Goal: Information Seeking & Learning: Understand process/instructions

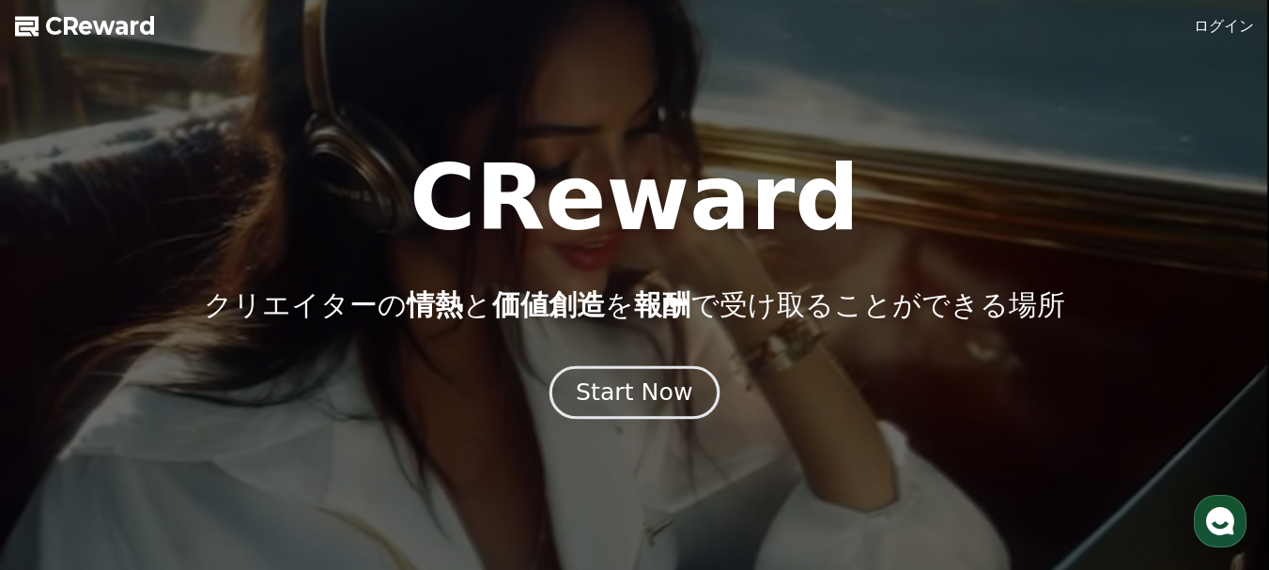
click at [645, 394] on div "Start Now" at bounding box center [634, 393] width 116 height 32
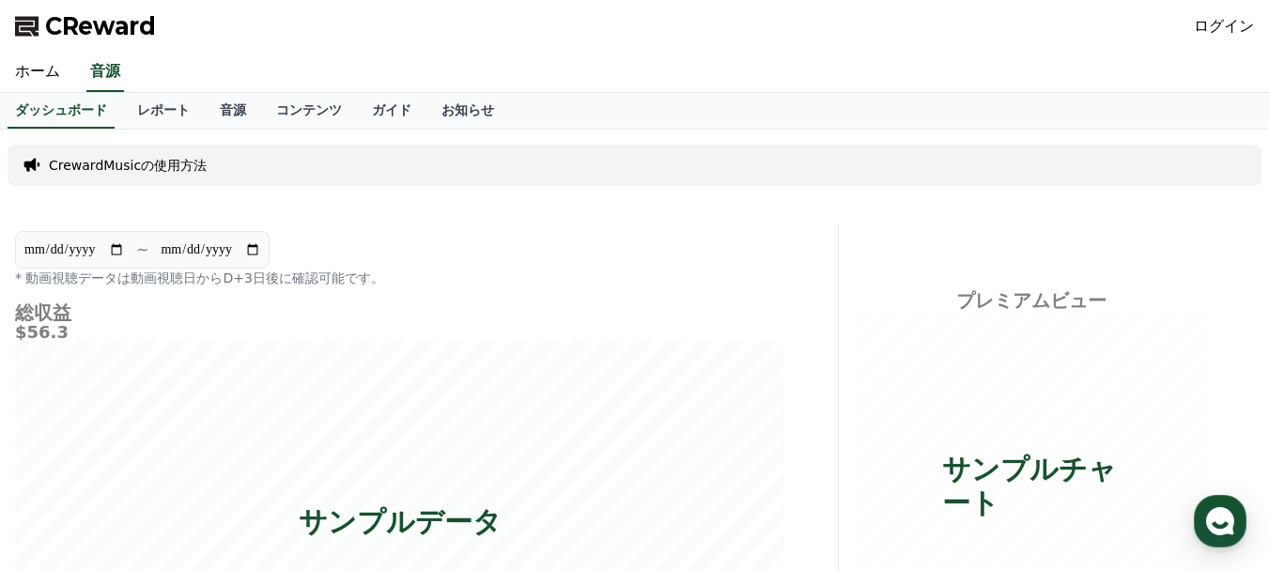
click at [1222, 32] on link "ログイン" at bounding box center [1224, 26] width 60 height 23
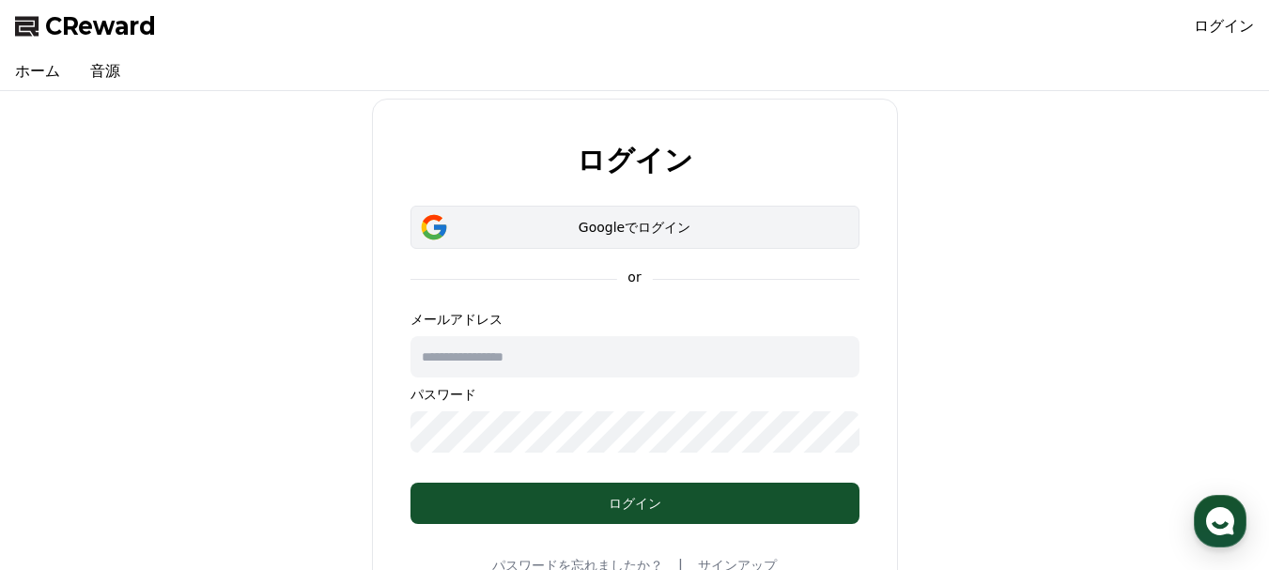
click at [643, 225] on div "Googleでログイン" at bounding box center [635, 227] width 394 height 19
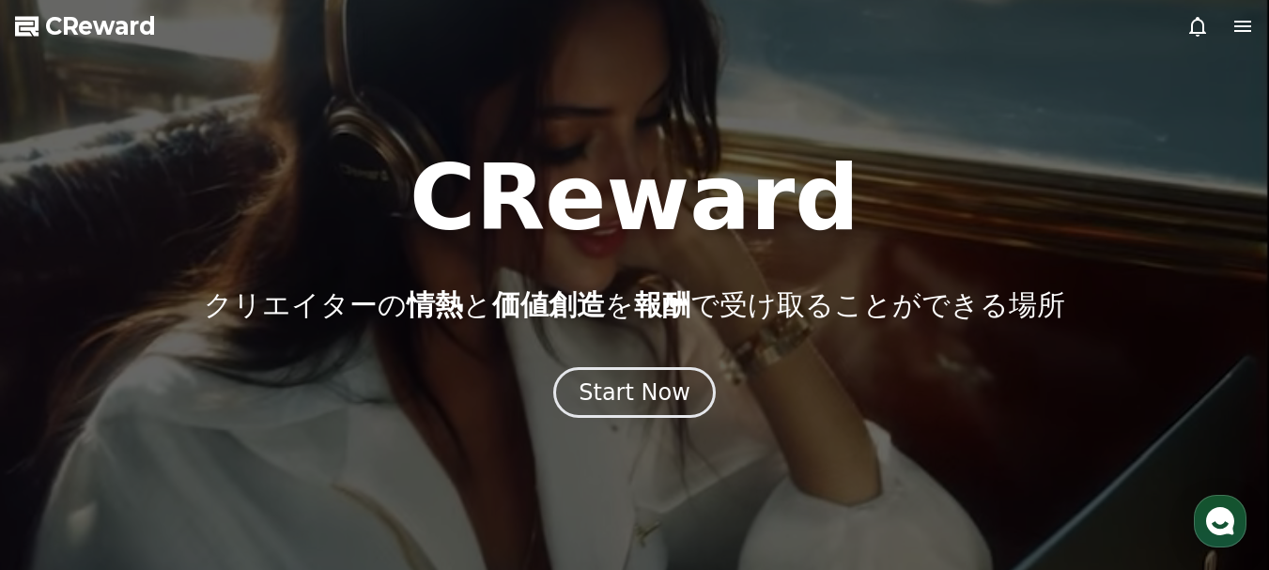
click at [1248, 26] on icon at bounding box center [1242, 26] width 17 height 11
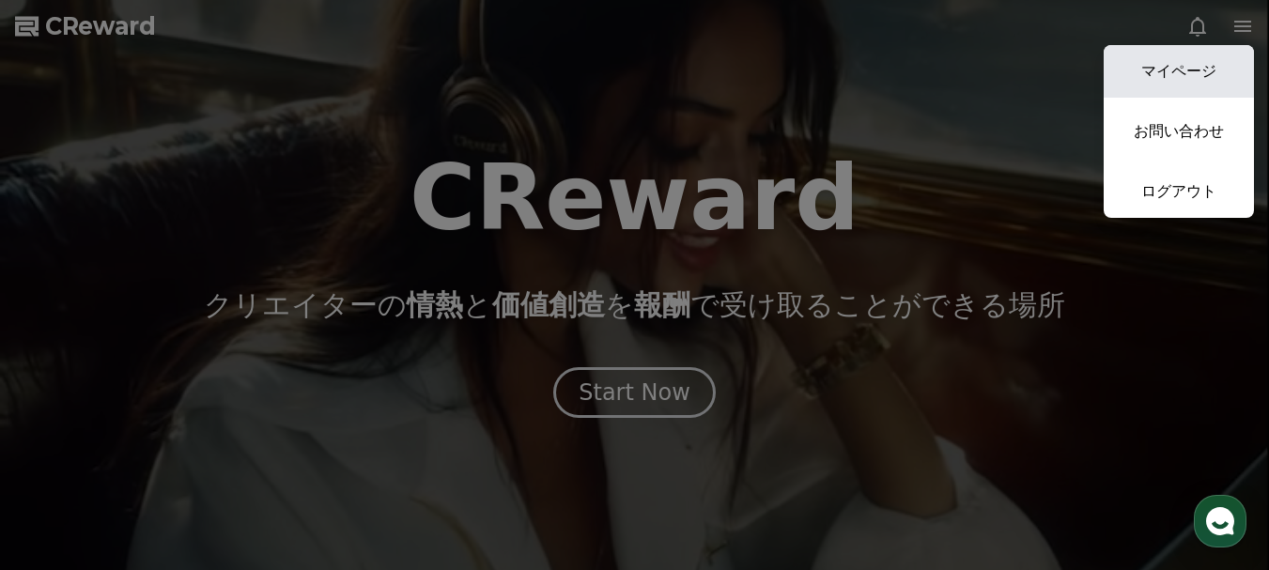
click at [1212, 67] on link "マイページ" at bounding box center [1179, 71] width 150 height 53
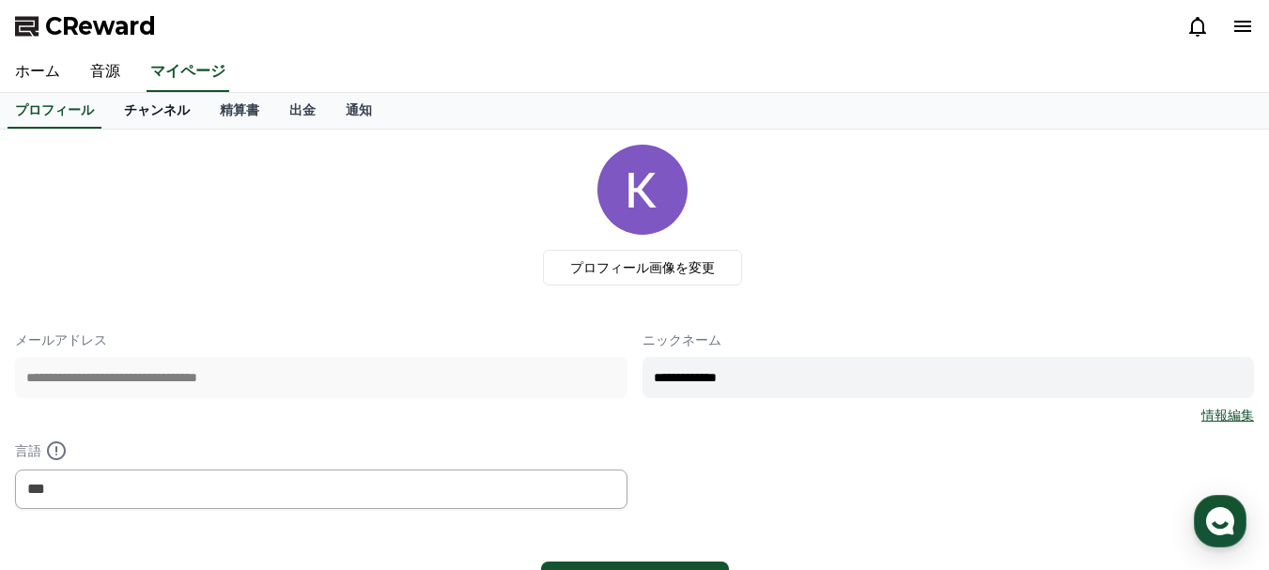
click at [128, 119] on link "チャンネル" at bounding box center [157, 111] width 96 height 36
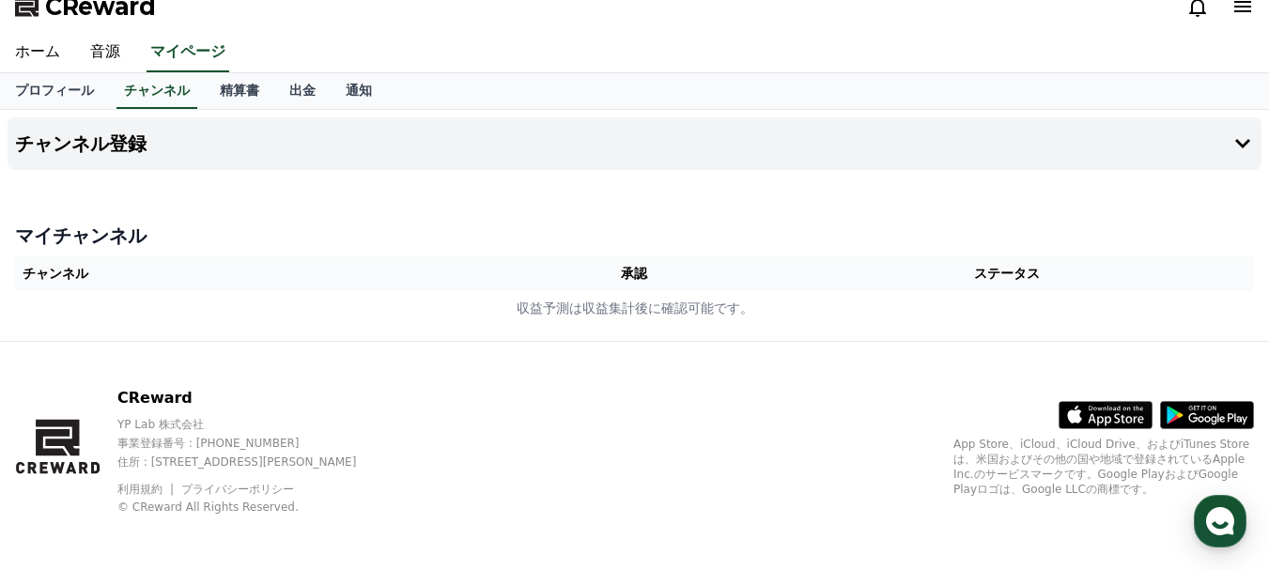
scroll to position [24, 0]
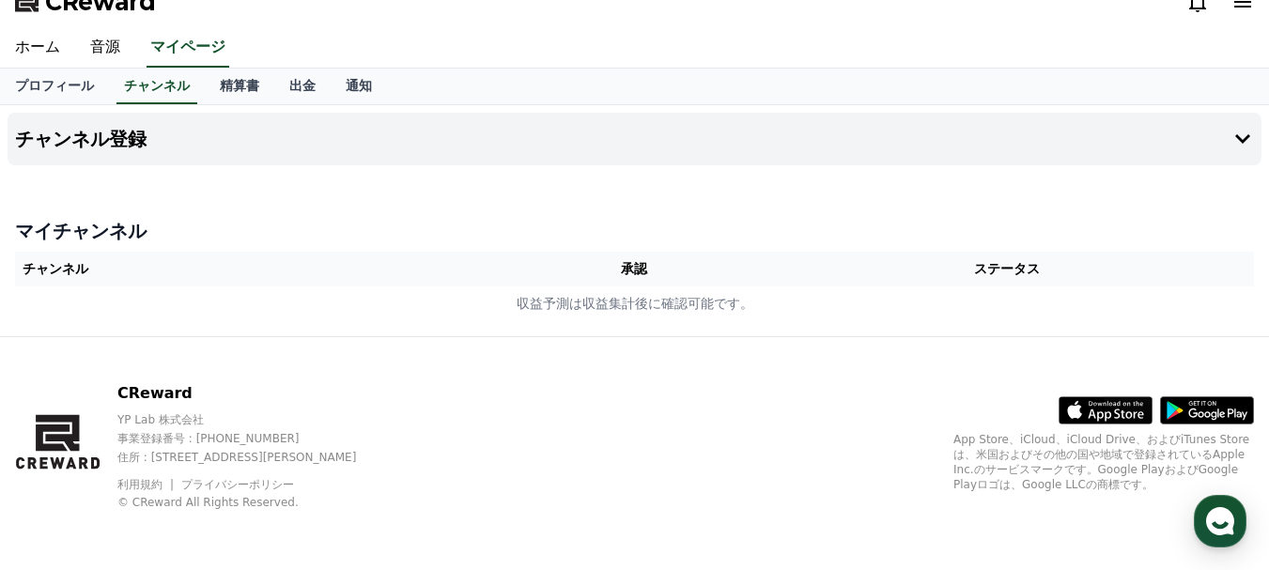
click at [140, 292] on td "収益予測は収益集計後に確認可能です。" at bounding box center [634, 303] width 1239 height 35
click at [146, 253] on th "チャンネル" at bounding box center [261, 269] width 493 height 35
click at [67, 81] on link "プロフィール" at bounding box center [54, 87] width 109 height 36
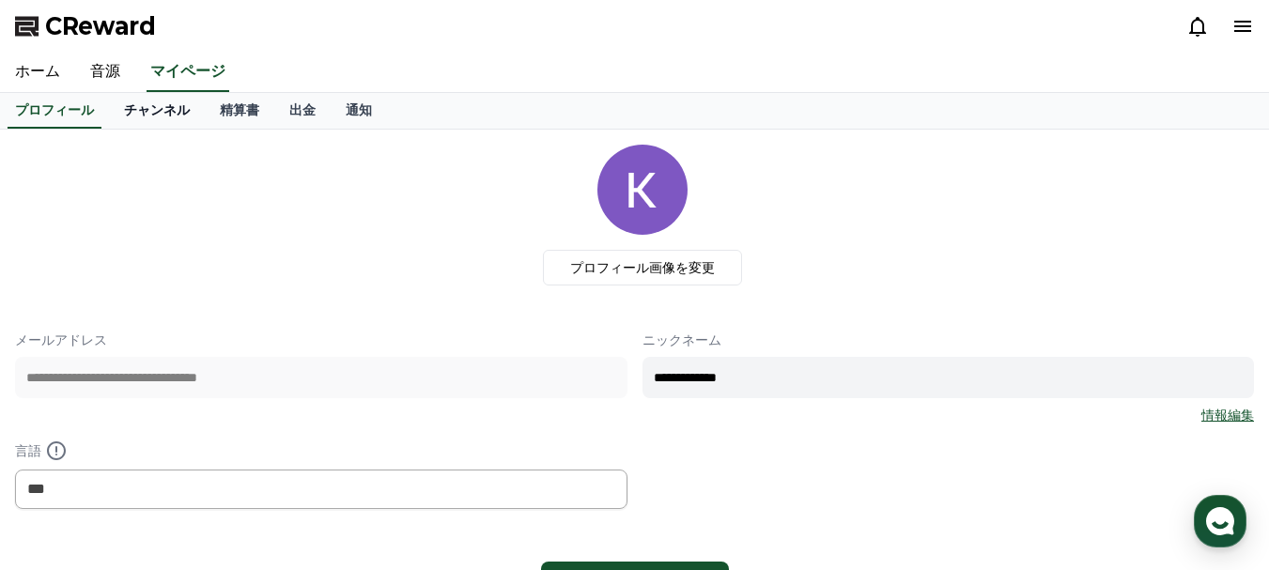
click at [125, 105] on link "チャンネル" at bounding box center [157, 111] width 96 height 36
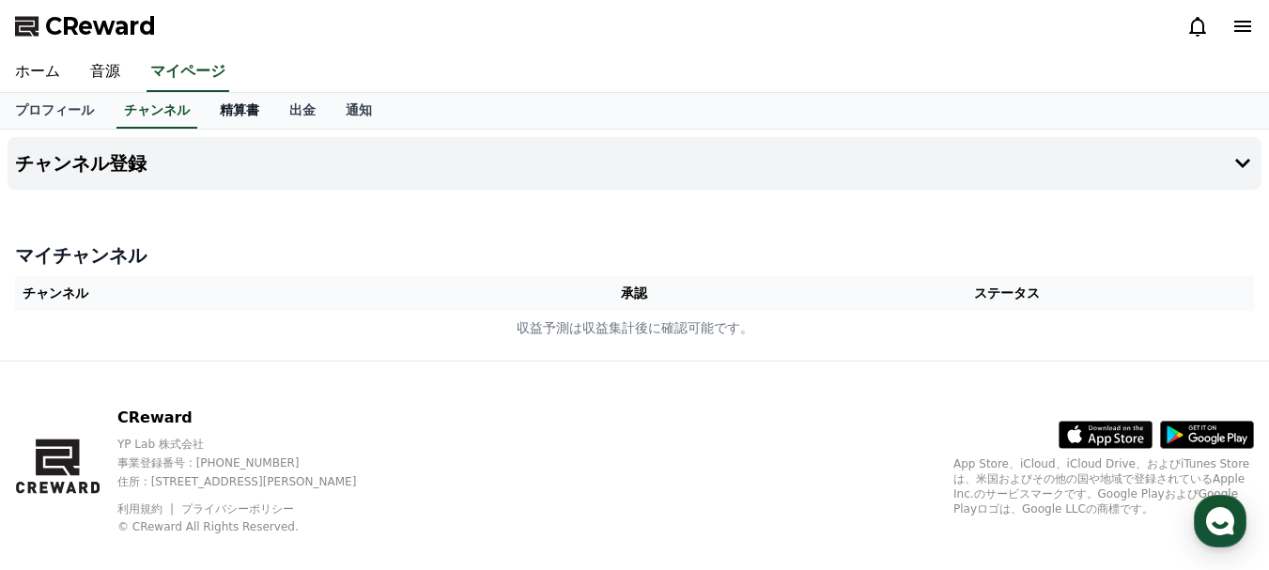
click at [205, 105] on link "精算書" at bounding box center [239, 111] width 69 height 36
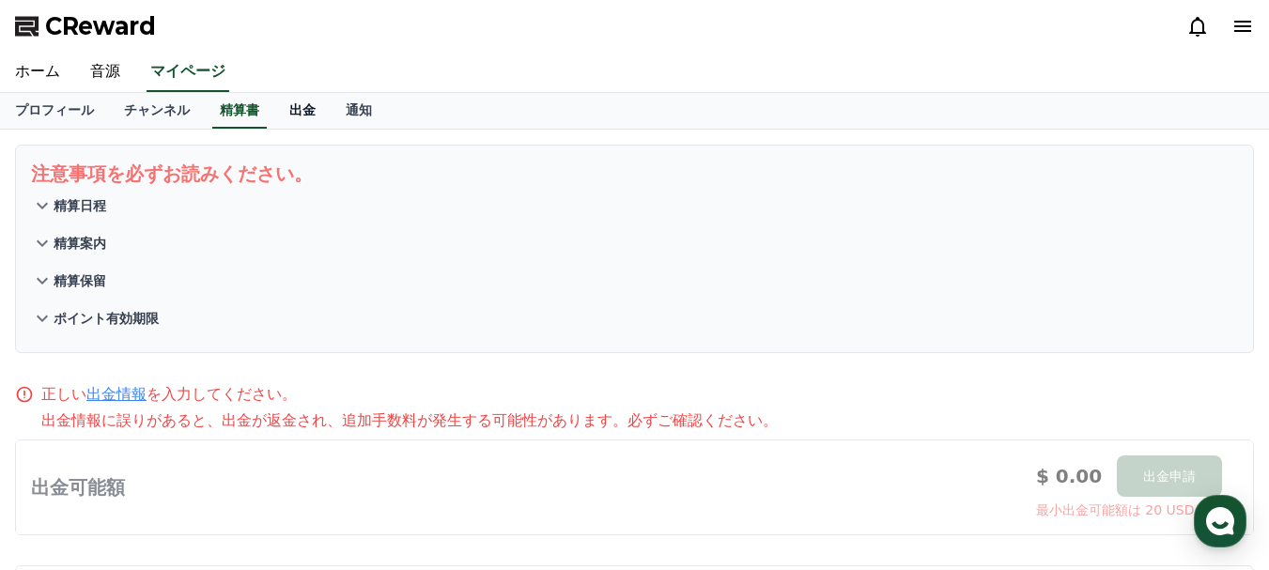
click at [274, 101] on link "出金" at bounding box center [302, 111] width 56 height 36
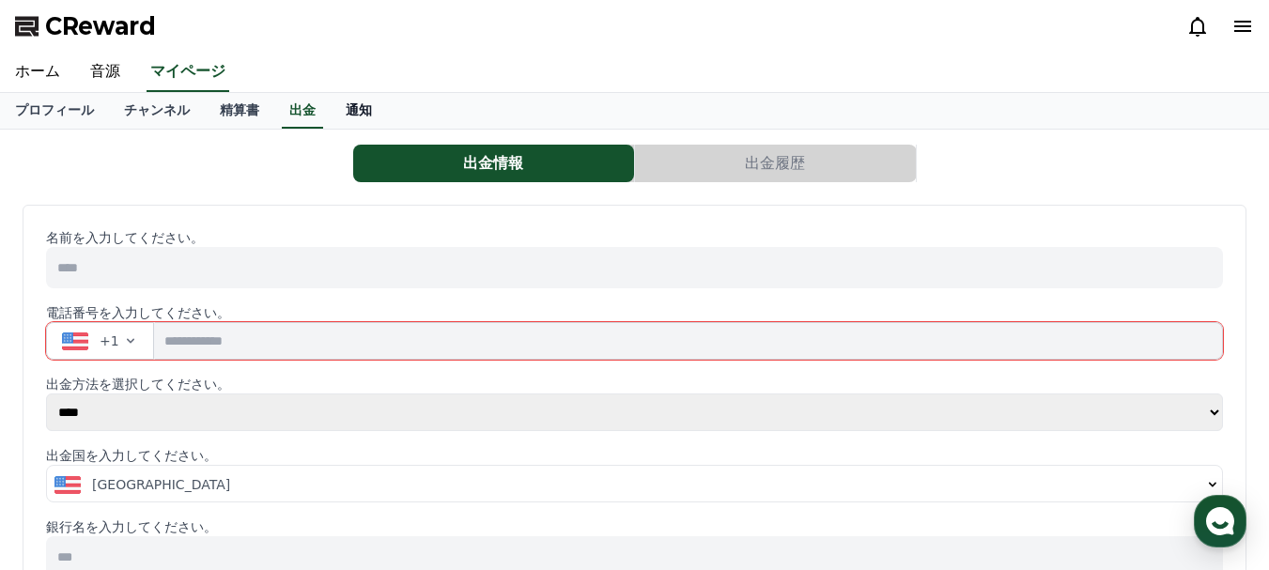
click at [331, 101] on link "通知" at bounding box center [359, 111] width 56 height 36
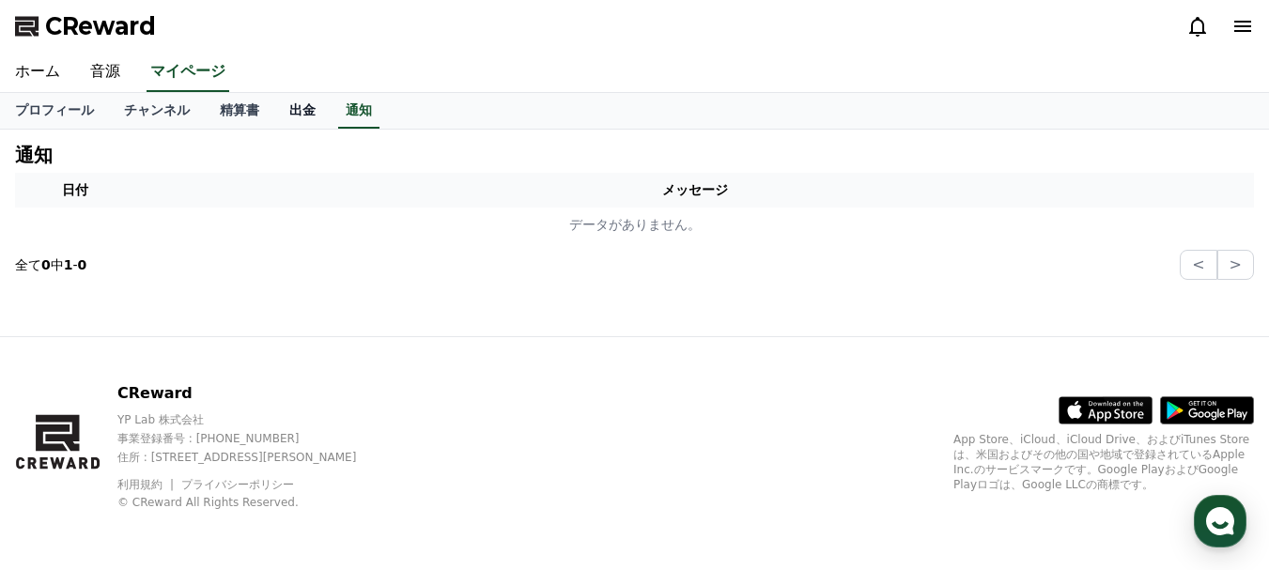
click at [276, 109] on link "出金" at bounding box center [302, 111] width 56 height 36
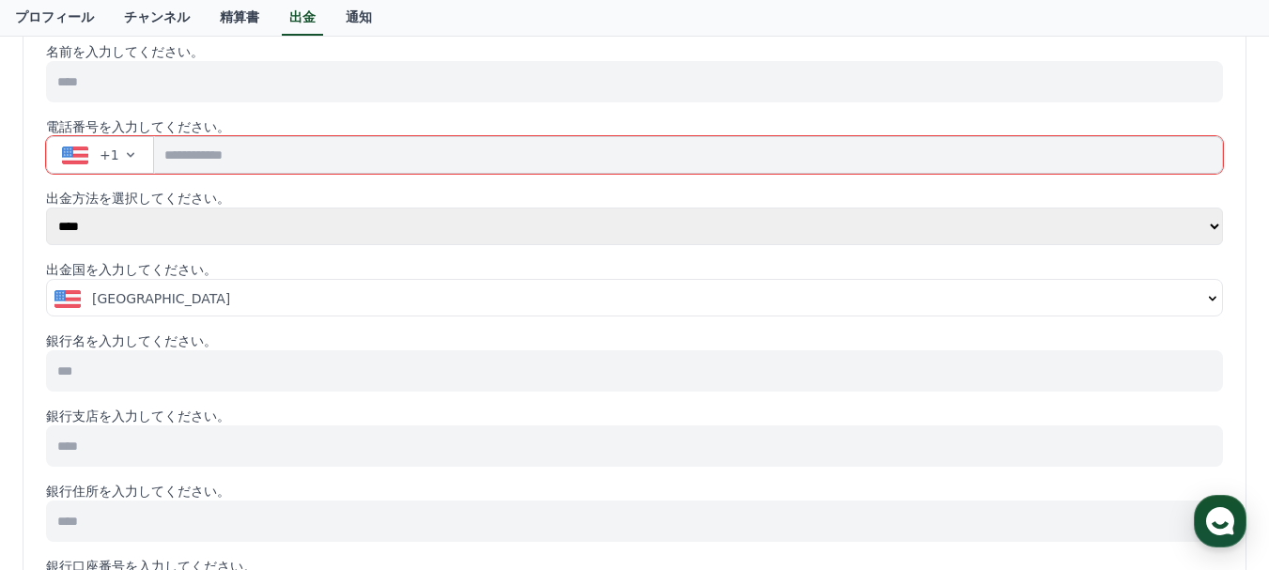
scroll to position [188, 0]
click at [239, 296] on div "United States" at bounding box center [627, 296] width 1147 height 19
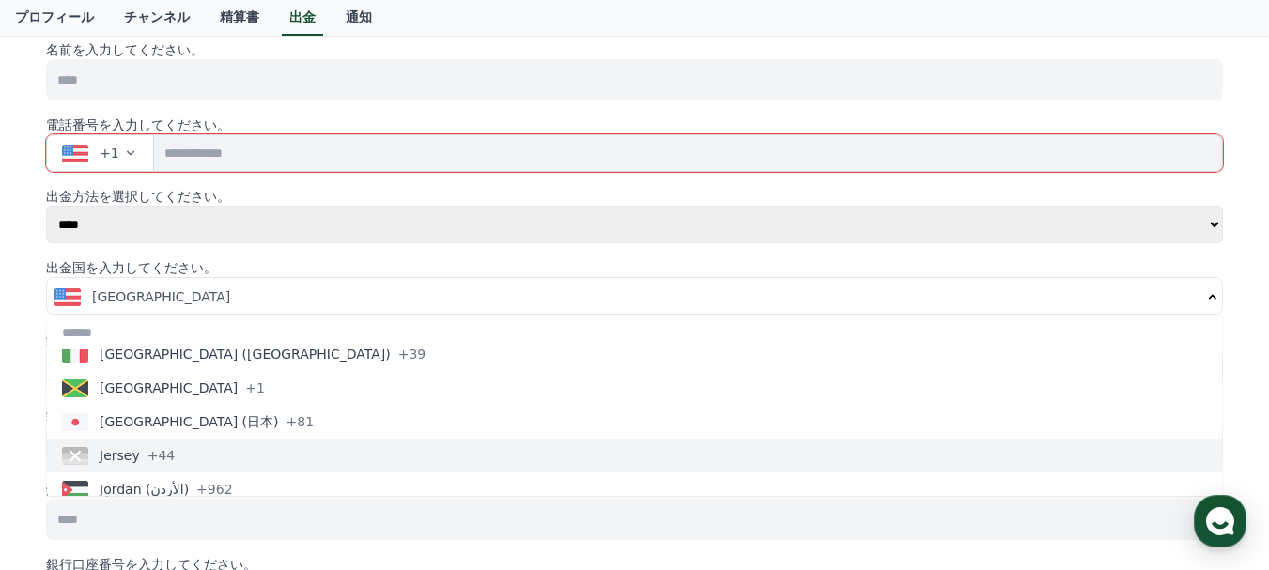
scroll to position [3663, 0]
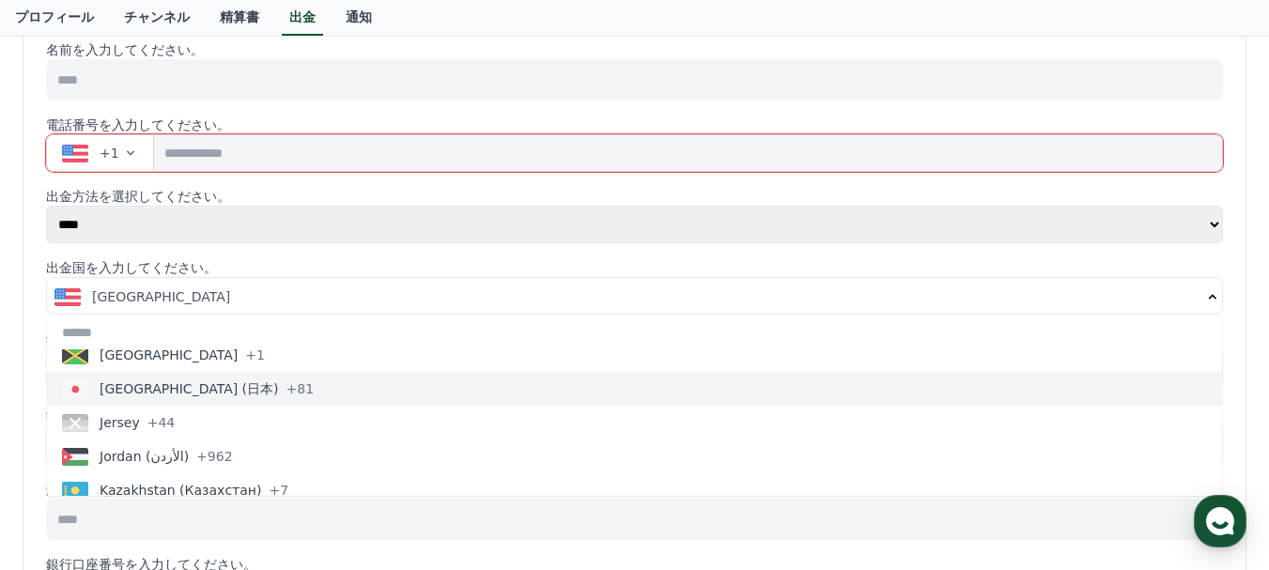
click at [132, 393] on span "Japan (日本)" at bounding box center [189, 388] width 179 height 19
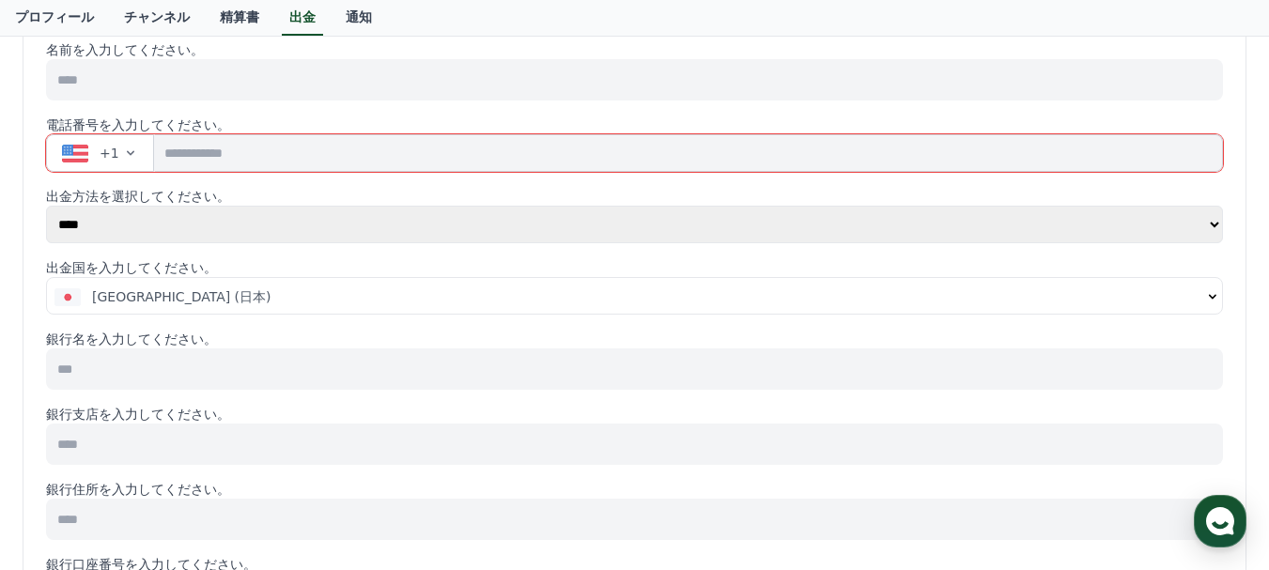
click at [123, 156] on icon "button" at bounding box center [130, 153] width 15 height 15
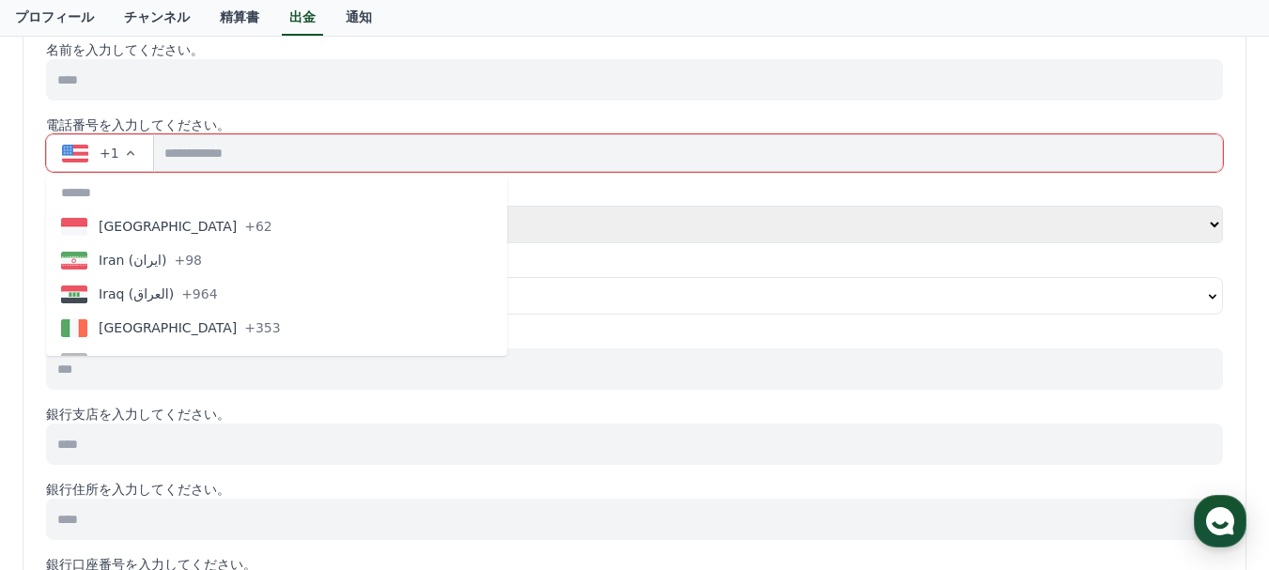
scroll to position [3569, 0]
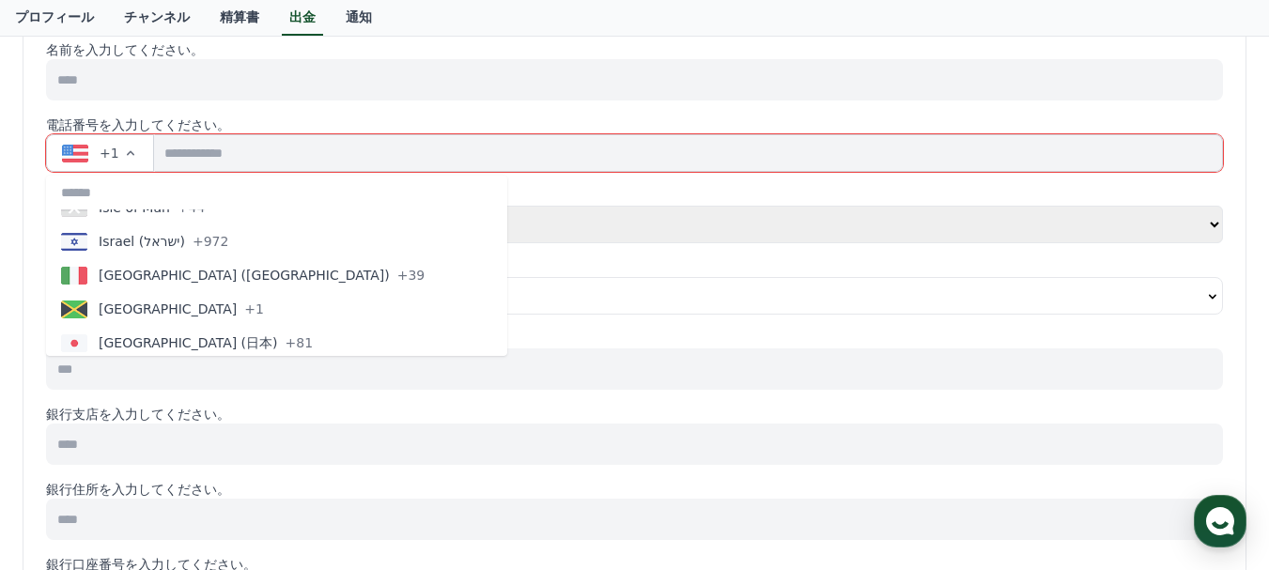
click at [146, 336] on span "Japan (日本)" at bounding box center [188, 342] width 179 height 19
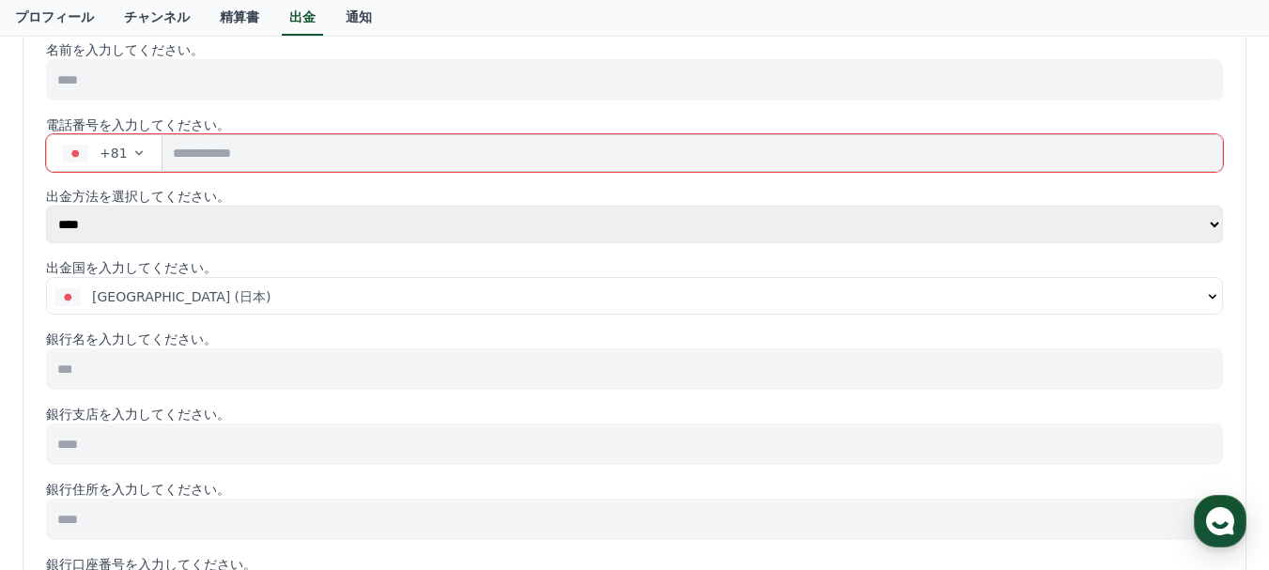
click at [194, 162] on input "tel" at bounding box center [692, 153] width 1060 height 38
click at [274, 149] on input "**********" at bounding box center [692, 153] width 1060 height 38
type input "**********"
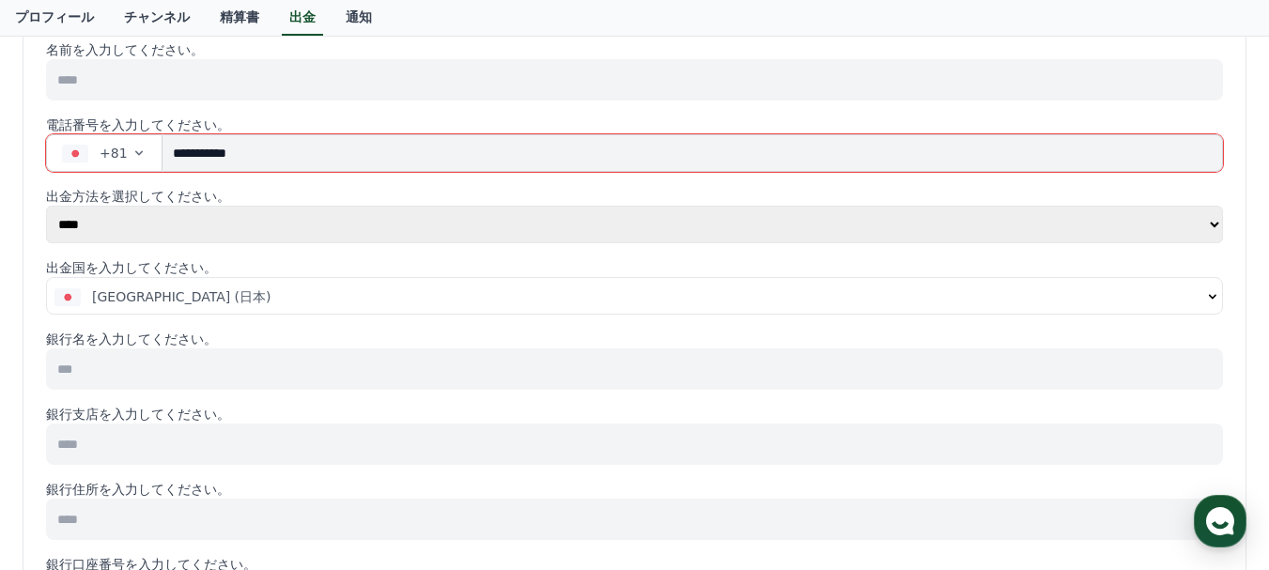
click at [302, 84] on input at bounding box center [634, 79] width 1177 height 41
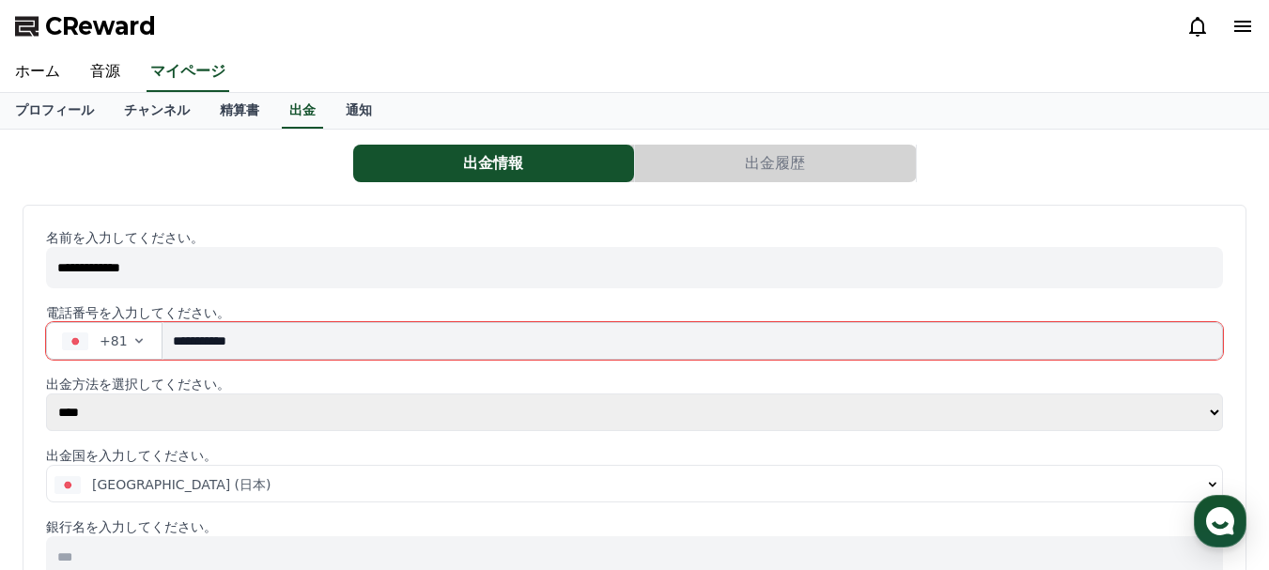
type input "**********"
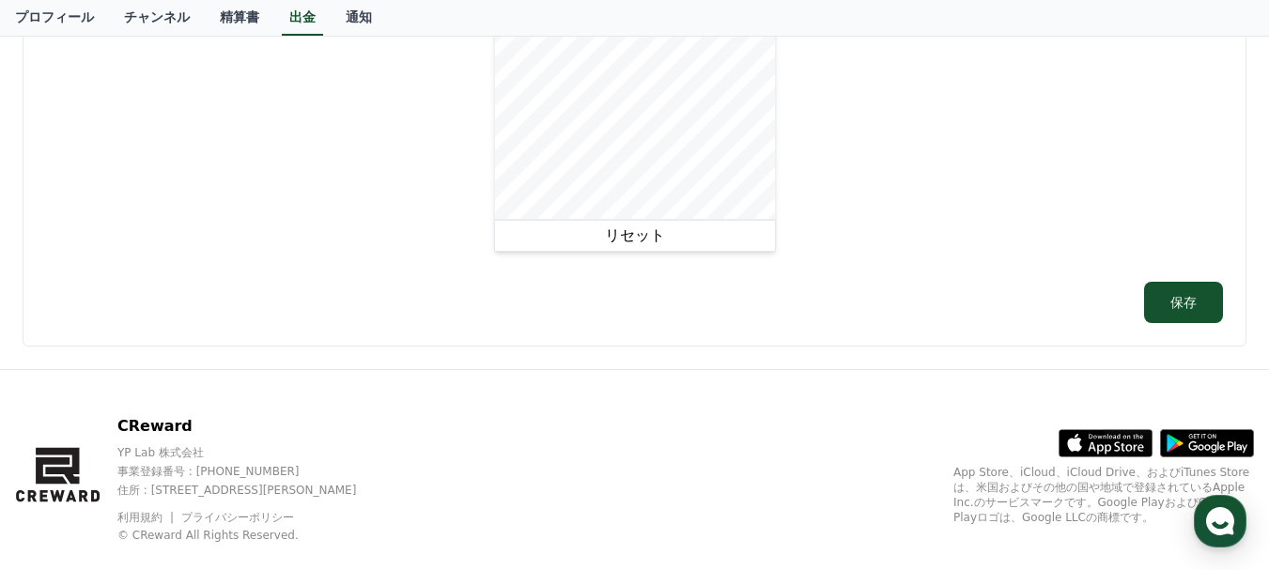
scroll to position [1221, 0]
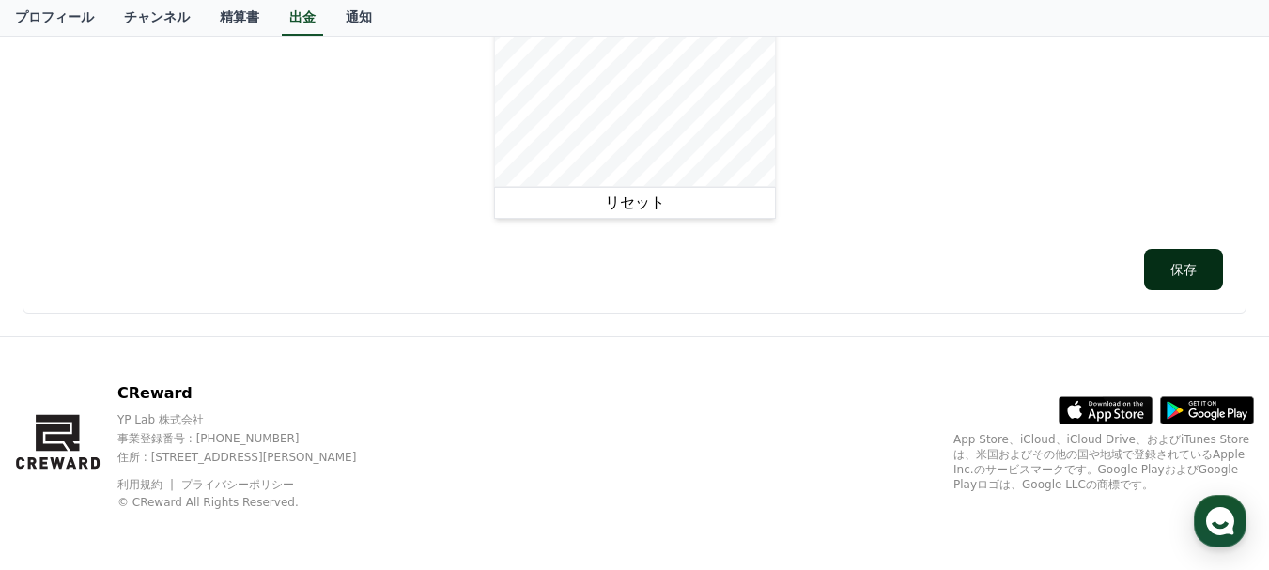
click at [1196, 280] on button "保存" at bounding box center [1183, 269] width 79 height 41
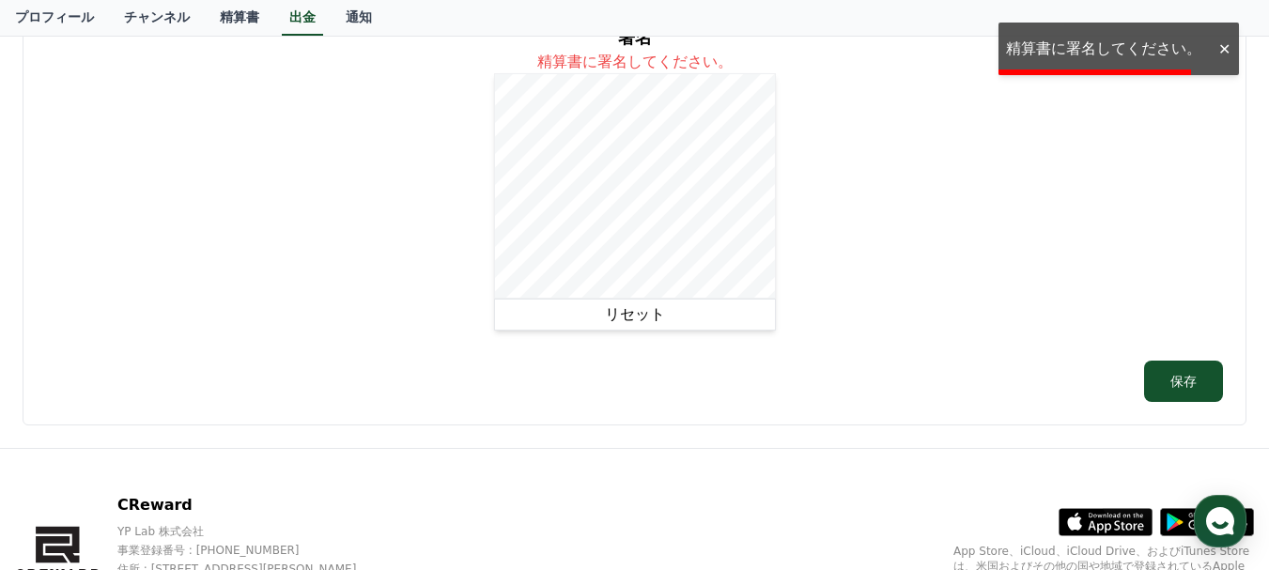
scroll to position [1033, 0]
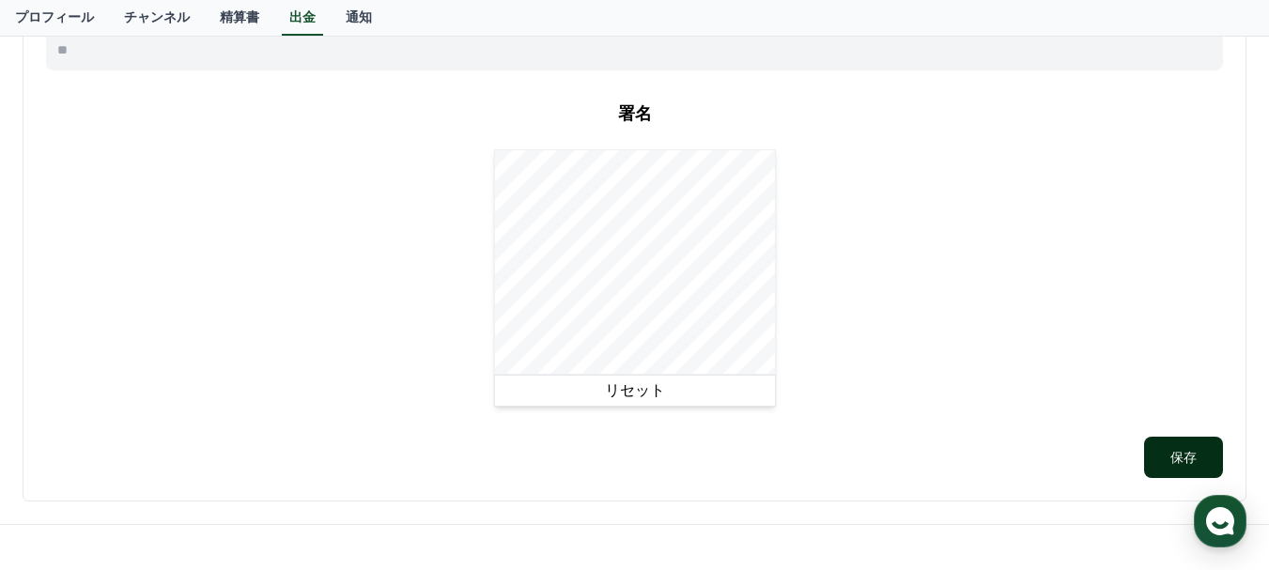
click at [1180, 449] on button "保存" at bounding box center [1183, 457] width 79 height 41
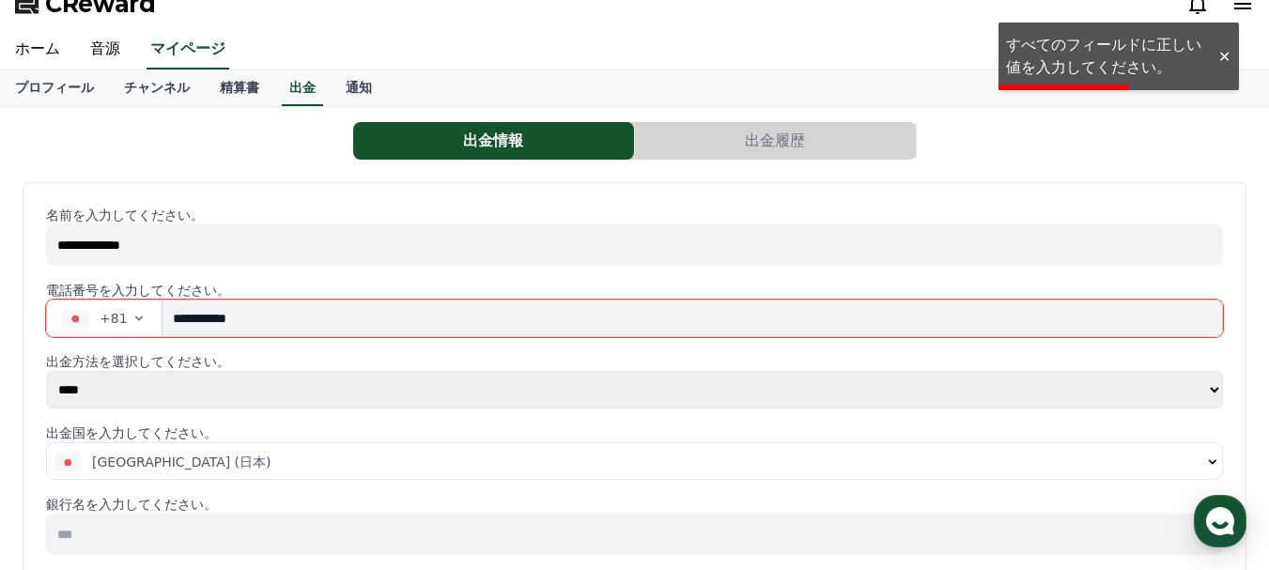
scroll to position [0, 0]
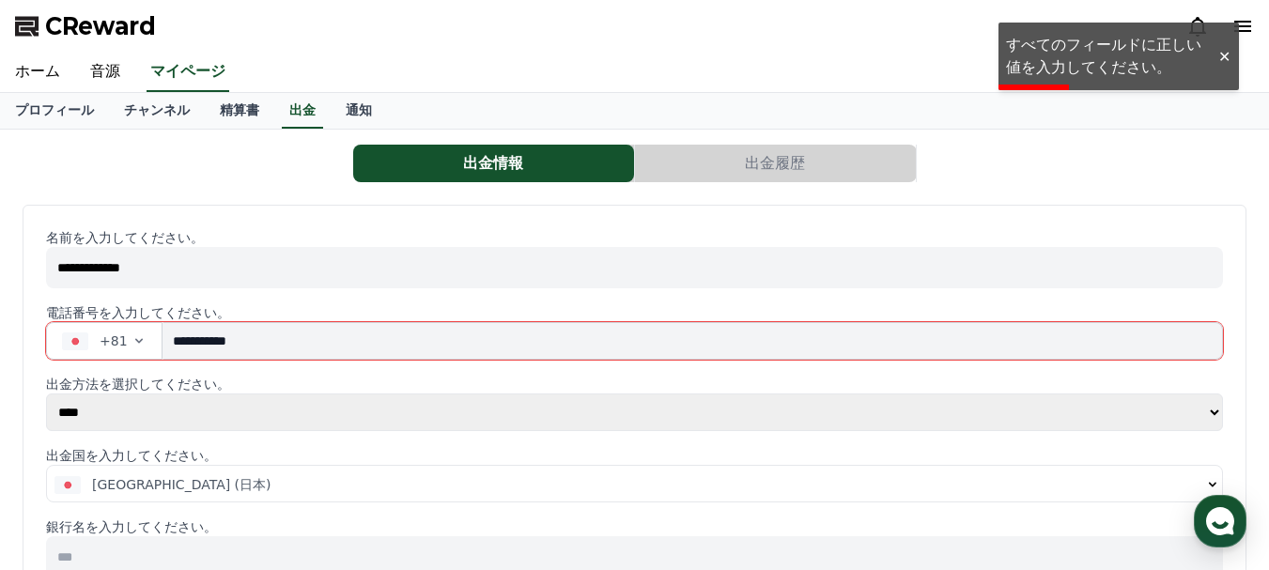
click at [263, 339] on input "**********" at bounding box center [692, 341] width 1060 height 38
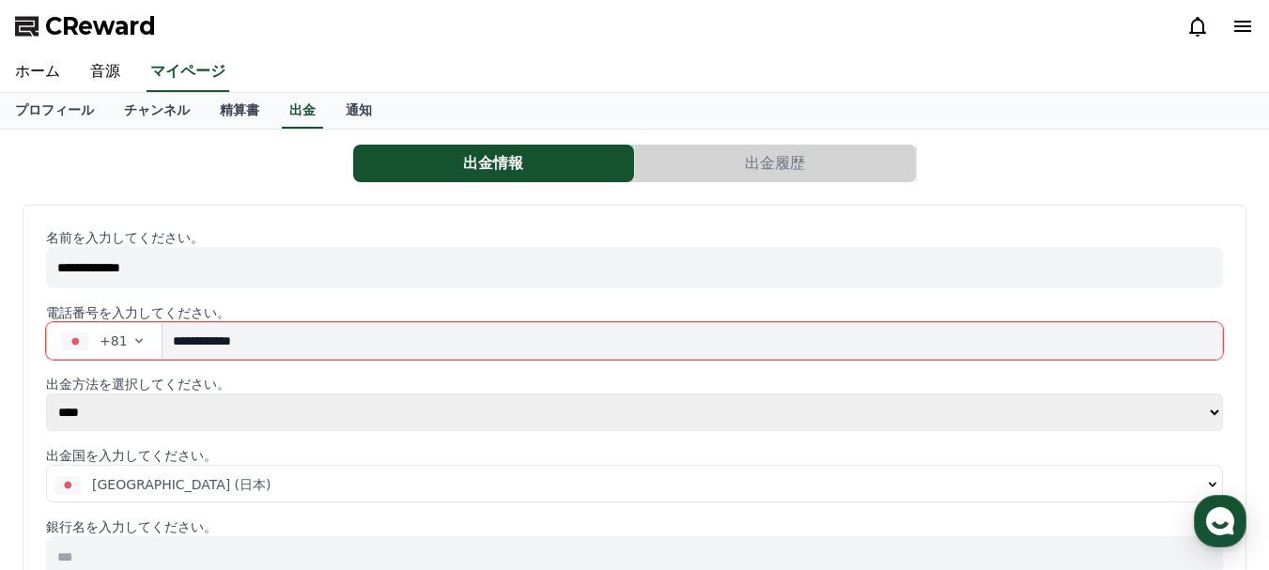
click at [418, 303] on p "電話番号を入力してください。" at bounding box center [634, 312] width 1177 height 19
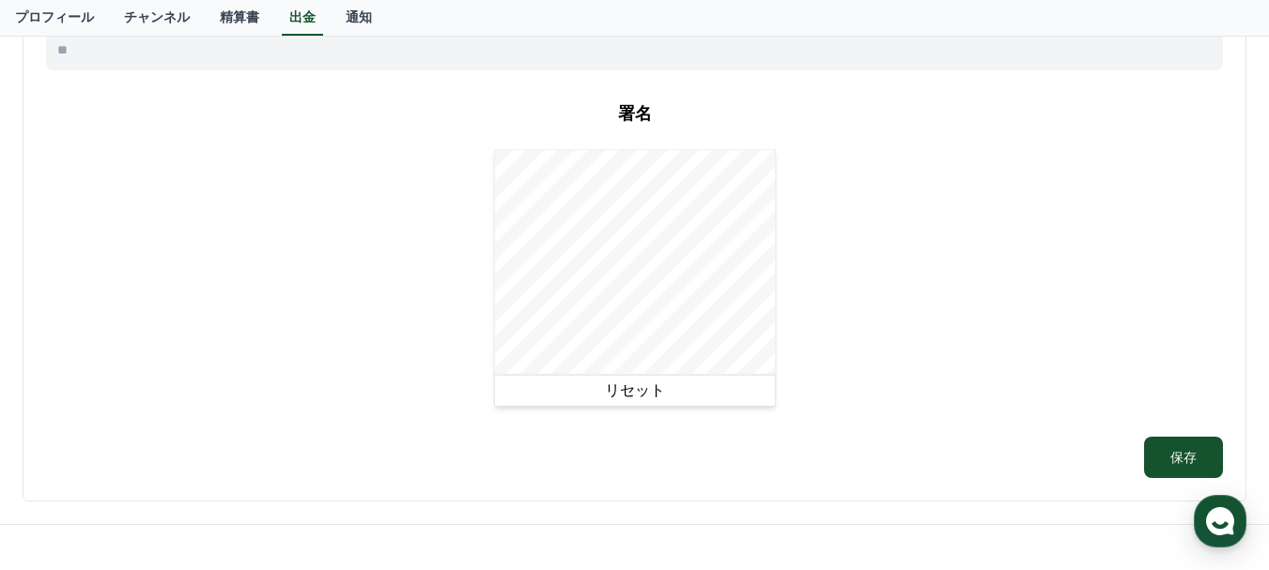
scroll to position [1221, 0]
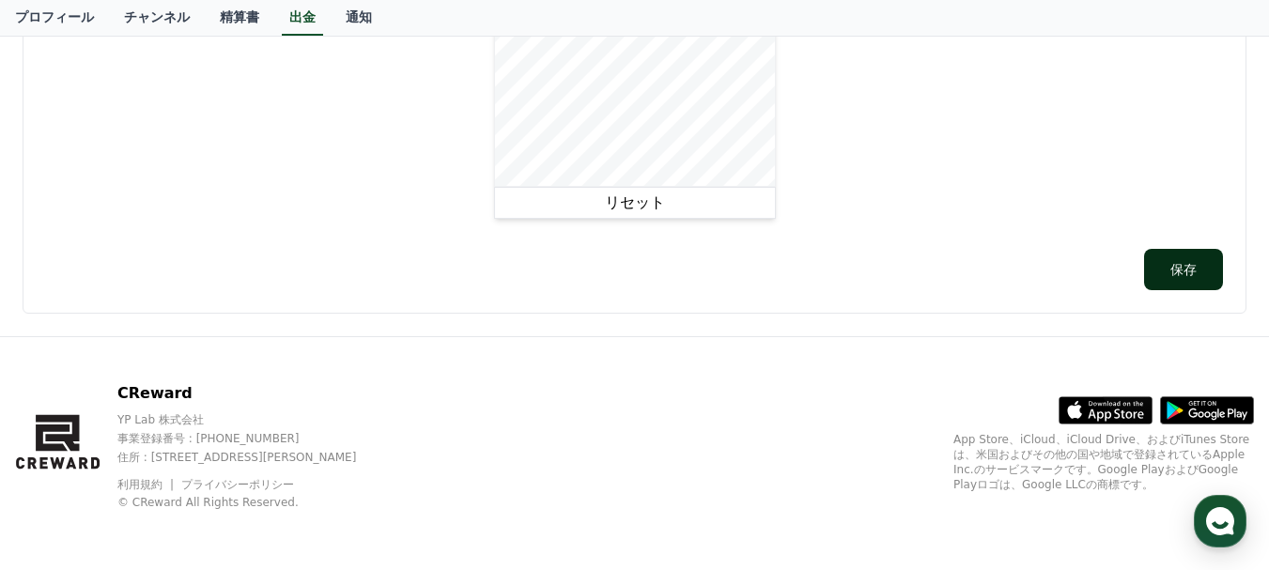
click at [1187, 280] on button "保存" at bounding box center [1183, 269] width 79 height 41
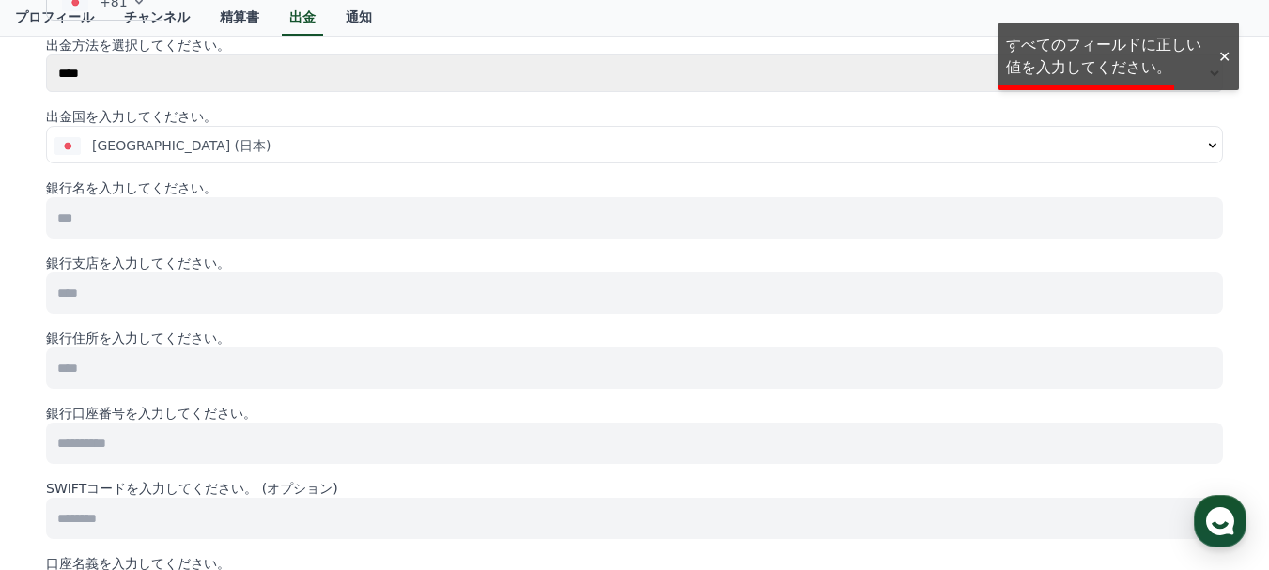
scroll to position [0, 0]
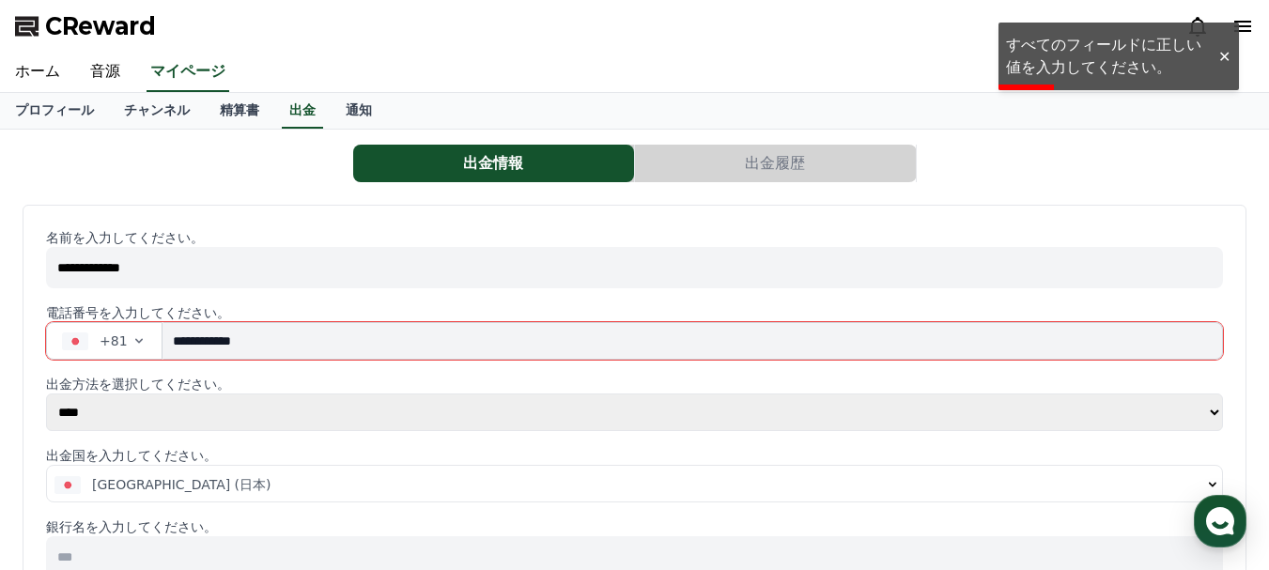
click at [219, 343] on input "**********" at bounding box center [692, 341] width 1060 height 38
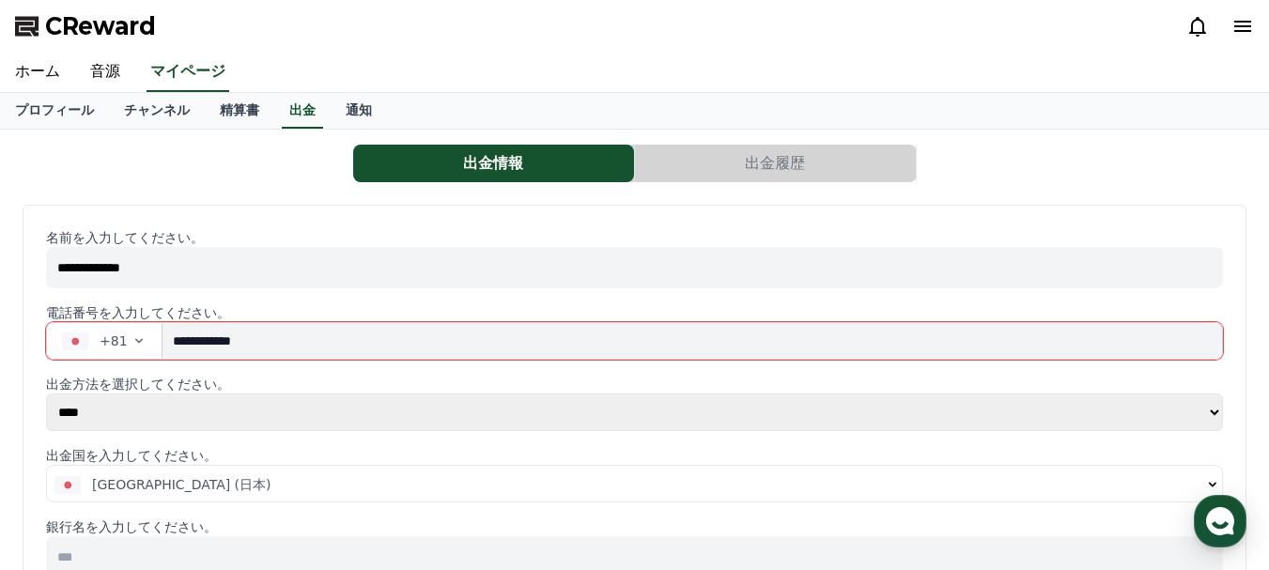
click at [225, 343] on input "**********" at bounding box center [692, 341] width 1060 height 38
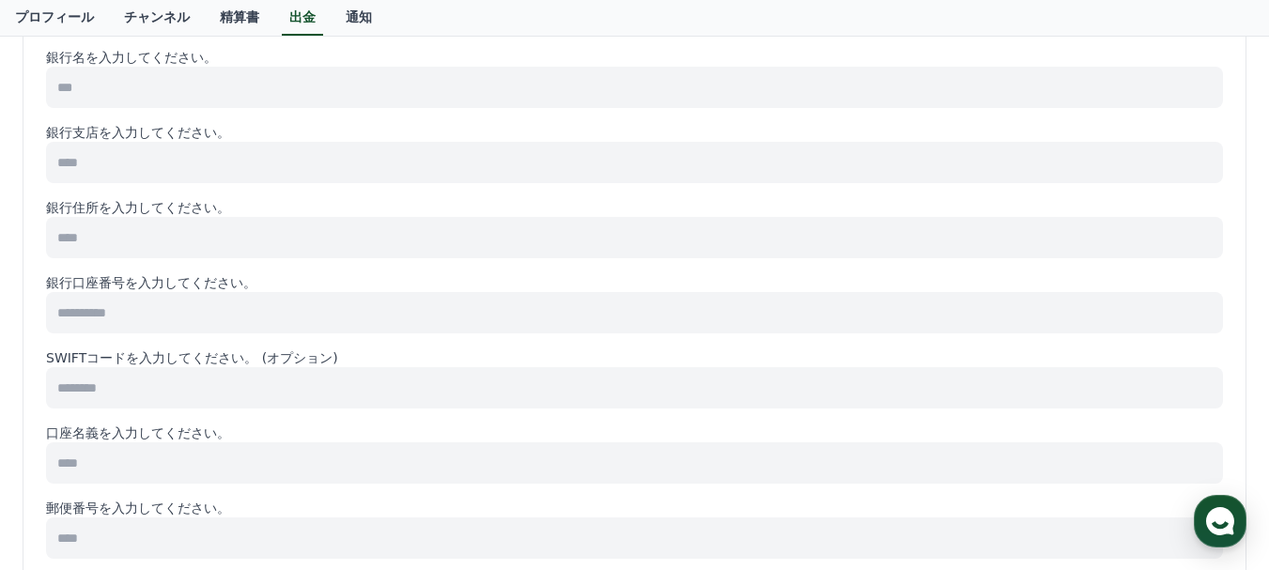
scroll to position [1033, 0]
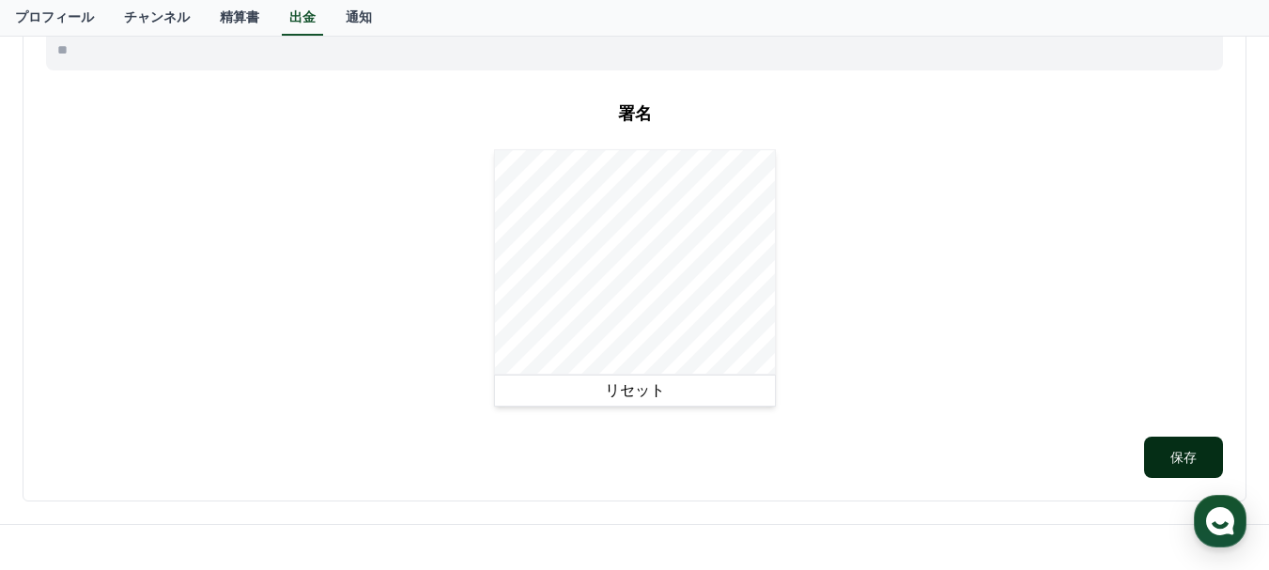
type input "**********"
click at [1202, 468] on button "保存" at bounding box center [1183, 457] width 79 height 41
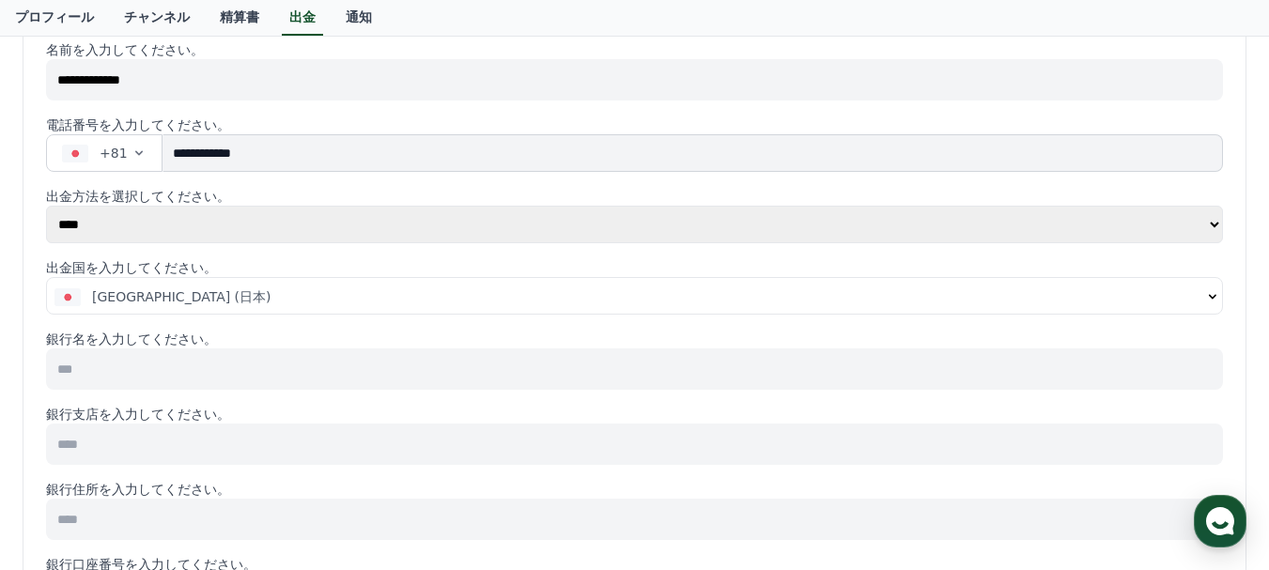
scroll to position [0, 0]
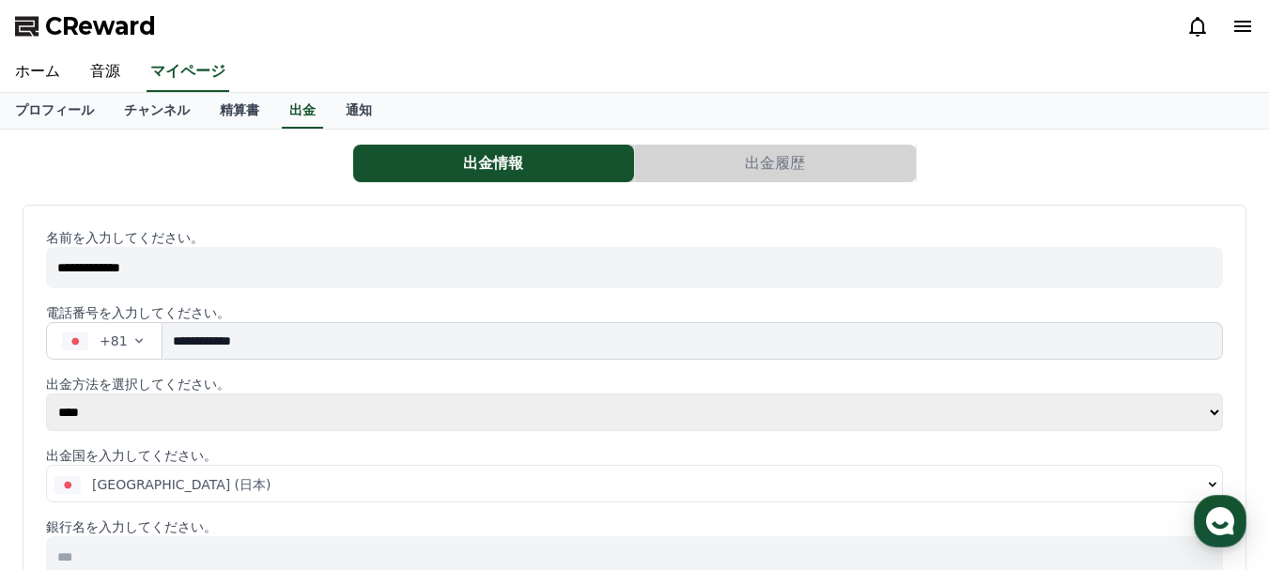
click at [734, 167] on button "出金履歴" at bounding box center [775, 164] width 281 height 38
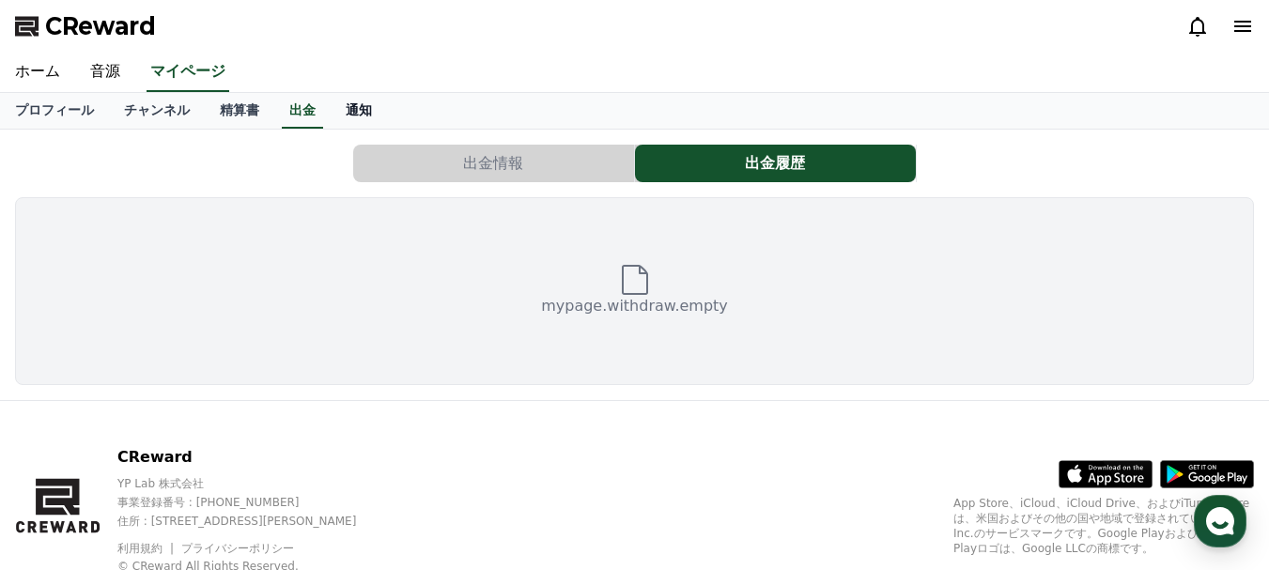
click at [331, 109] on link "通知" at bounding box center [359, 111] width 56 height 36
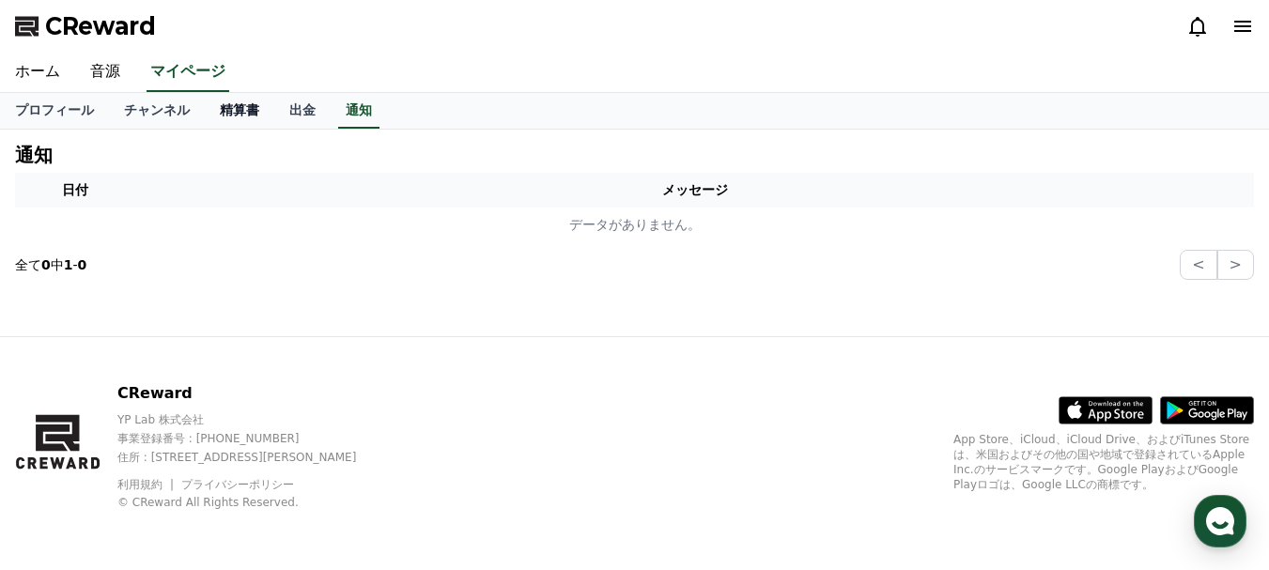
click at [205, 110] on link "精算書" at bounding box center [239, 111] width 69 height 36
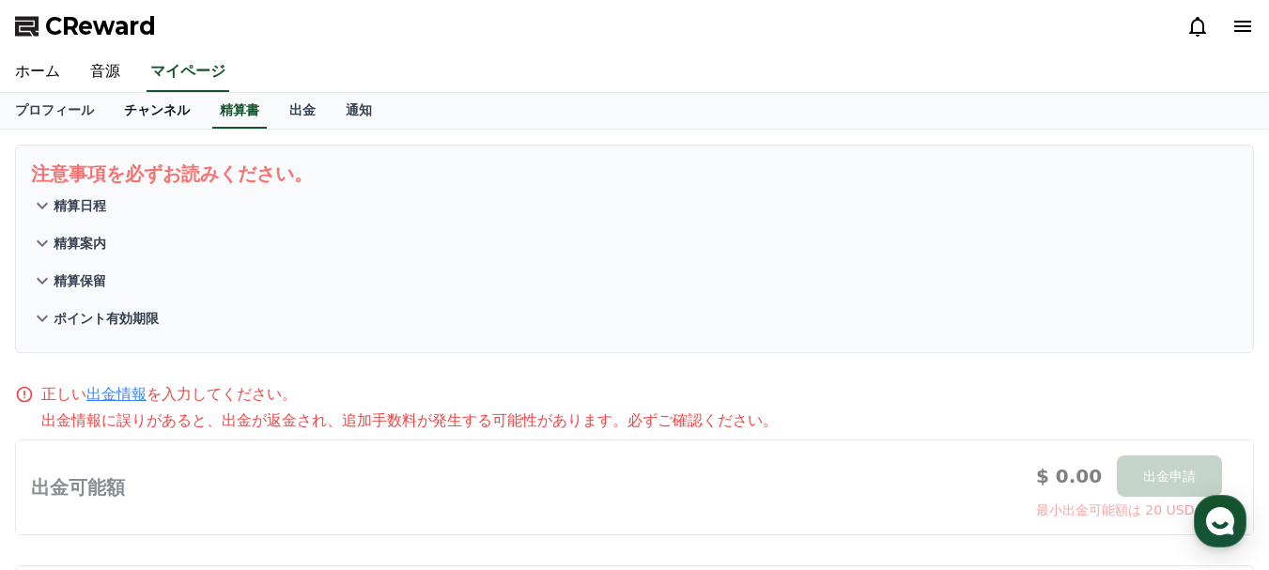
click at [109, 109] on link "チャンネル" at bounding box center [157, 111] width 96 height 36
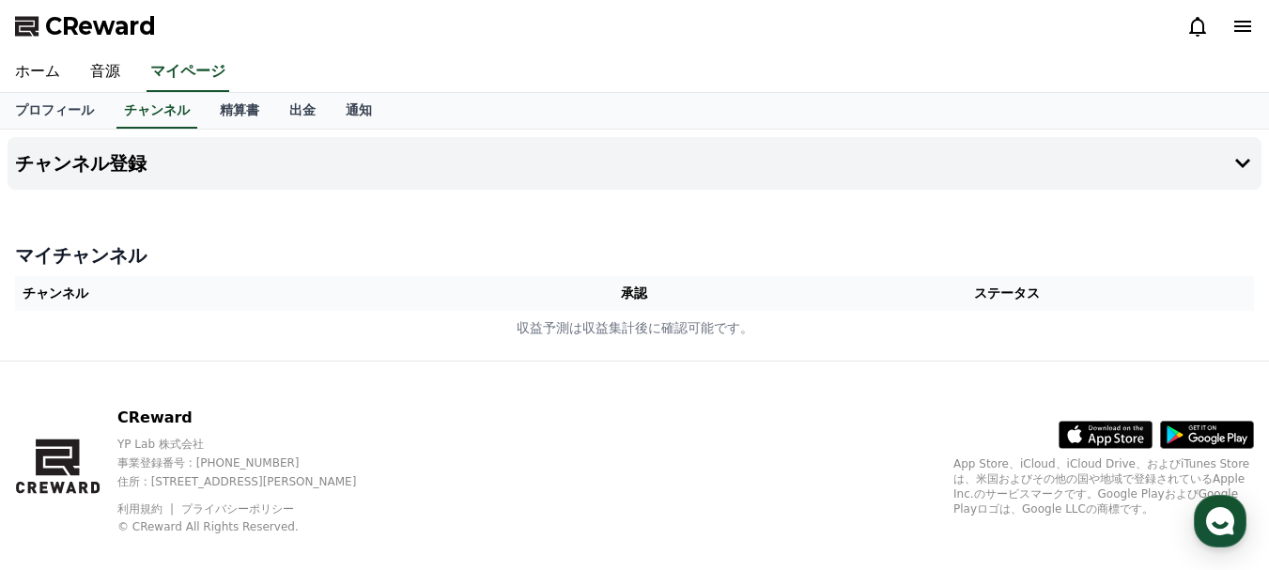
click at [62, 295] on th "チャンネル" at bounding box center [261, 293] width 493 height 35
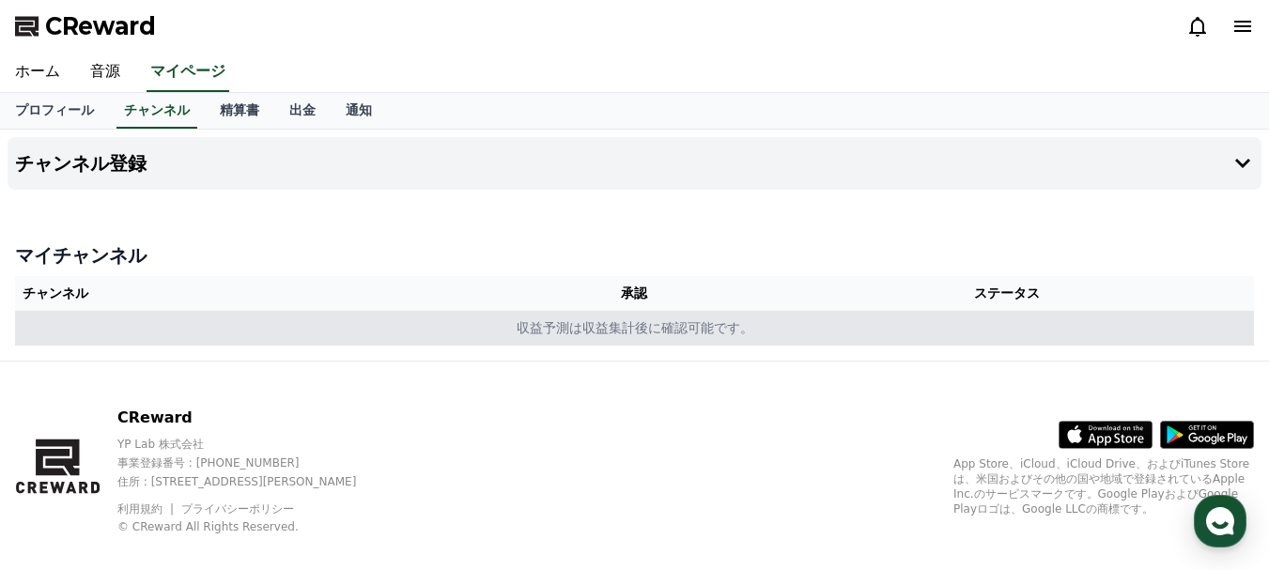
drag, startPoint x: 52, startPoint y: 332, endPoint x: 270, endPoint y: 317, distance: 219.3
click at [162, 326] on table "チャンネル 承認 ステータス 収益予測は収益集計後に確認可能です。" at bounding box center [634, 310] width 1239 height 69
click at [365, 313] on td "収益予測は収益集計後に確認可能です。" at bounding box center [634, 328] width 1239 height 35
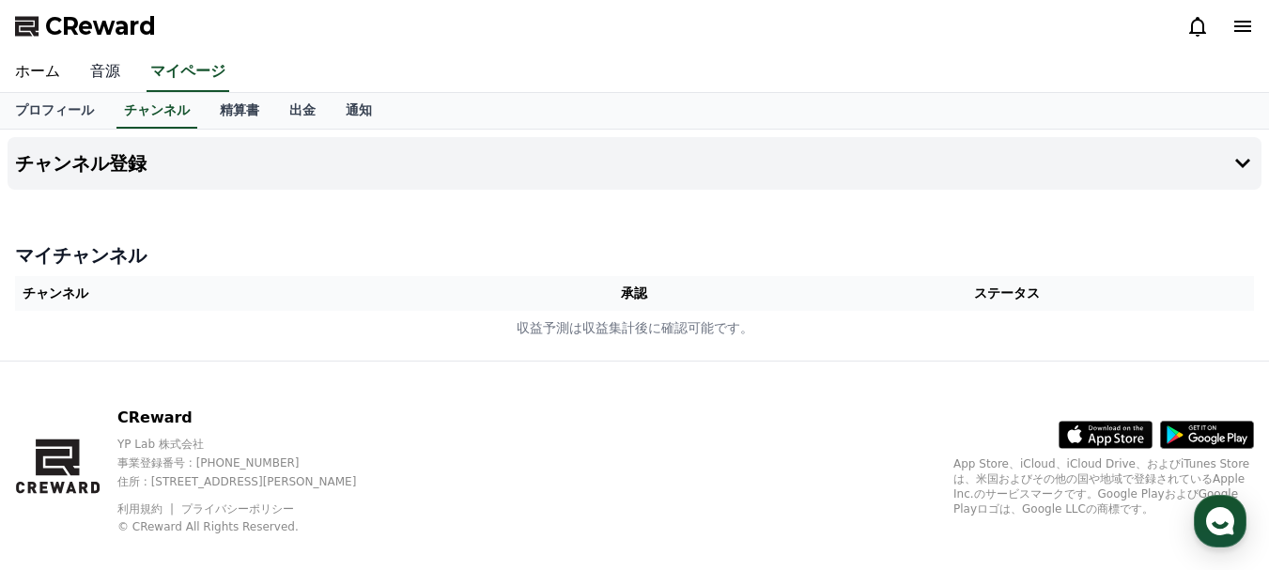
click at [89, 77] on link "音源" at bounding box center [105, 72] width 60 height 39
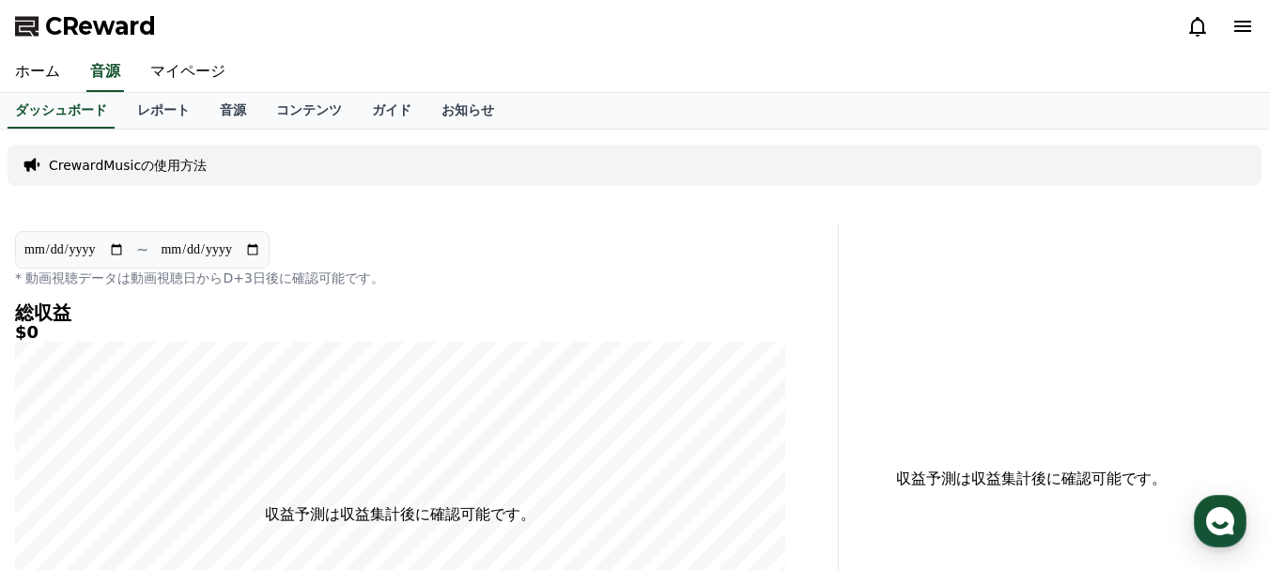
drag, startPoint x: 200, startPoint y: 283, endPoint x: 347, endPoint y: 283, distance: 147.4
click at [347, 283] on p "* 動画視聴データは動画視聴日からD+3日後に確認可能です。" at bounding box center [400, 278] width 770 height 19
click at [27, 80] on link "ホーム" at bounding box center [37, 72] width 75 height 39
click at [49, 164] on p "CrewardMusicの使用方法" at bounding box center [128, 165] width 158 height 19
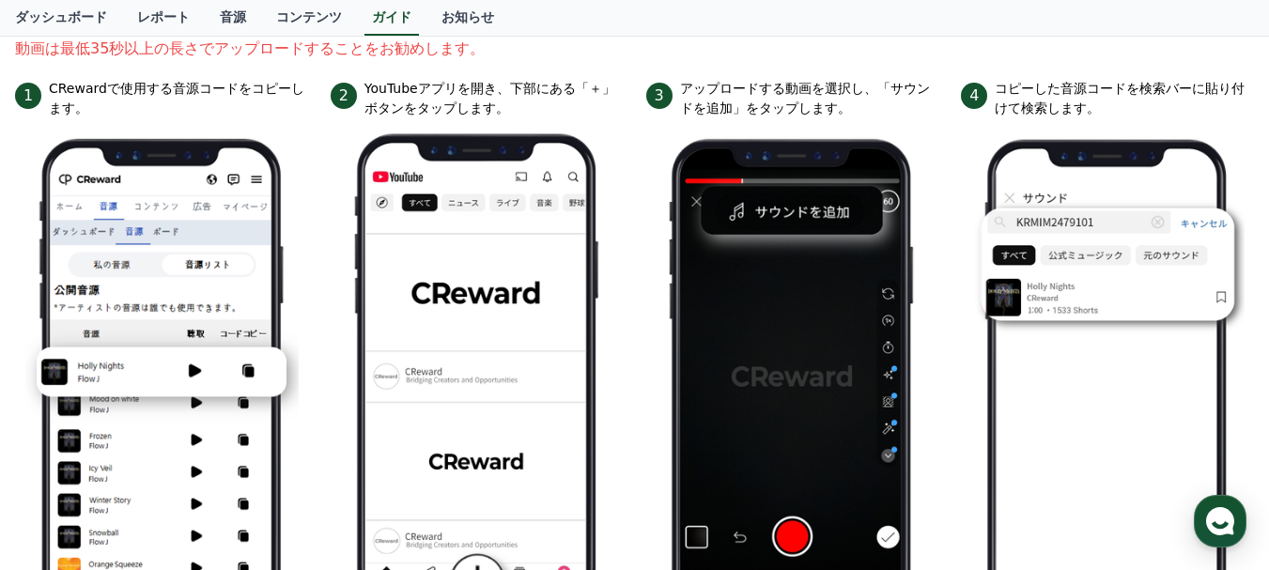
scroll to position [331, 0]
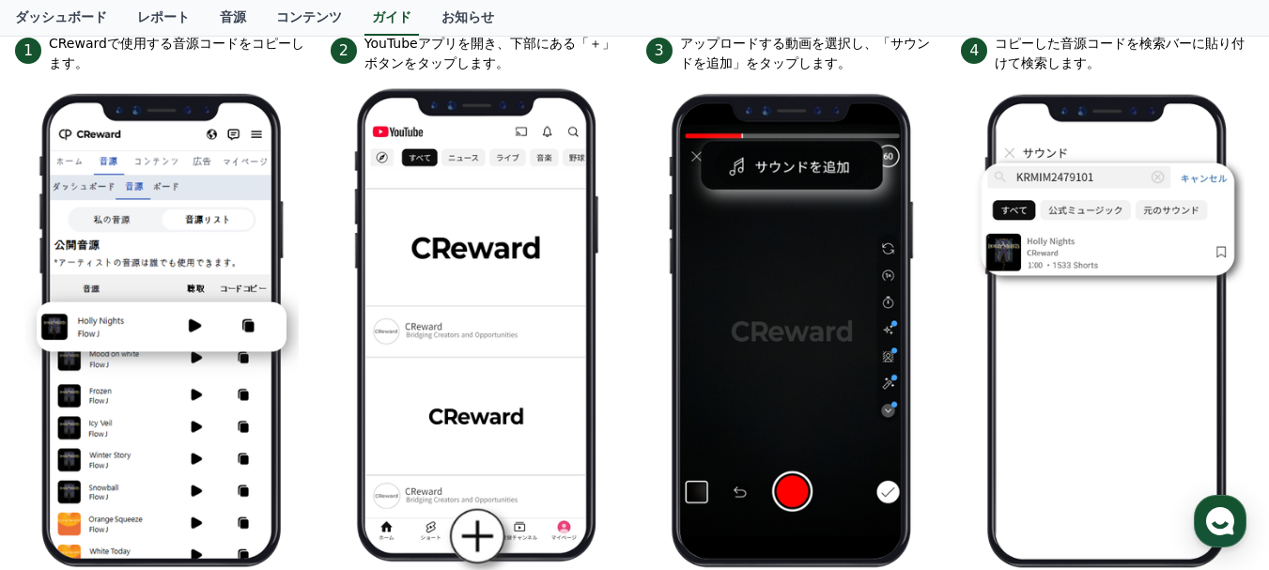
drag, startPoint x: 750, startPoint y: 62, endPoint x: 682, endPoint y: 47, distance: 70.2
click at [682, 47] on p "アップロードする動画を選択し、「サウンドを追加」をタップします。" at bounding box center [809, 53] width 259 height 39
drag, startPoint x: 680, startPoint y: 44, endPoint x: 777, endPoint y: 58, distance: 97.8
click at [779, 58] on p "アップロードする動画を選択し、「サウンドを追加」をタップします。" at bounding box center [809, 53] width 259 height 39
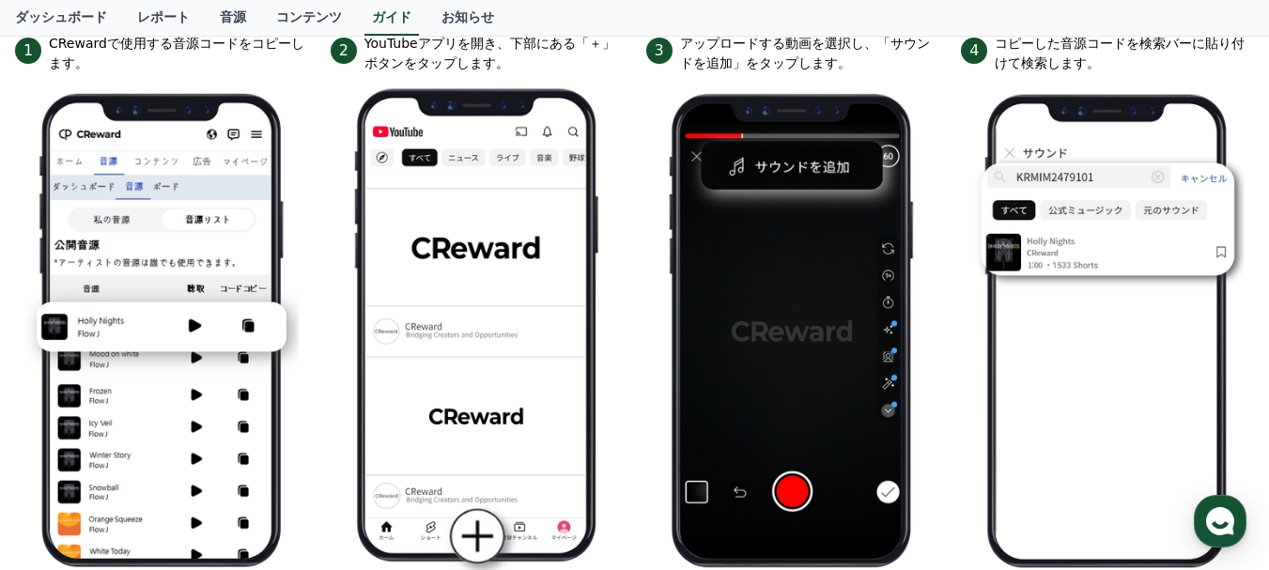
click at [749, 62] on p "アップロードする動画を選択し、「サウンドを追加」をタップします。" at bounding box center [809, 53] width 259 height 39
drag, startPoint x: 747, startPoint y: 63, endPoint x: 683, endPoint y: 49, distance: 65.4
click at [683, 49] on p "アップロードする動画を選択し、「サウンドを追加」をタップします。" at bounding box center [809, 53] width 259 height 39
drag, startPoint x: 683, startPoint y: 42, endPoint x: 759, endPoint y: 60, distance: 78.1
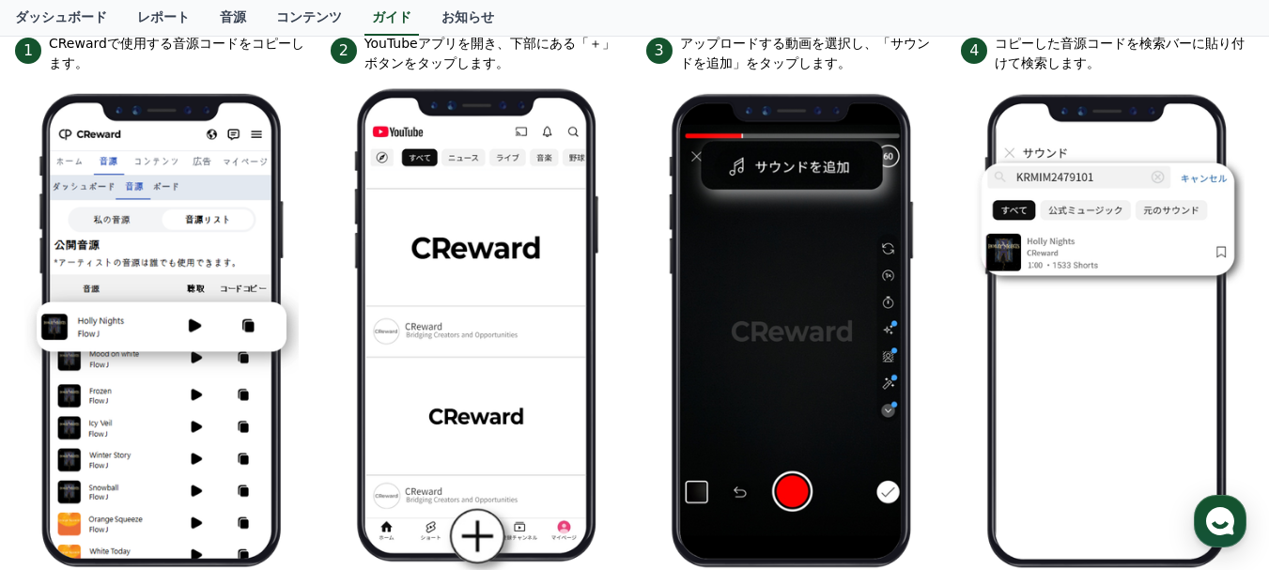
click at [759, 60] on p "アップロードする動画を選択し、「サウンドを追加」をタップします。" at bounding box center [809, 53] width 259 height 39
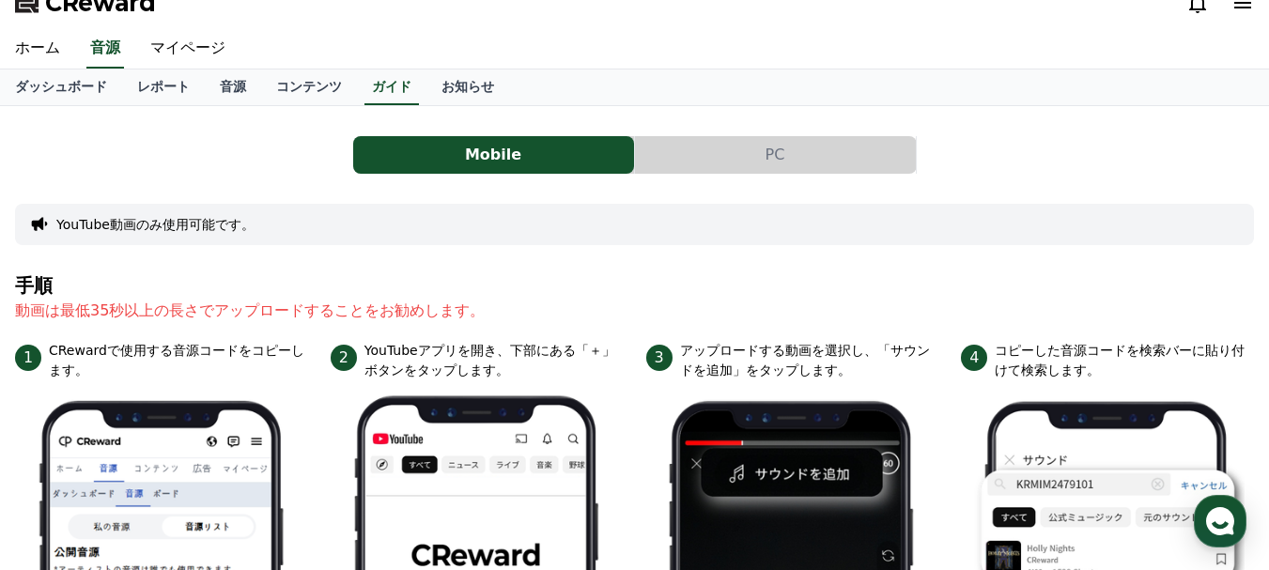
scroll to position [0, 0]
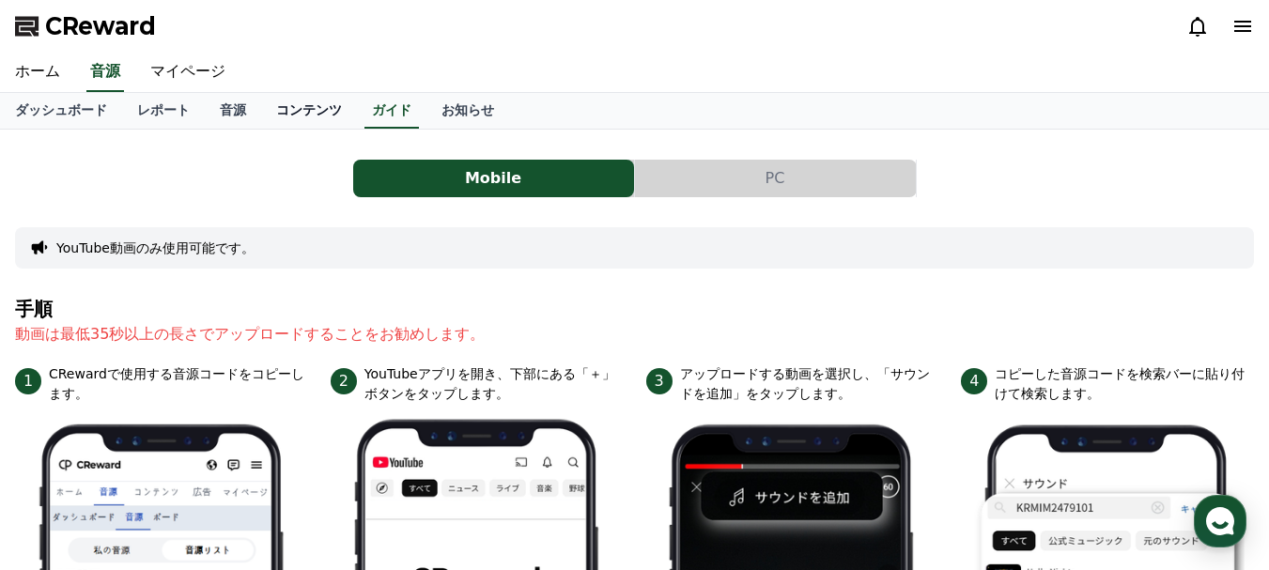
click at [261, 110] on link "コンテンツ" at bounding box center [309, 111] width 96 height 36
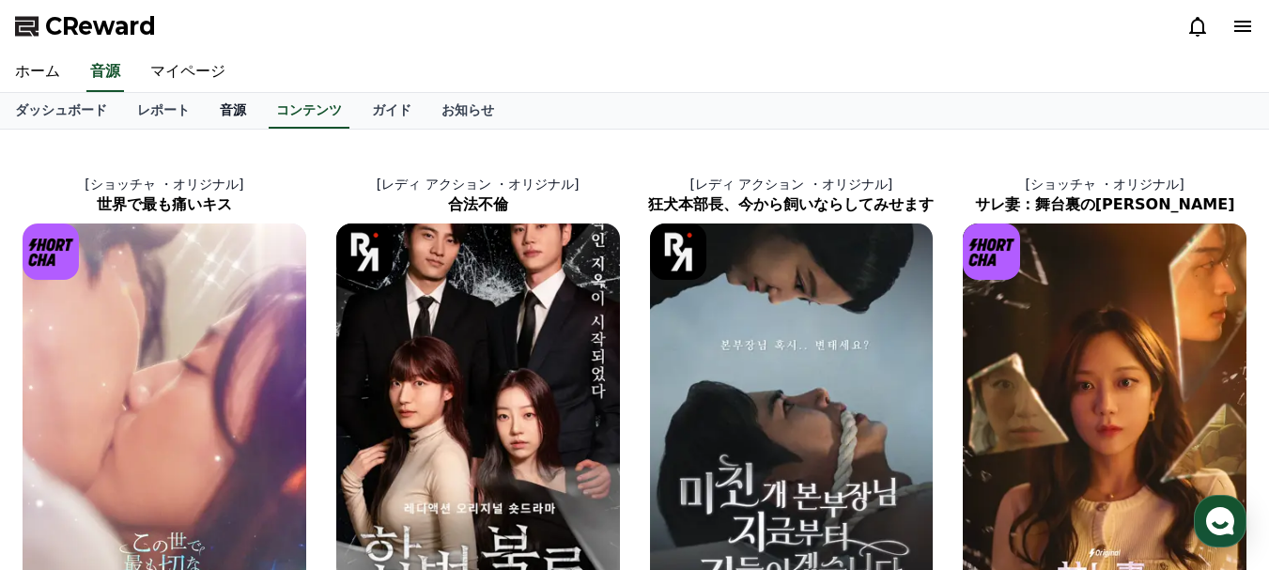
click at [205, 120] on link "音源" at bounding box center [233, 111] width 56 height 36
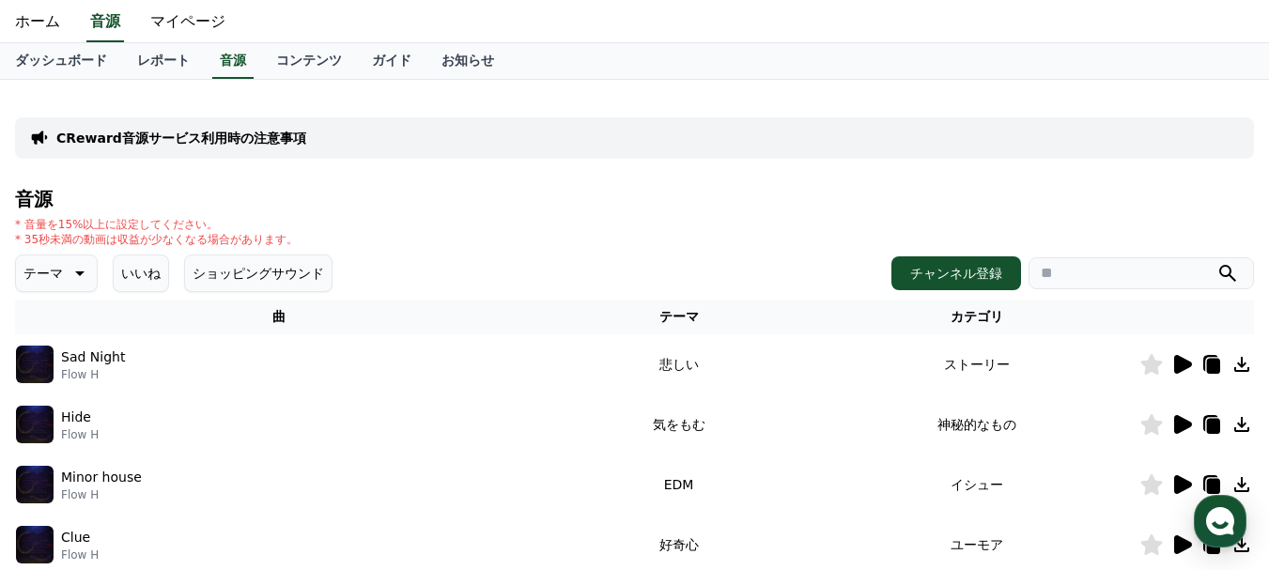
scroll to position [94, 0]
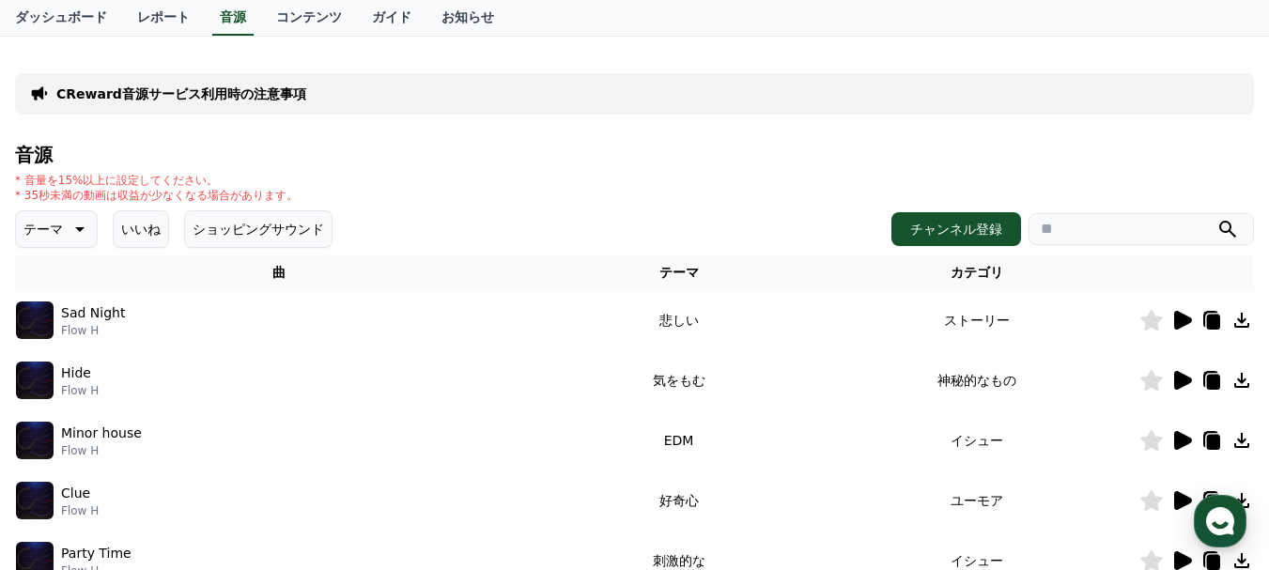
click at [1179, 320] on icon at bounding box center [1183, 320] width 18 height 19
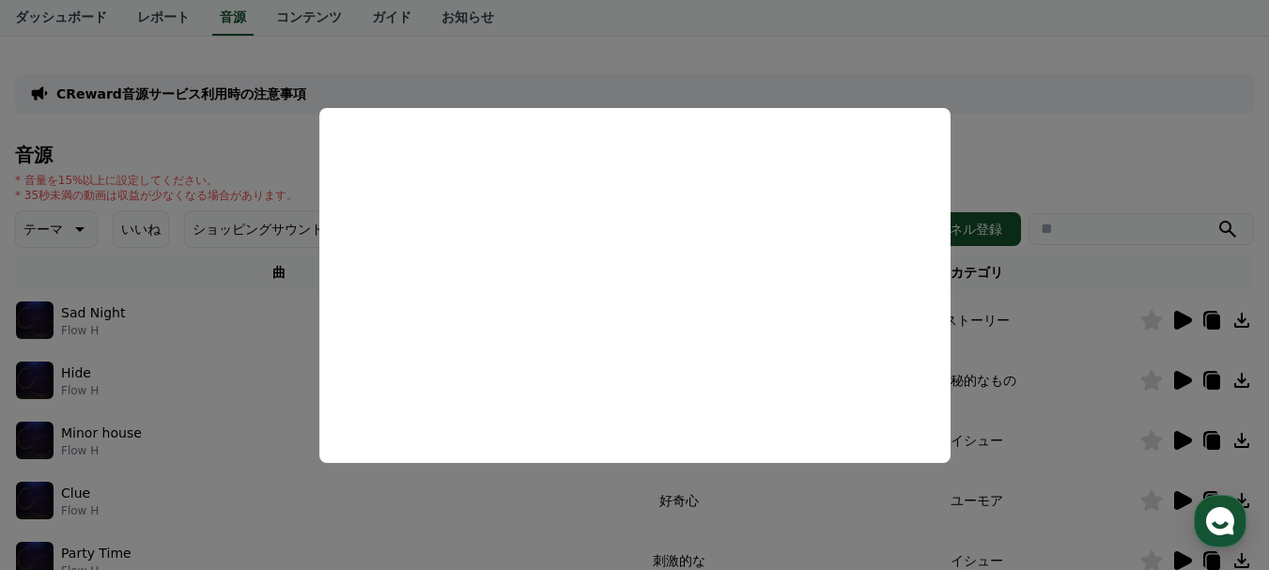
click at [1042, 142] on button "close modal" at bounding box center [634, 285] width 1269 height 570
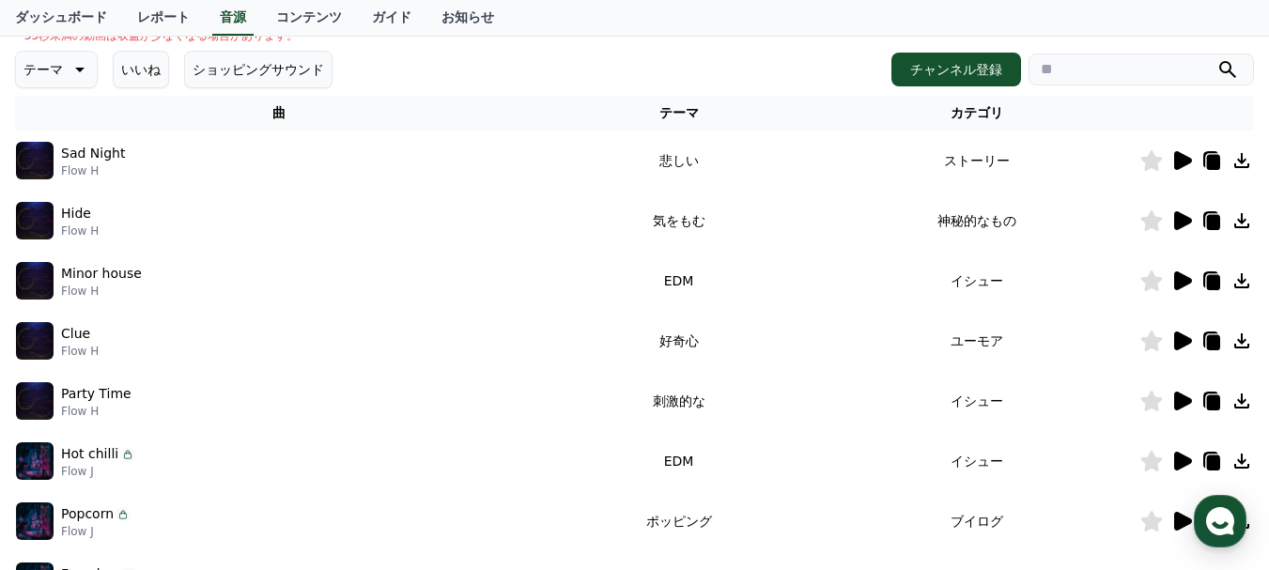
scroll to position [282, 0]
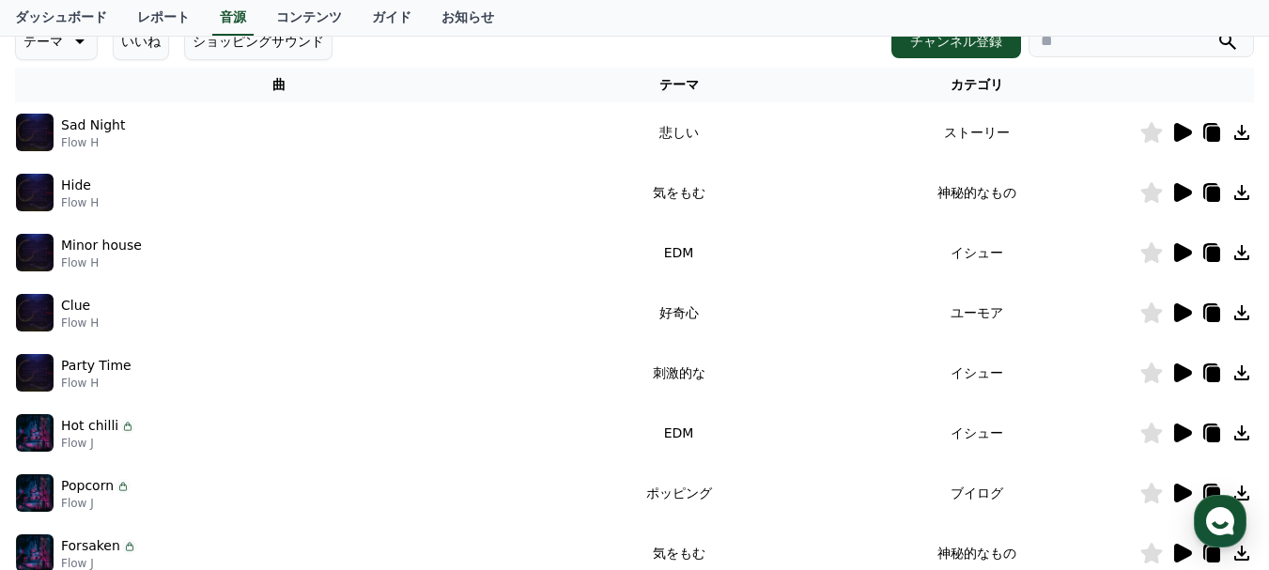
click at [1187, 313] on icon at bounding box center [1183, 312] width 18 height 19
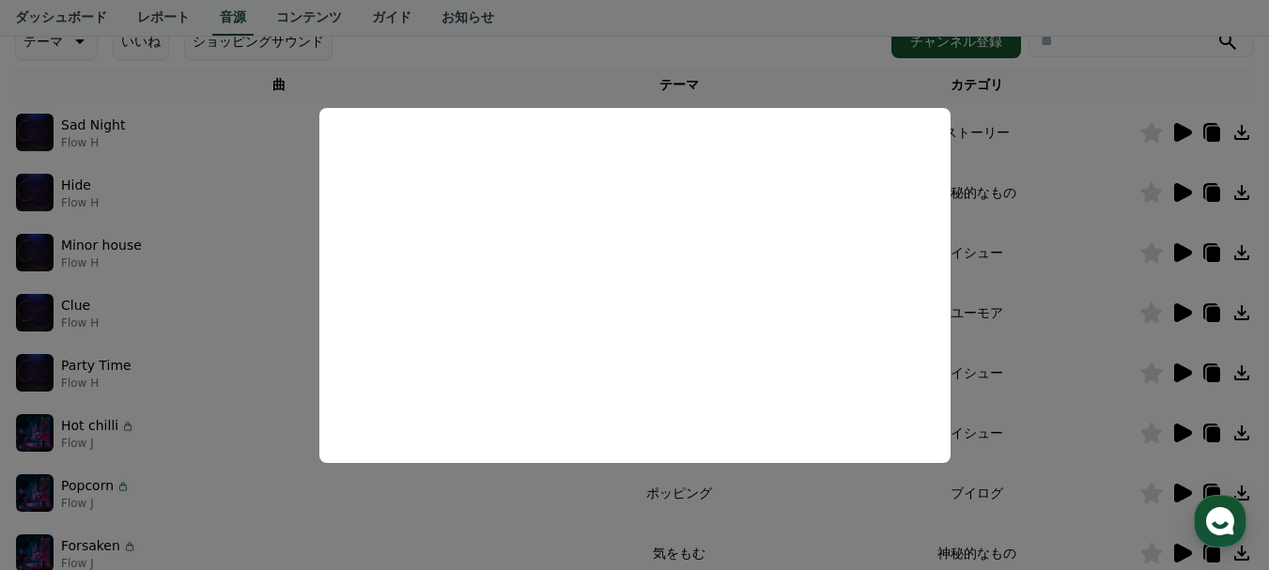
click at [596, 64] on button "close modal" at bounding box center [634, 285] width 1269 height 570
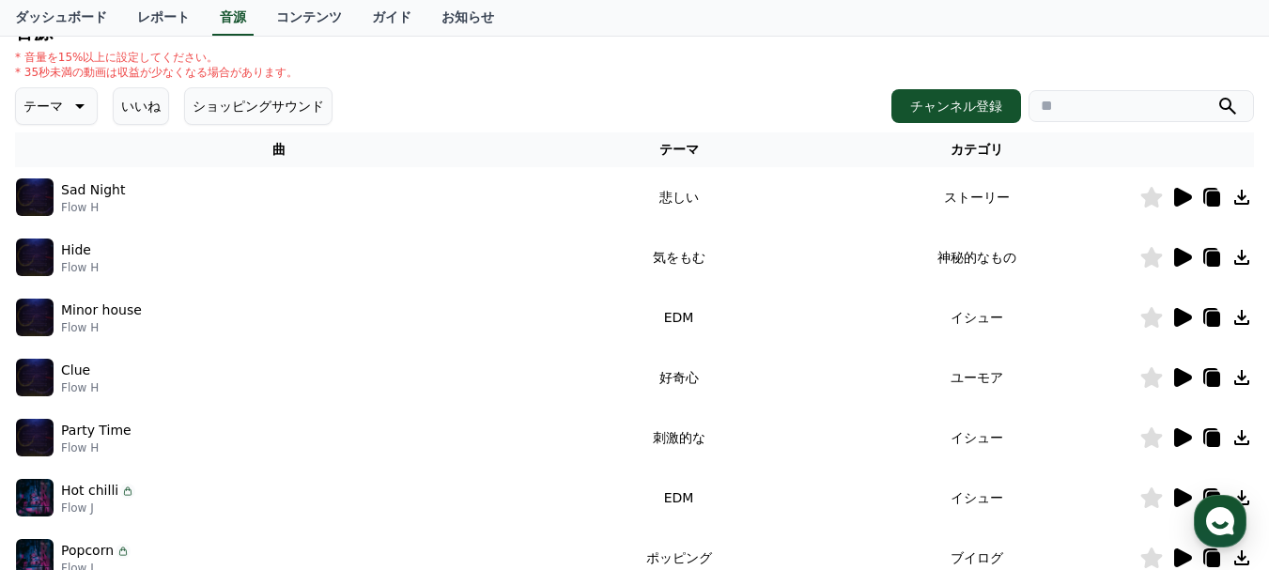
scroll to position [188, 0]
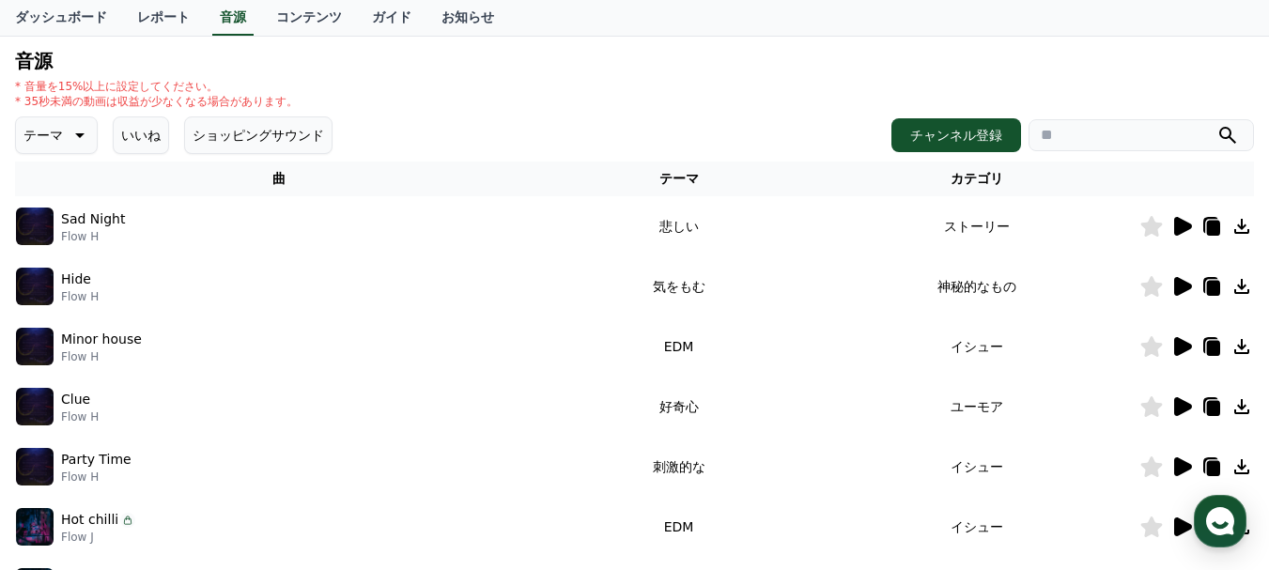
click at [48, 131] on p "テーマ" at bounding box center [42, 135] width 39 height 26
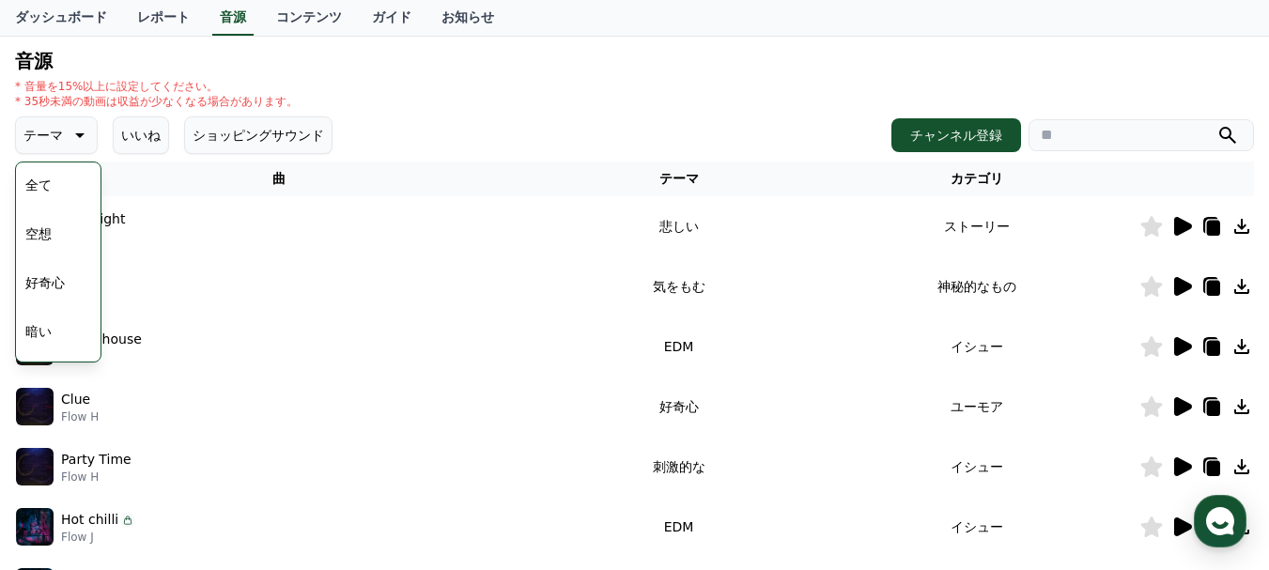
click at [67, 138] on icon at bounding box center [78, 135] width 23 height 23
click at [69, 131] on icon at bounding box center [78, 135] width 23 height 23
click at [72, 84] on p "* 音量を15%以上に設定してください。" at bounding box center [156, 86] width 283 height 15
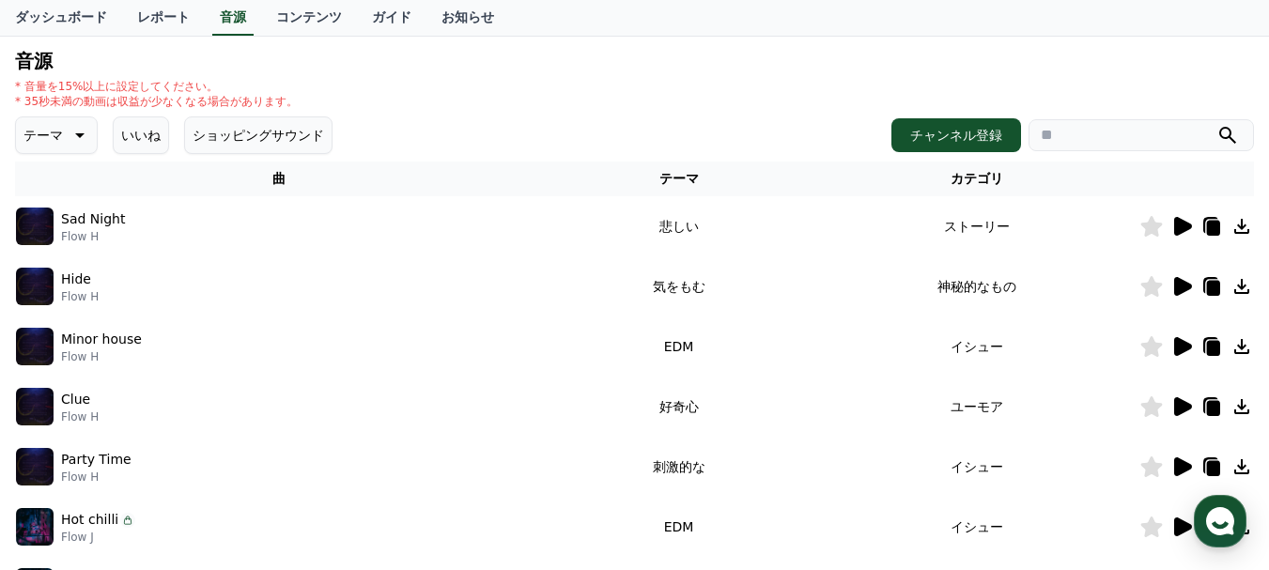
click at [67, 137] on icon at bounding box center [78, 135] width 23 height 23
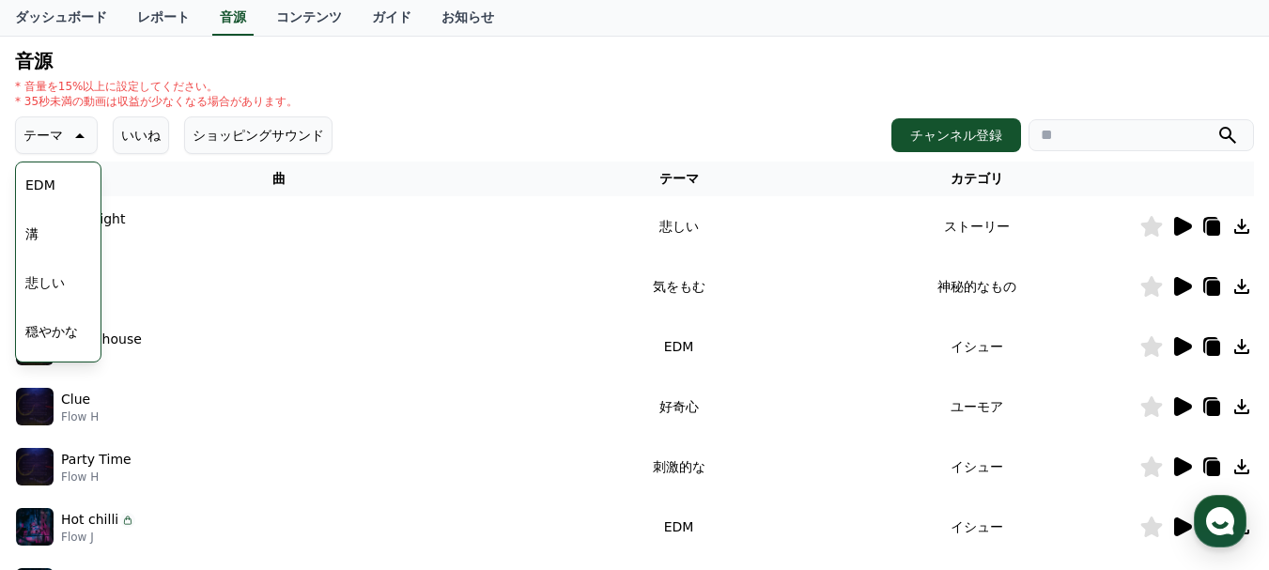
scroll to position [492, 0]
click at [53, 239] on button "気分" at bounding box center [38, 229] width 41 height 41
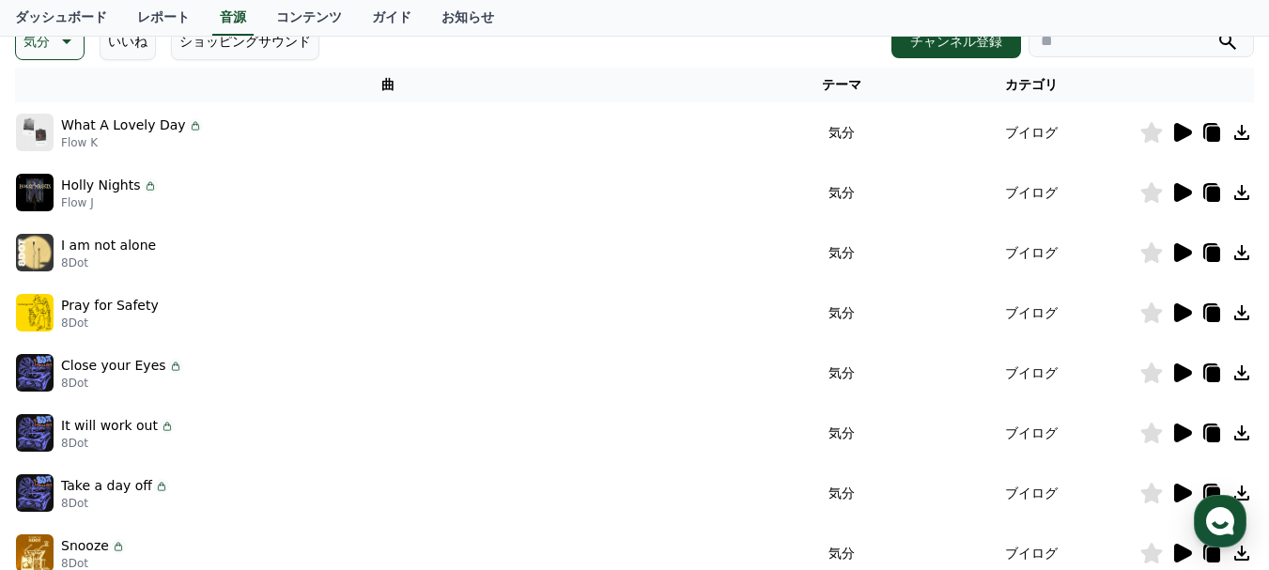
click at [1179, 134] on icon at bounding box center [1183, 132] width 18 height 19
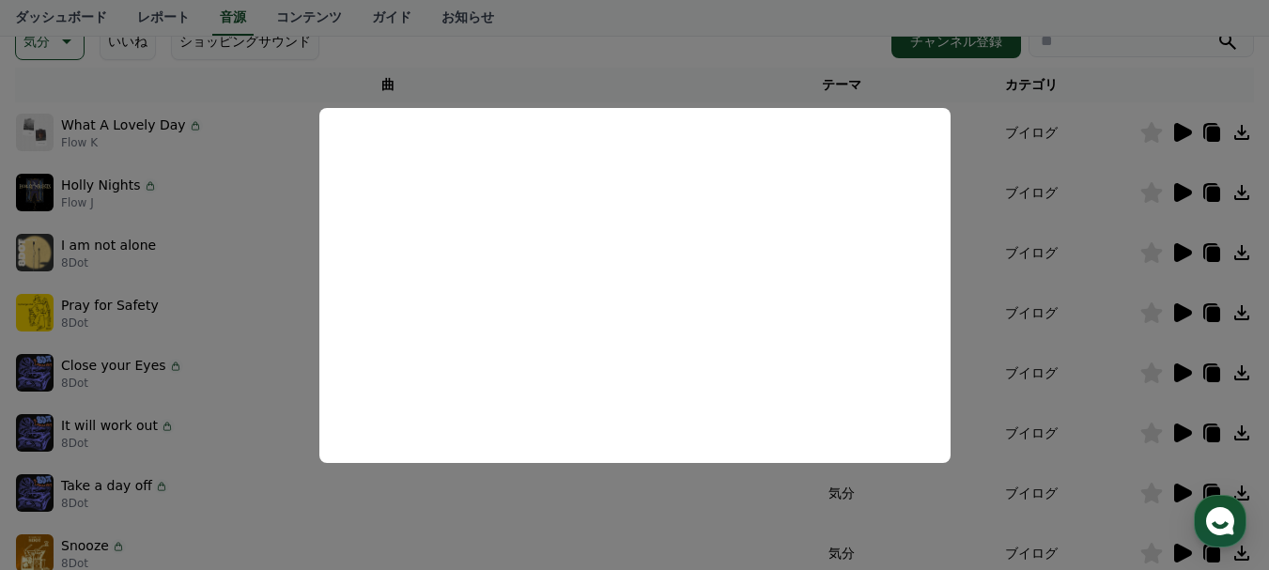
click at [766, 57] on button "close modal" at bounding box center [634, 285] width 1269 height 570
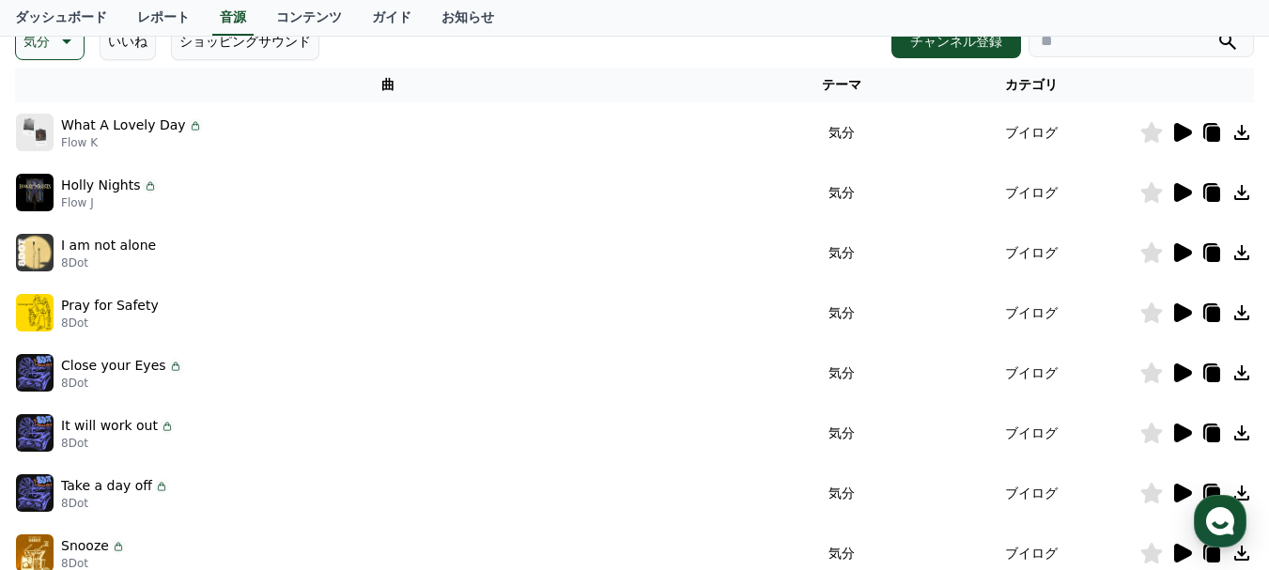
click at [1175, 191] on icon at bounding box center [1183, 192] width 18 height 19
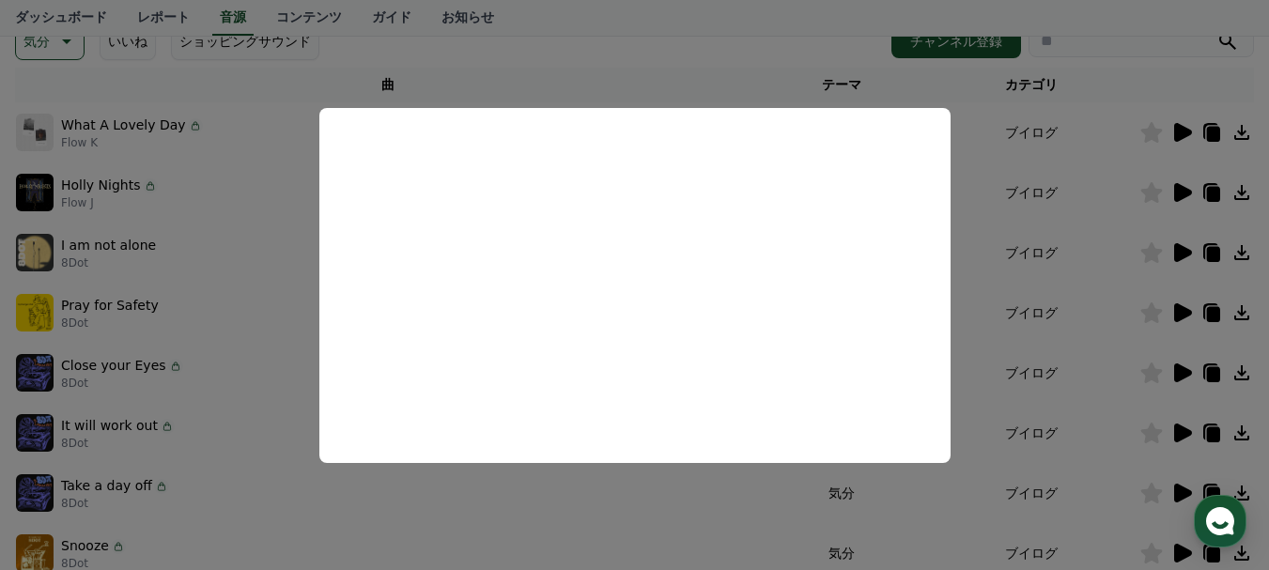
click at [744, 67] on button "close modal" at bounding box center [634, 285] width 1269 height 570
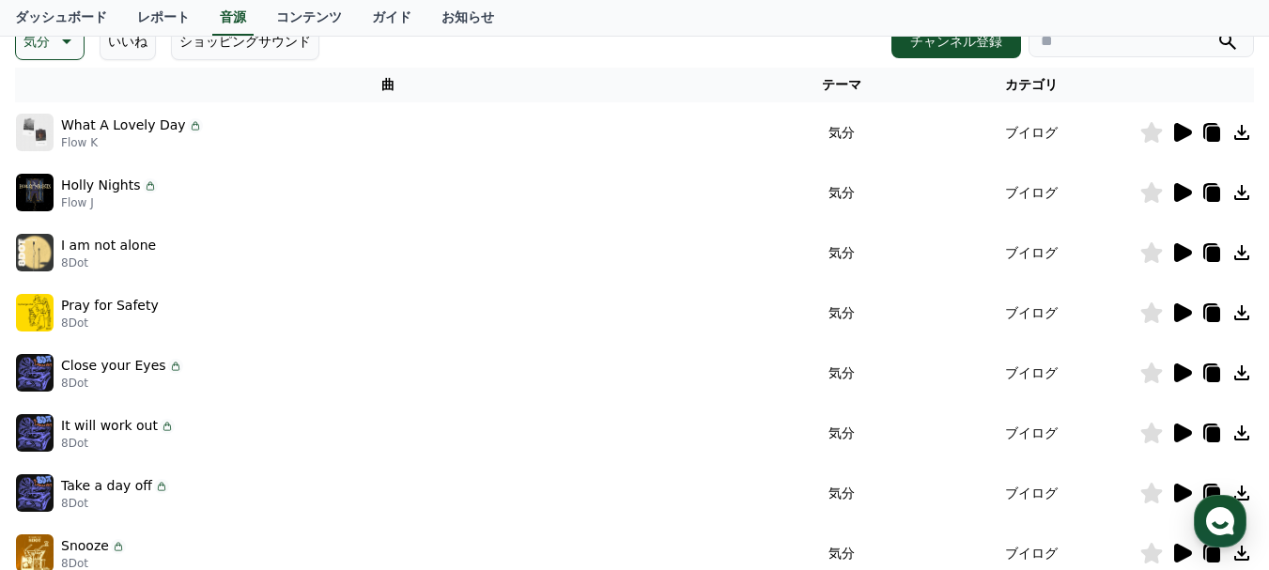
click at [1180, 315] on icon at bounding box center [1183, 312] width 18 height 19
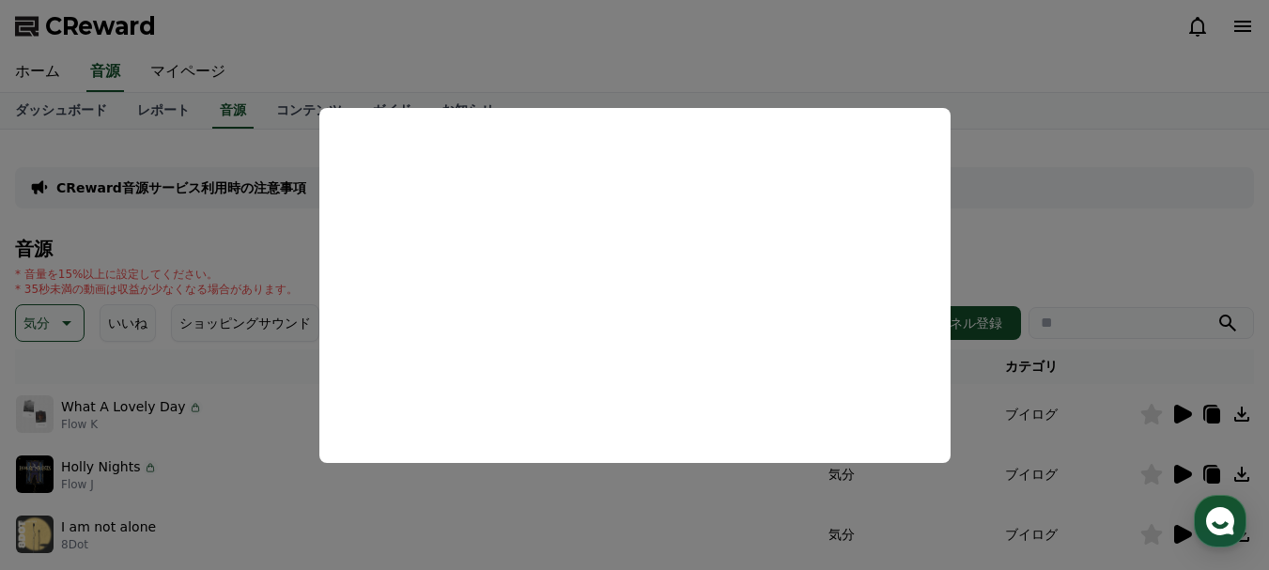
click at [650, 62] on button "close modal" at bounding box center [634, 285] width 1269 height 570
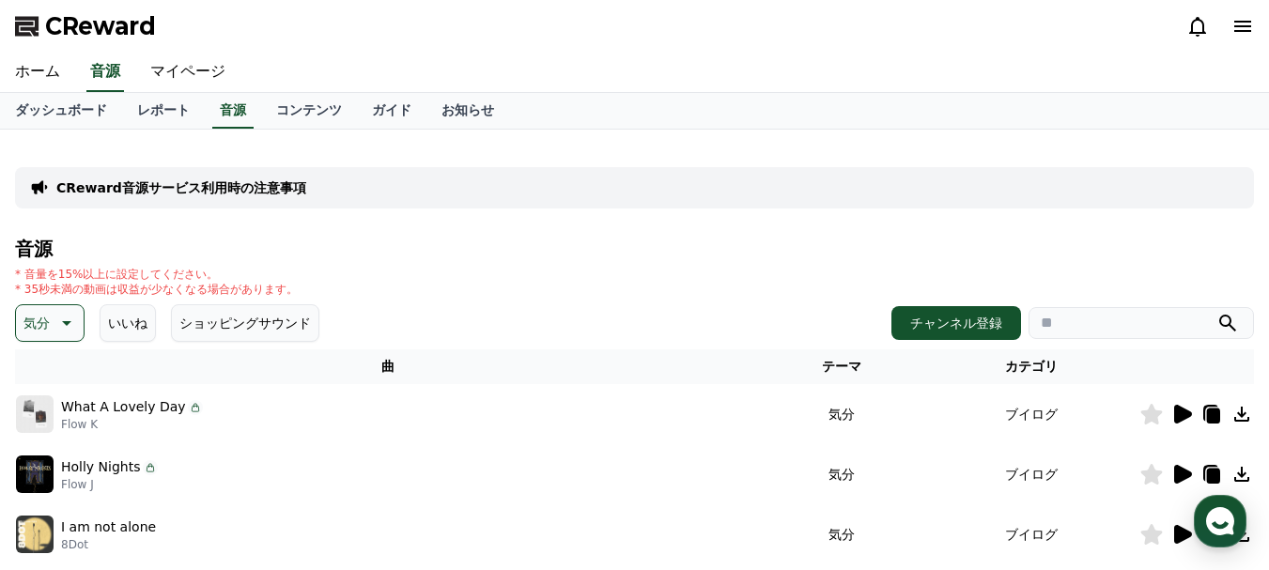
click at [172, 186] on p "CReward音源サービス利用時の注意事項" at bounding box center [181, 187] width 250 height 19
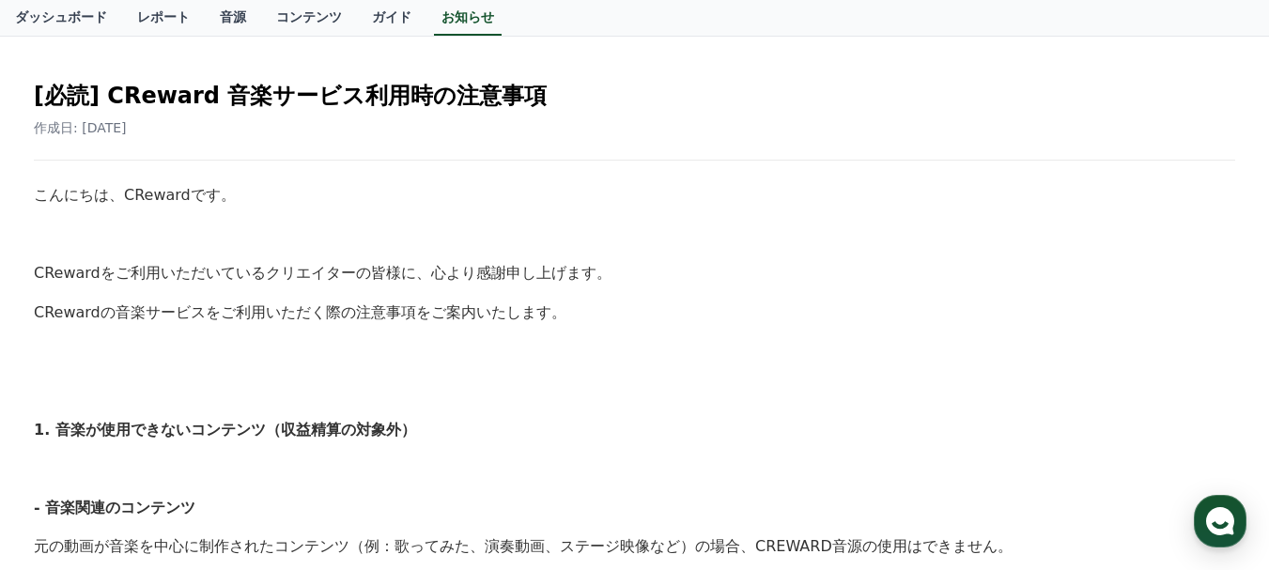
scroll to position [188, 0]
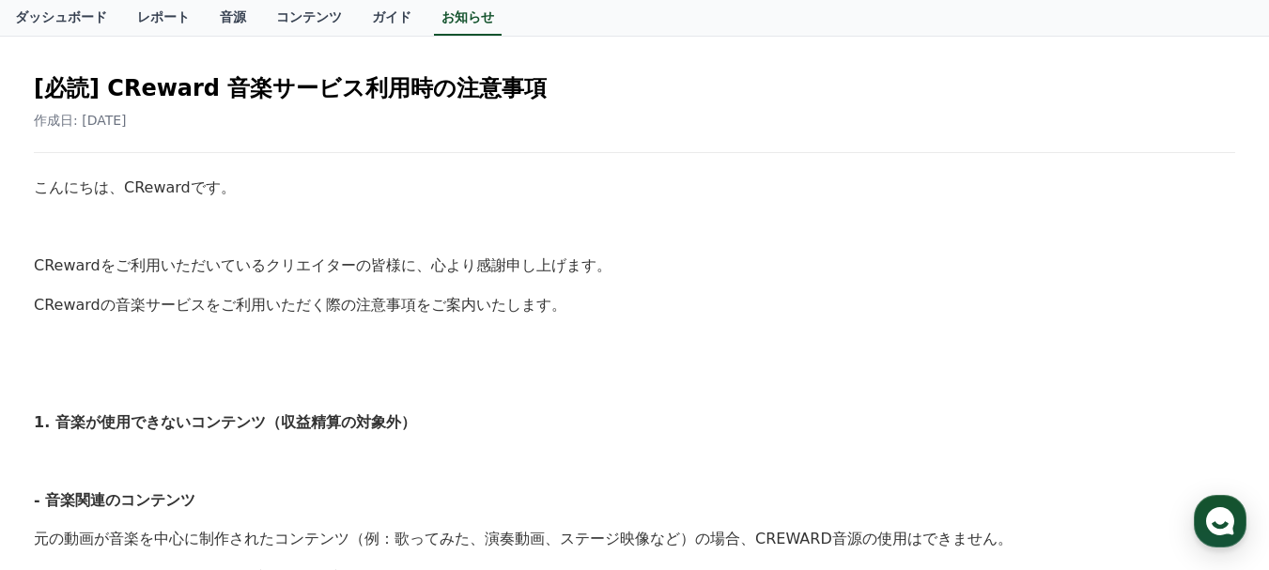
drag, startPoint x: 28, startPoint y: 266, endPoint x: 533, endPoint y: 306, distance: 505.9
click at [533, 306] on p "CRewardの音楽サービスをご利用いただく際の注意事項をご案内いたします。" at bounding box center [634, 305] width 1201 height 24
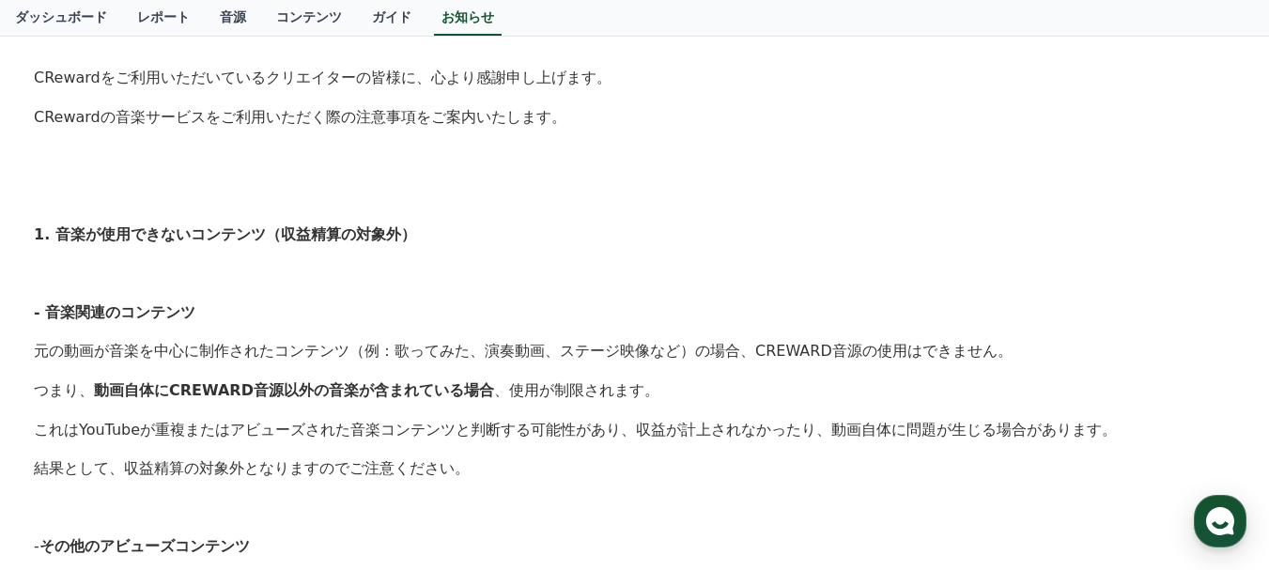
drag, startPoint x: 30, startPoint y: 236, endPoint x: 455, endPoint y: 388, distance: 450.9
click at [455, 388] on div "[必読] CReward 音楽サービス利用時の注意事項 作成日: [DATE] こんにちは、CRewardです。 CRewardをご利用いただいているクリエイ…" at bounding box center [634, 561] width 1209 height 1389
click at [455, 388] on p "つまり、 動画自体にCREWARD音源以外の音楽が含まれている場合 、使用が制限されます。" at bounding box center [634, 390] width 1201 height 24
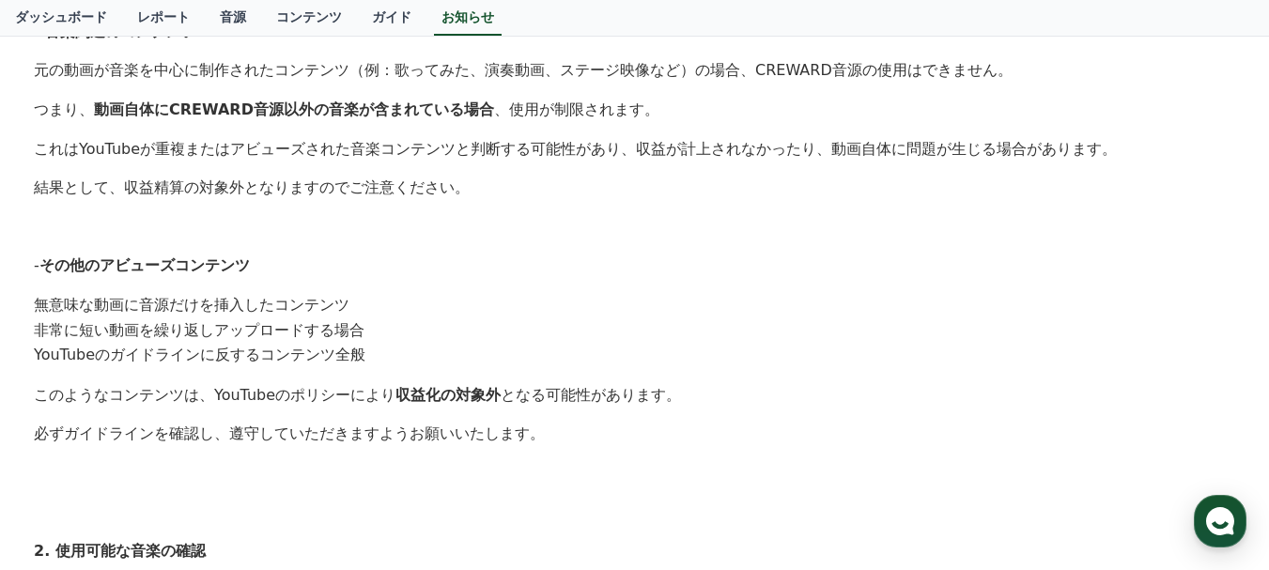
scroll to position [657, 0]
drag, startPoint x: 38, startPoint y: 144, endPoint x: 455, endPoint y: 190, distance: 419.5
click at [455, 190] on div "こんにちは、CRewardです。 CRewardをご利用いただいているクリエイターの皆様に、心より感謝申し上げます。 CRewardの音楽サービスをご利用いた…" at bounding box center [634, 310] width 1201 height 1208
click at [438, 208] on div "こんにちは、CRewardです。 CRewardをご利用いただいているクリエイターの皆様に、心より感謝申し上げます。 CRewardの音楽サービスをご利用いた…" at bounding box center [634, 310] width 1201 height 1208
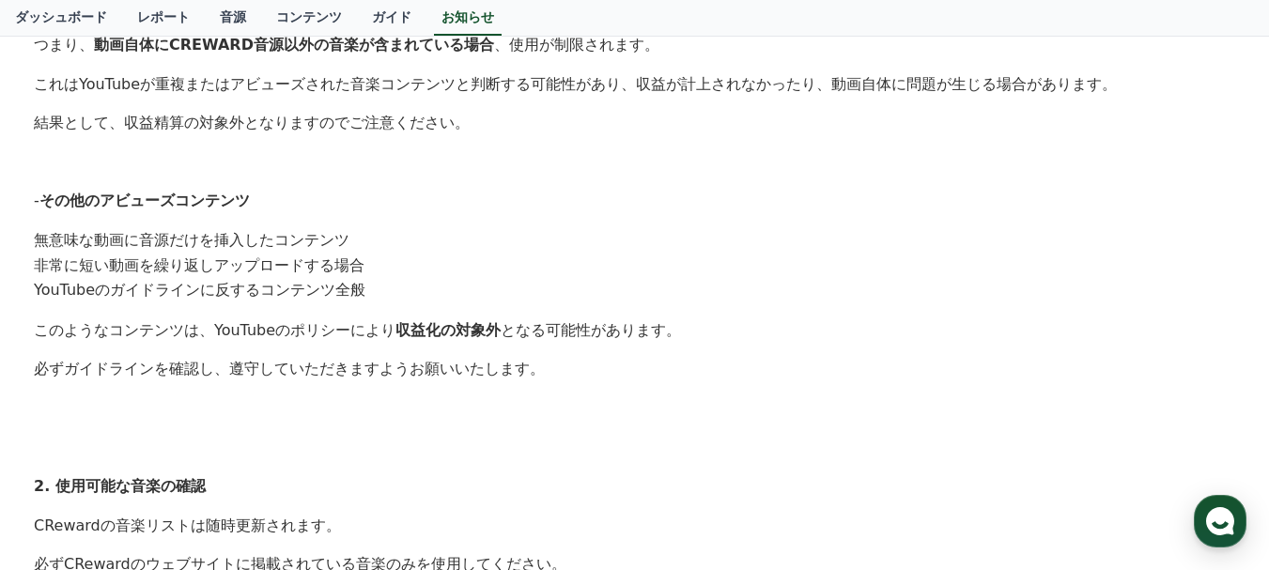
scroll to position [751, 0]
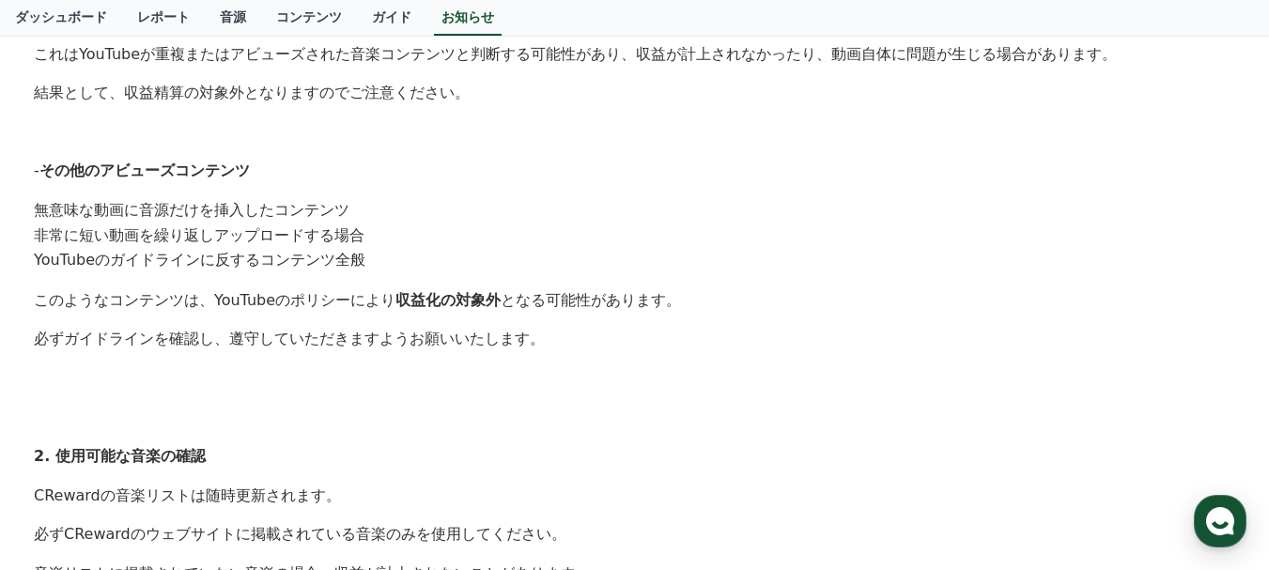
drag, startPoint x: 32, startPoint y: 203, endPoint x: 332, endPoint y: 225, distance: 301.4
click at [332, 225] on div "[必読] CReward 音楽サービス利用時の注意事項 作成日: [DATE] こんにちは、CRewardです。 CRewardをご利用いただいているクリエイ…" at bounding box center [634, 185] width 1209 height 1389
click at [332, 225] on li "非常に短い動画を繰り返しアップロードする場合" at bounding box center [634, 236] width 1201 height 25
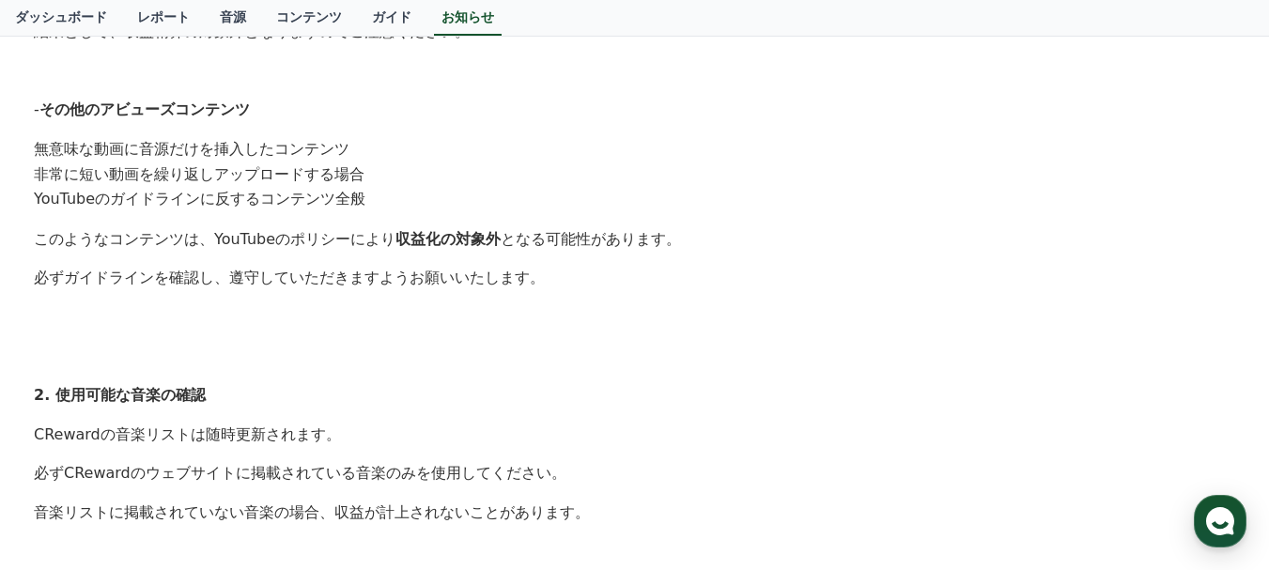
scroll to position [845, 0]
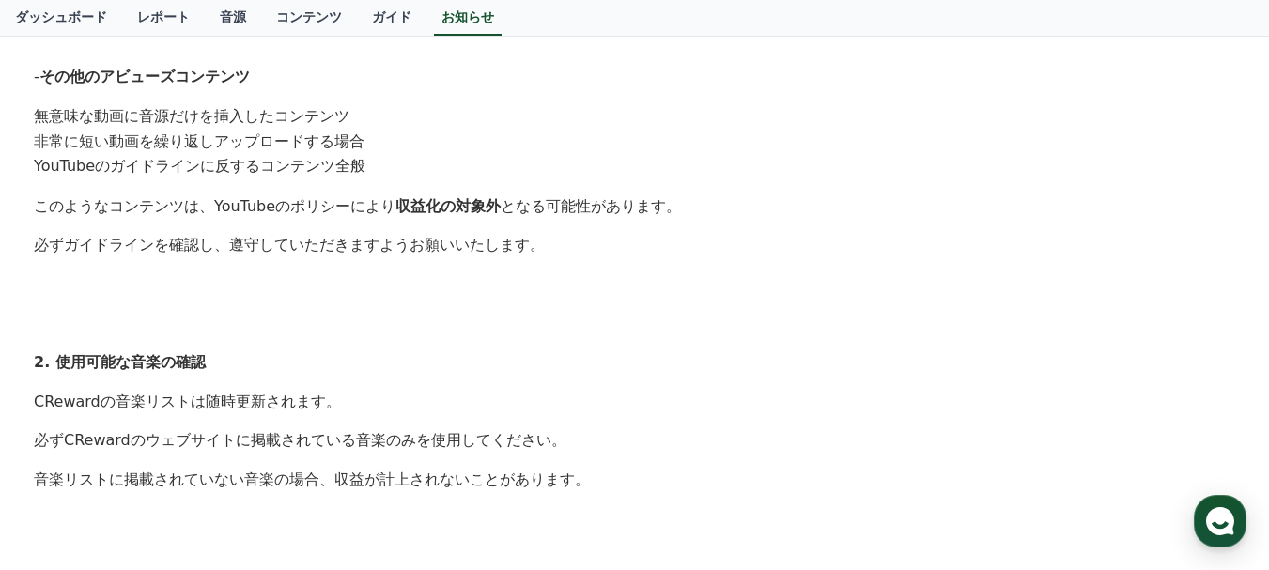
drag, startPoint x: 37, startPoint y: 204, endPoint x: 489, endPoint y: 243, distance: 454.4
click at [489, 243] on div "こんにちは、CRewardです。 CRewardをご利用いただいているクリエイターの皆様に、心より感謝申し上げます。 CRewardの音楽サービスをご利用いた…" at bounding box center [634, 122] width 1201 height 1208
click at [489, 243] on p "必ずガイドラインを確認し、遵守していただきますようお願いいたします。" at bounding box center [634, 245] width 1201 height 24
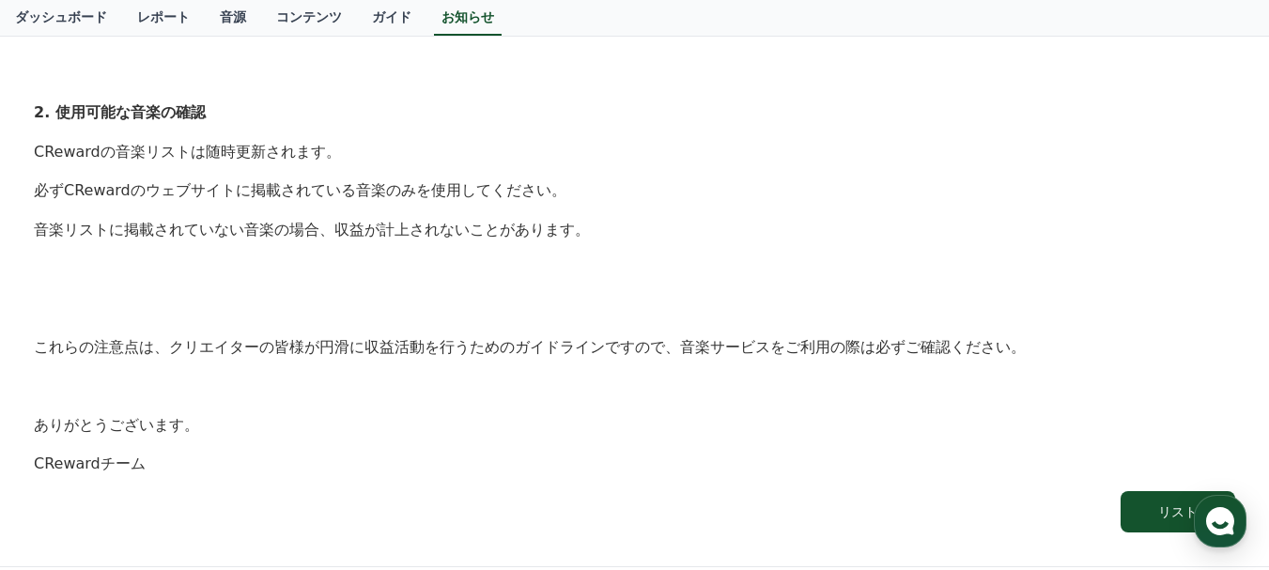
scroll to position [1127, 0]
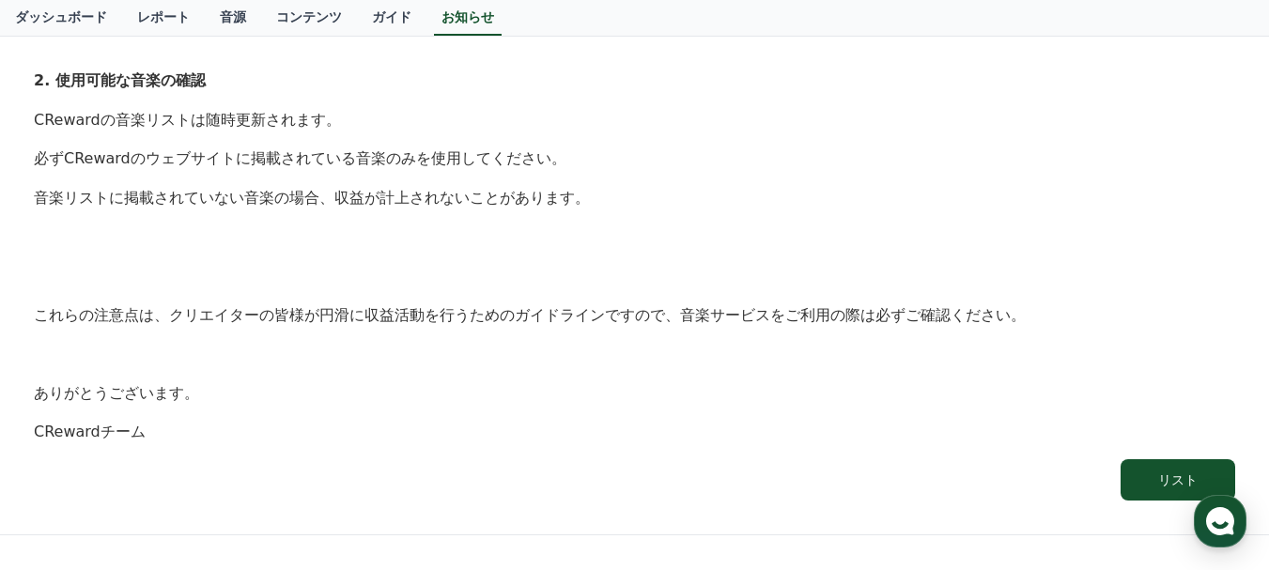
drag, startPoint x: 25, startPoint y: 121, endPoint x: 546, endPoint y: 194, distance: 525.4
click at [546, 194] on p "音楽リストに掲載されていない音楽の場合、収益が計上されないことがあります。" at bounding box center [634, 198] width 1201 height 24
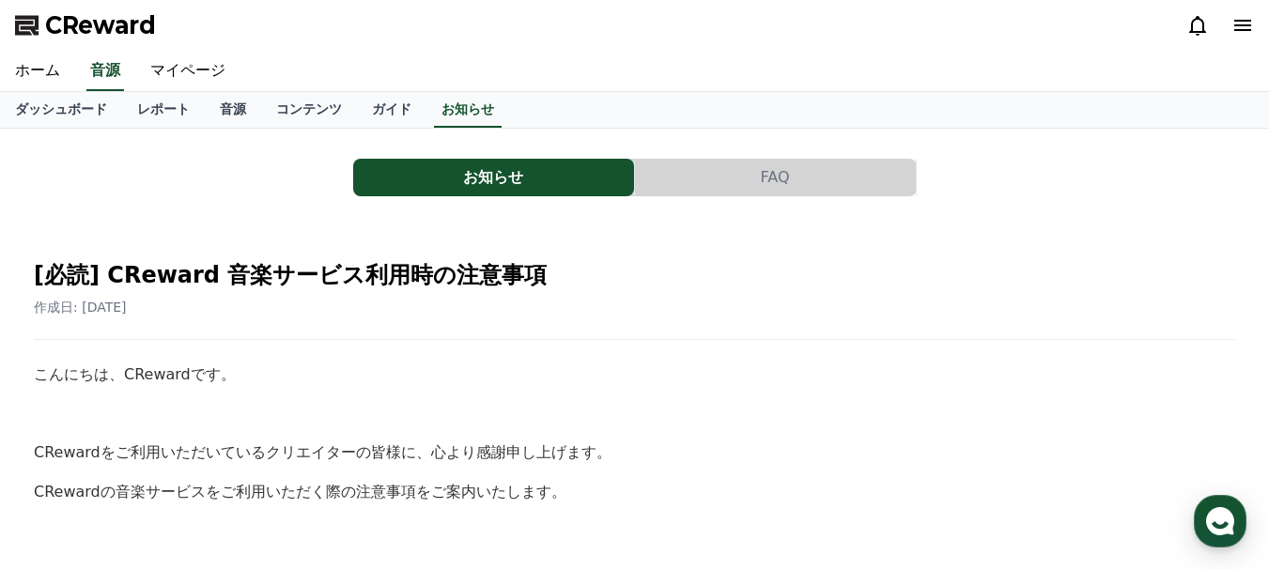
scroll to position [0, 0]
click at [205, 109] on link "音源" at bounding box center [233, 111] width 56 height 36
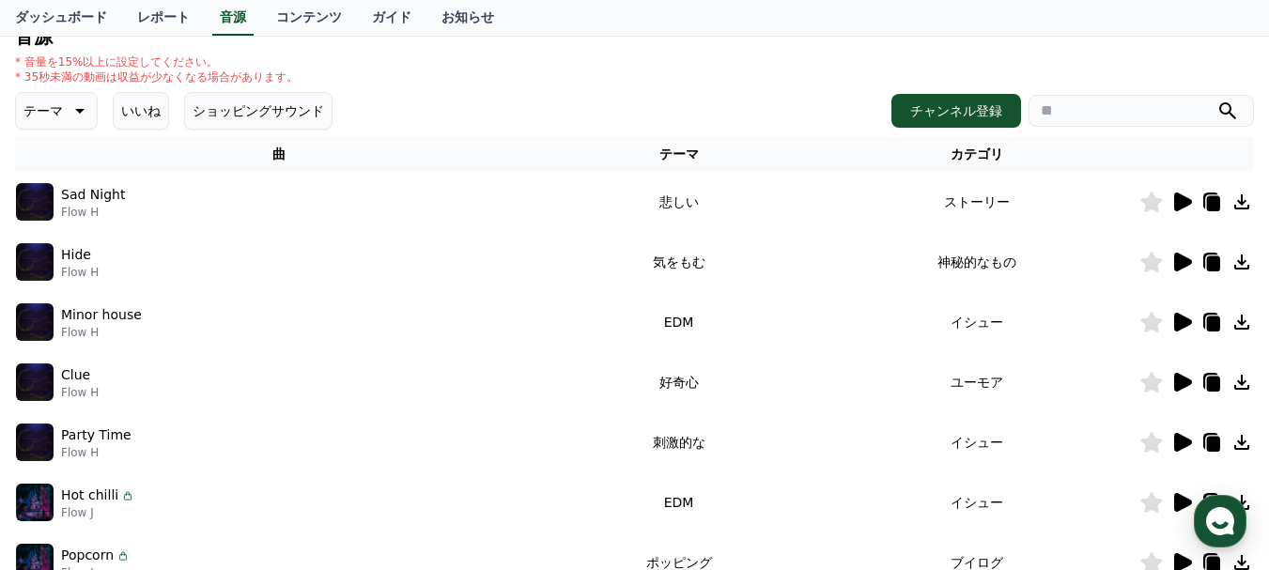
scroll to position [94, 0]
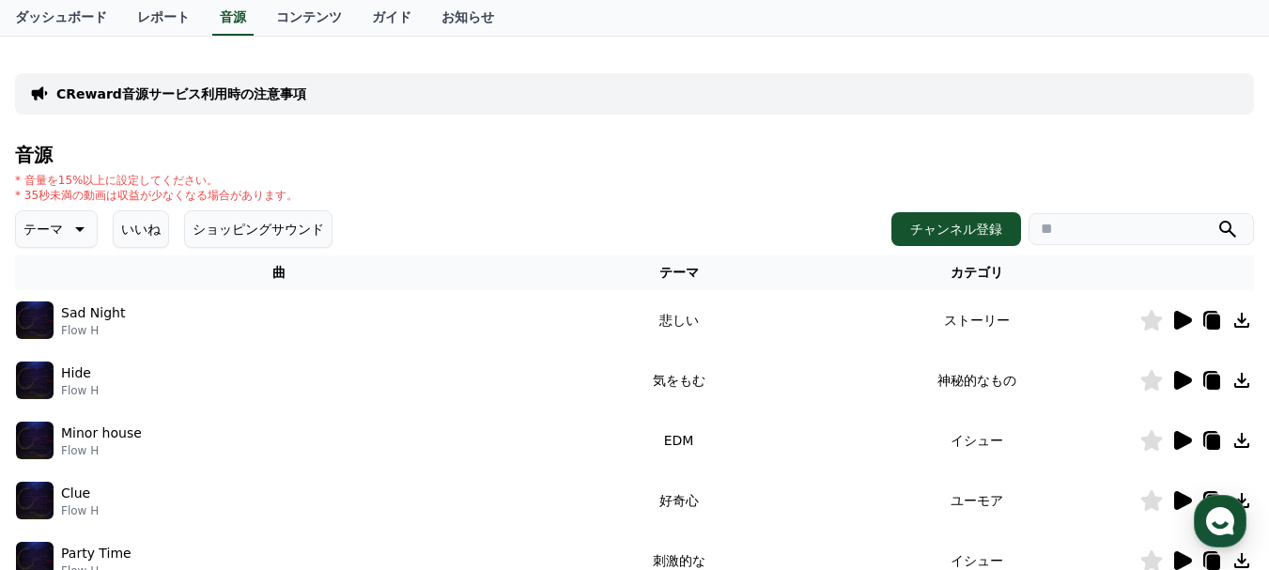
click at [67, 226] on icon at bounding box center [78, 229] width 23 height 23
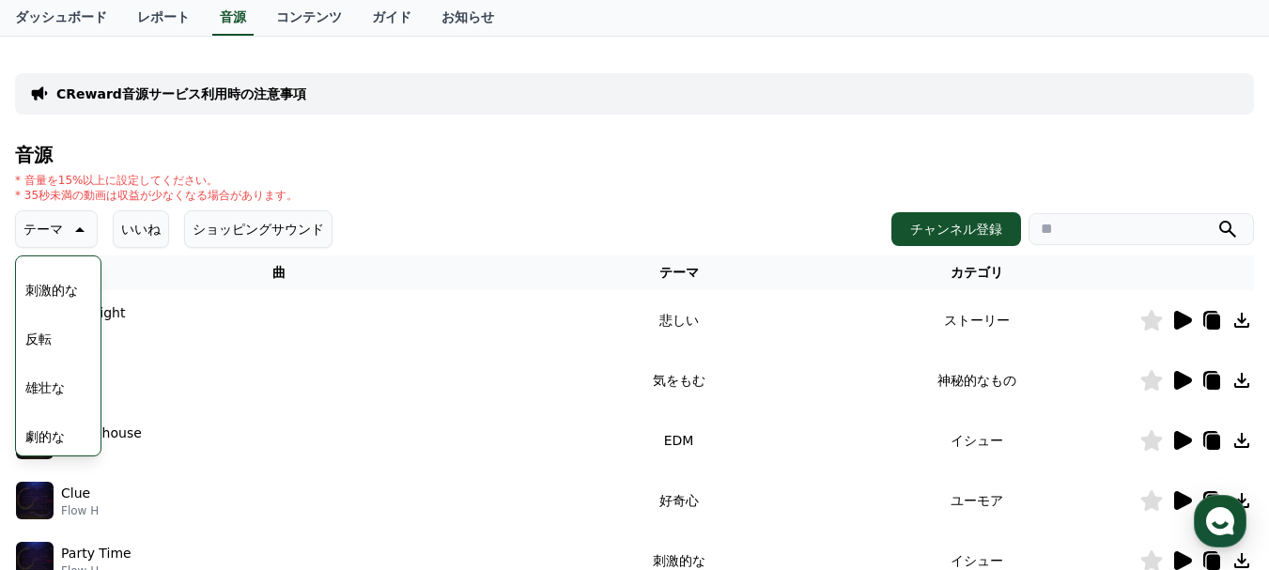
scroll to position [470, 0]
click at [53, 348] on button "気分" at bounding box center [38, 346] width 41 height 41
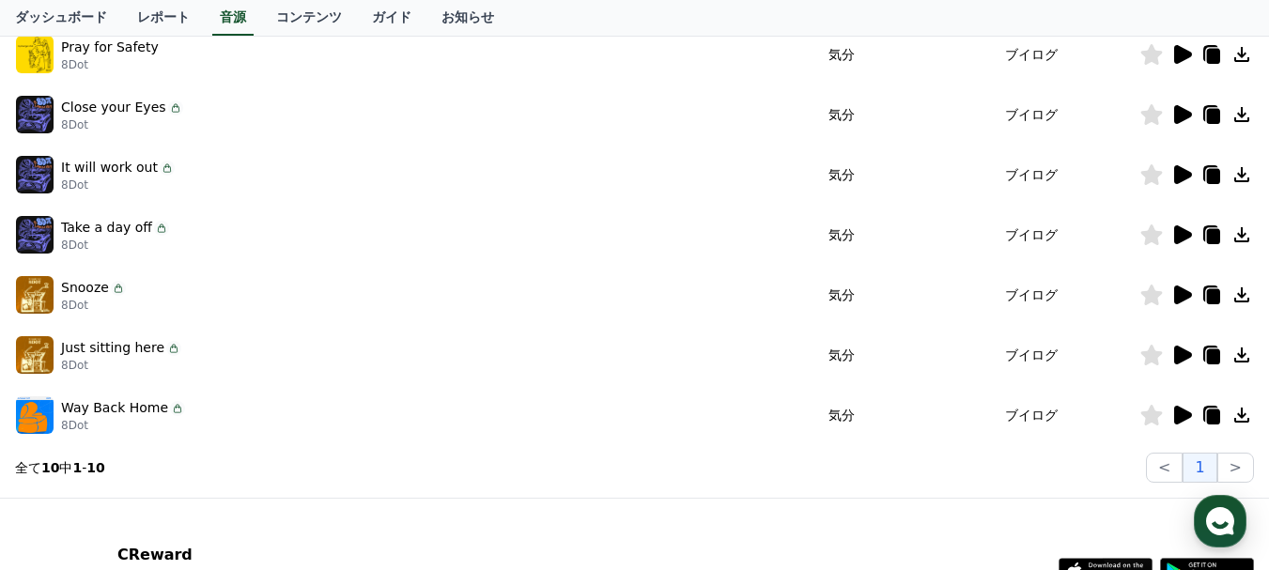
scroll to position [563, 0]
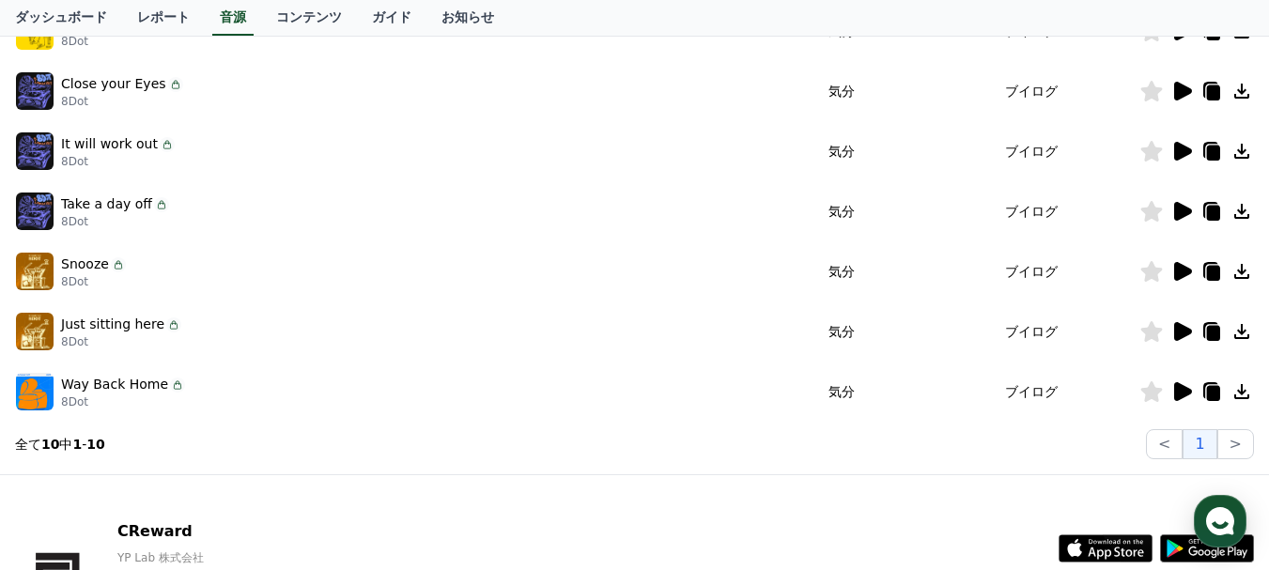
click at [1181, 331] on icon at bounding box center [1183, 331] width 18 height 19
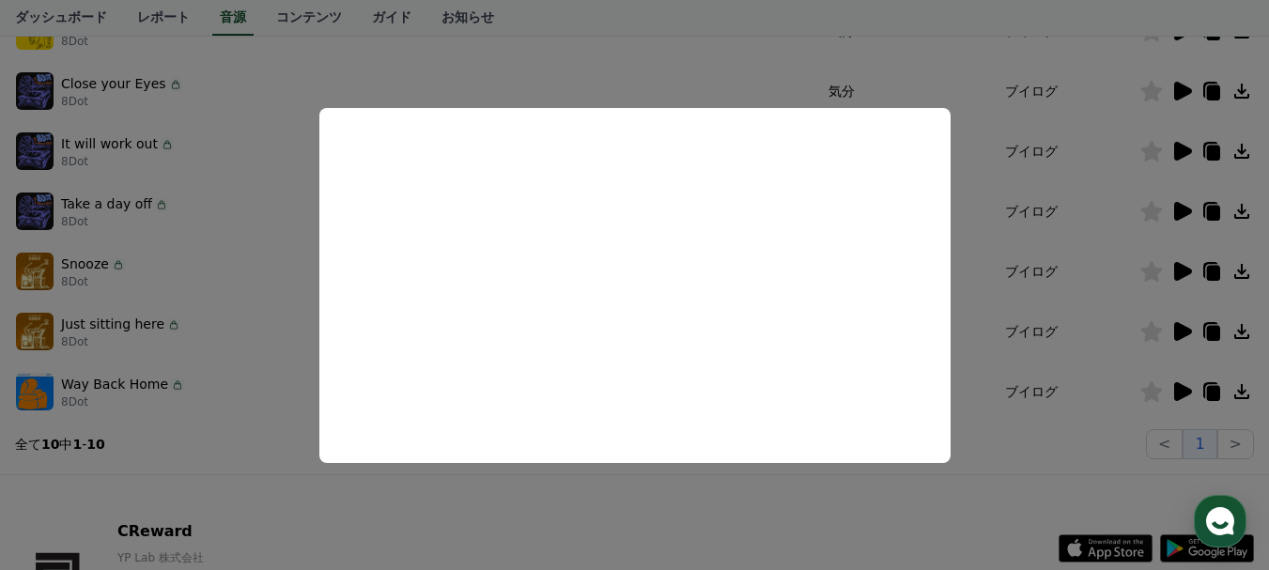
click at [618, 59] on button "close modal" at bounding box center [634, 285] width 1269 height 570
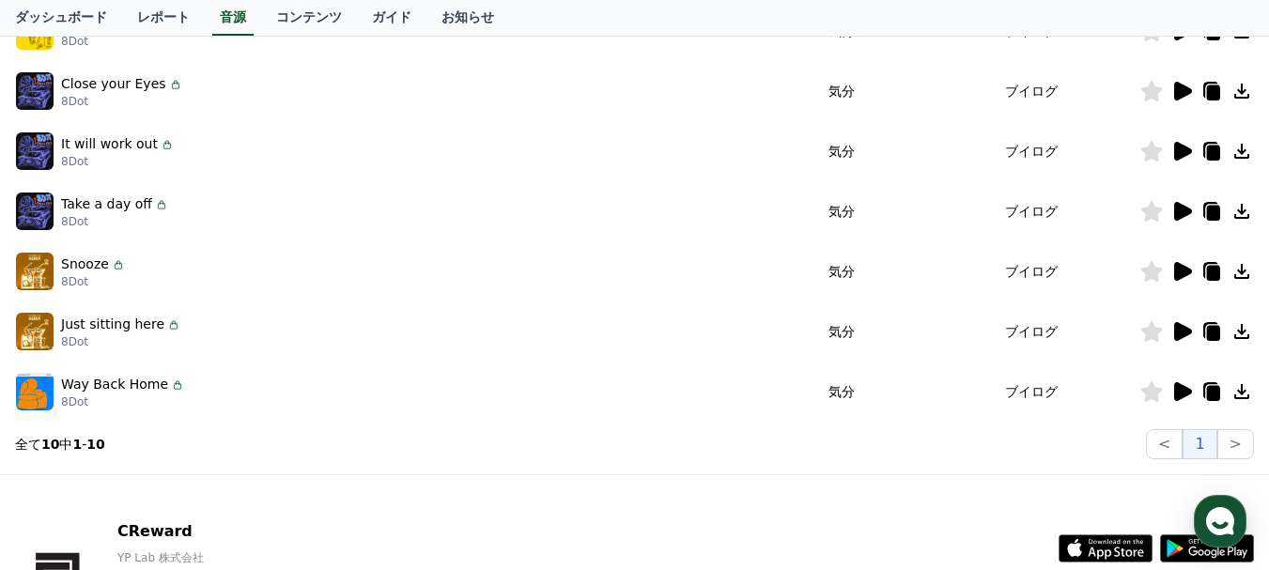
click at [1186, 212] on icon at bounding box center [1183, 211] width 18 height 19
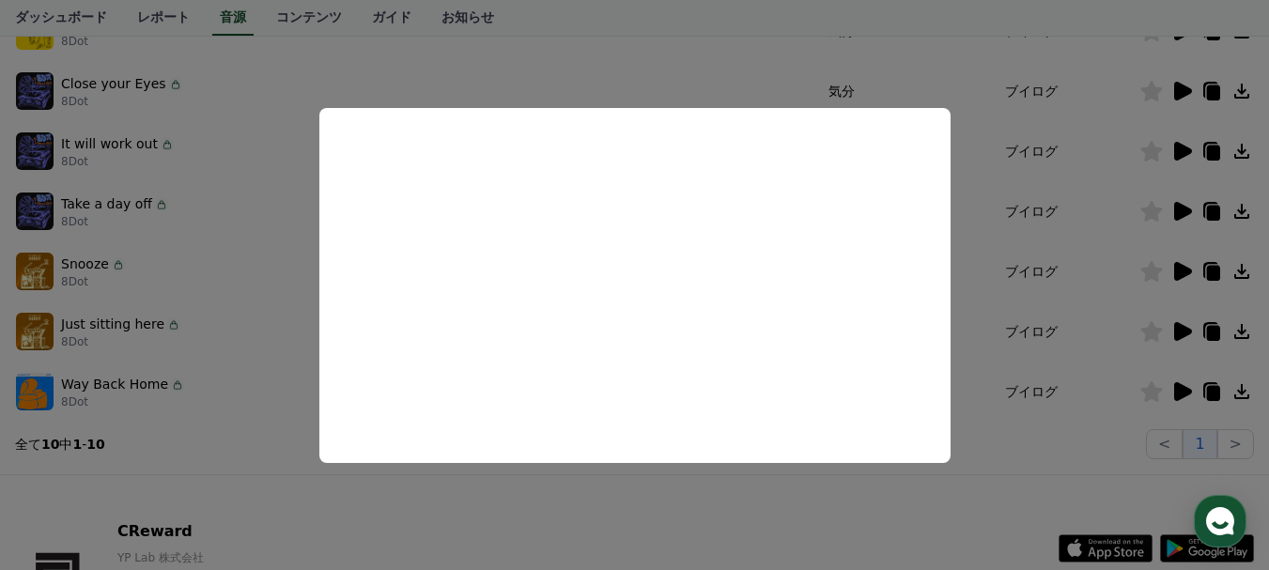
click at [1000, 270] on button "close modal" at bounding box center [634, 285] width 1269 height 570
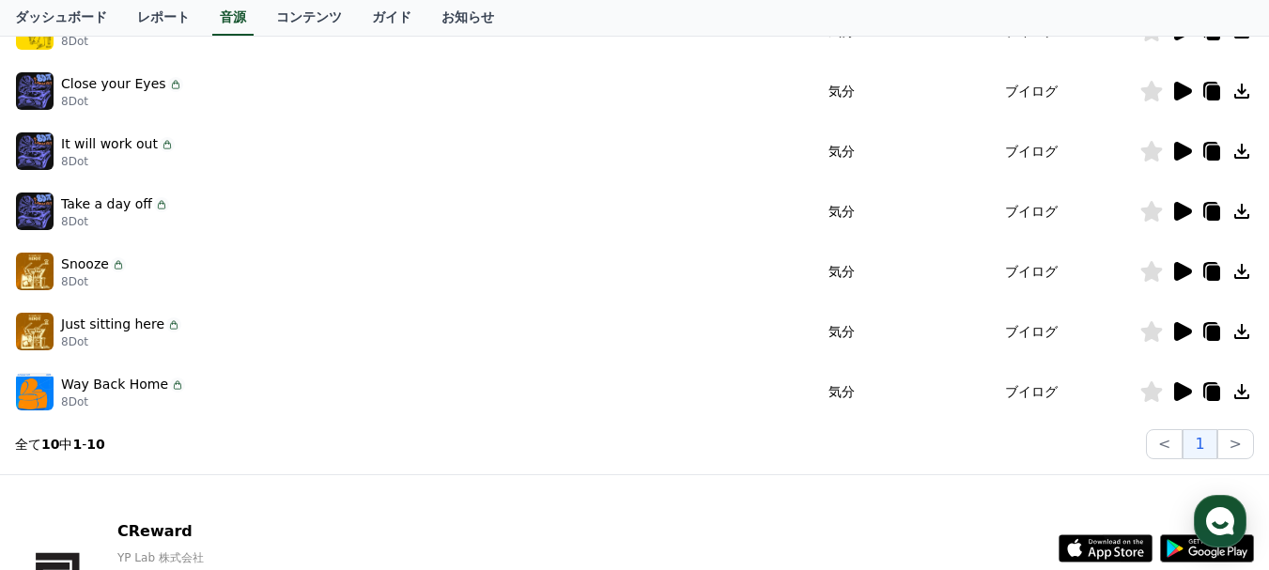
click at [1179, 151] on icon at bounding box center [1183, 151] width 18 height 19
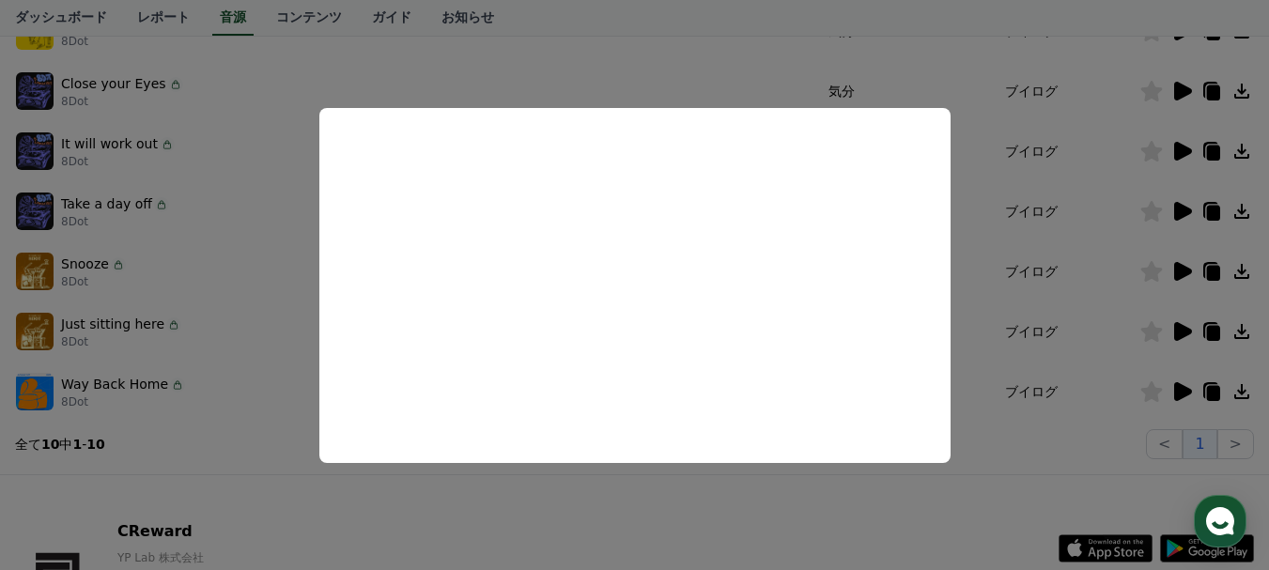
click at [977, 45] on button "close modal" at bounding box center [634, 285] width 1269 height 570
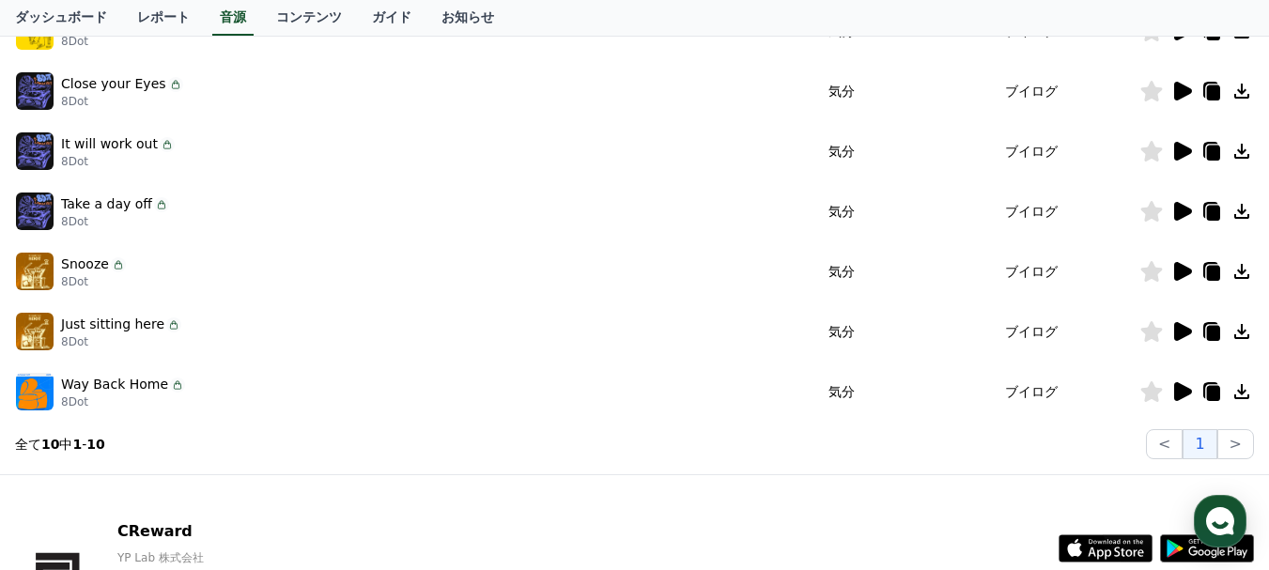
click at [1239, 153] on icon at bounding box center [1241, 151] width 23 height 23
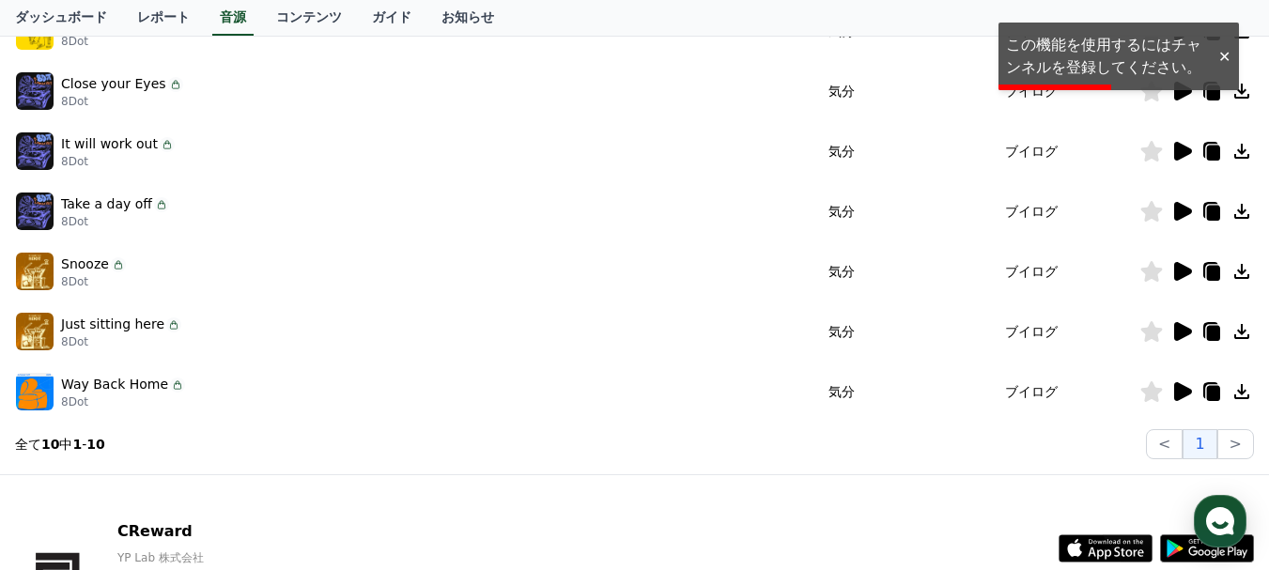
click at [1224, 50] on div at bounding box center [1224, 57] width 30 height 18
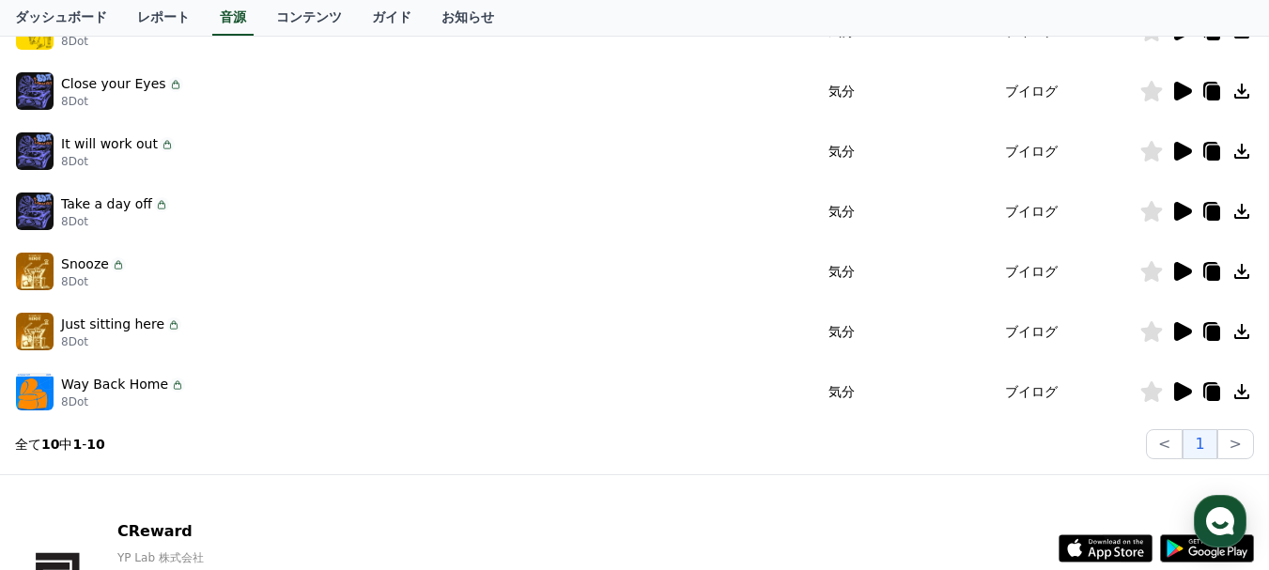
click at [1148, 151] on icon at bounding box center [1152, 151] width 22 height 21
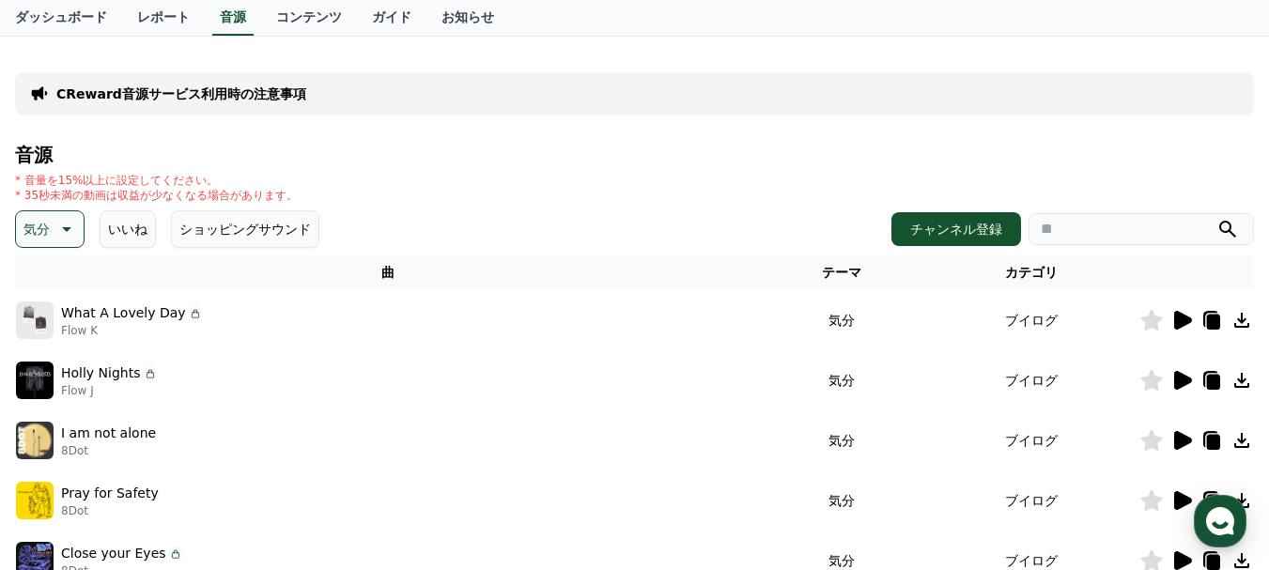
scroll to position [0, 0]
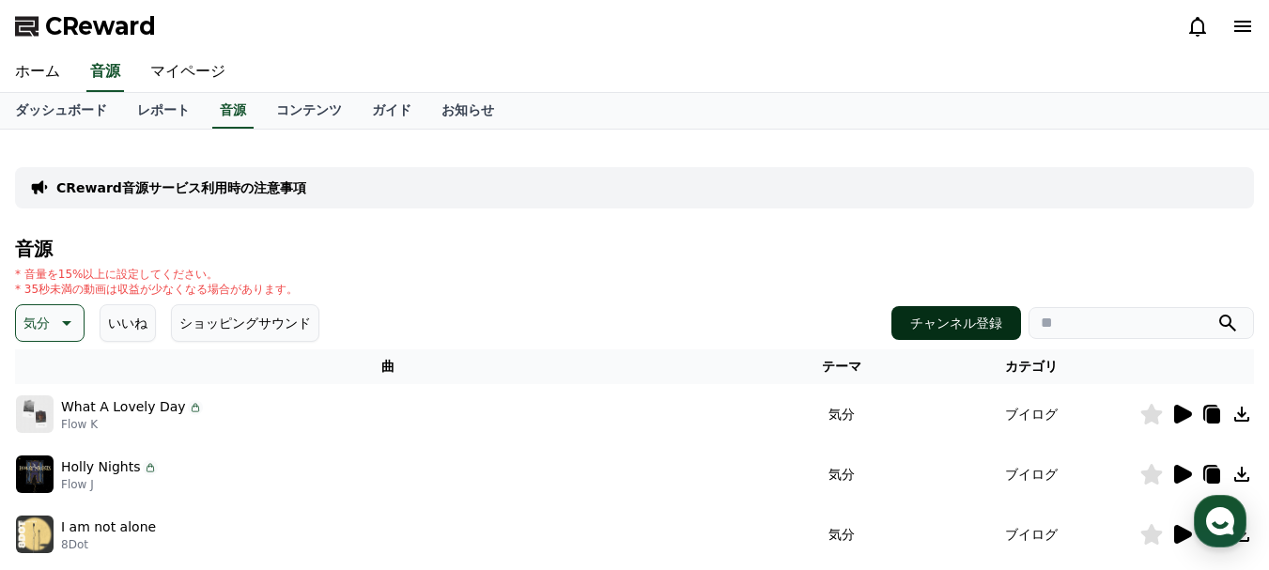
click at [985, 323] on button "チャンネル登録" at bounding box center [956, 323] width 130 height 34
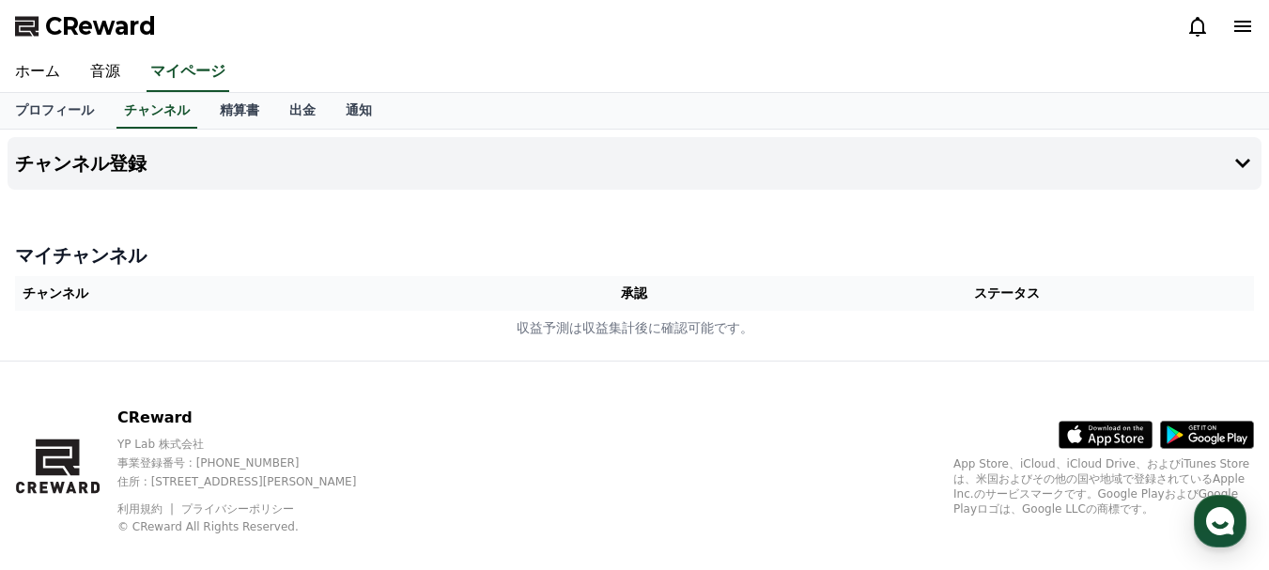
scroll to position [24, 0]
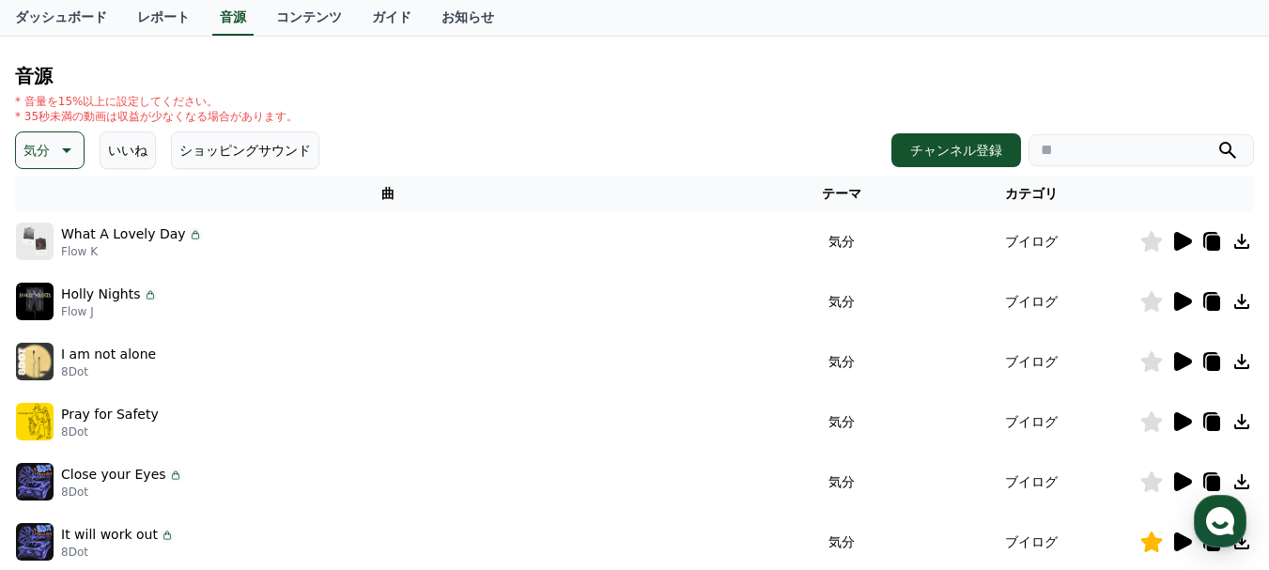
scroll to position [282, 0]
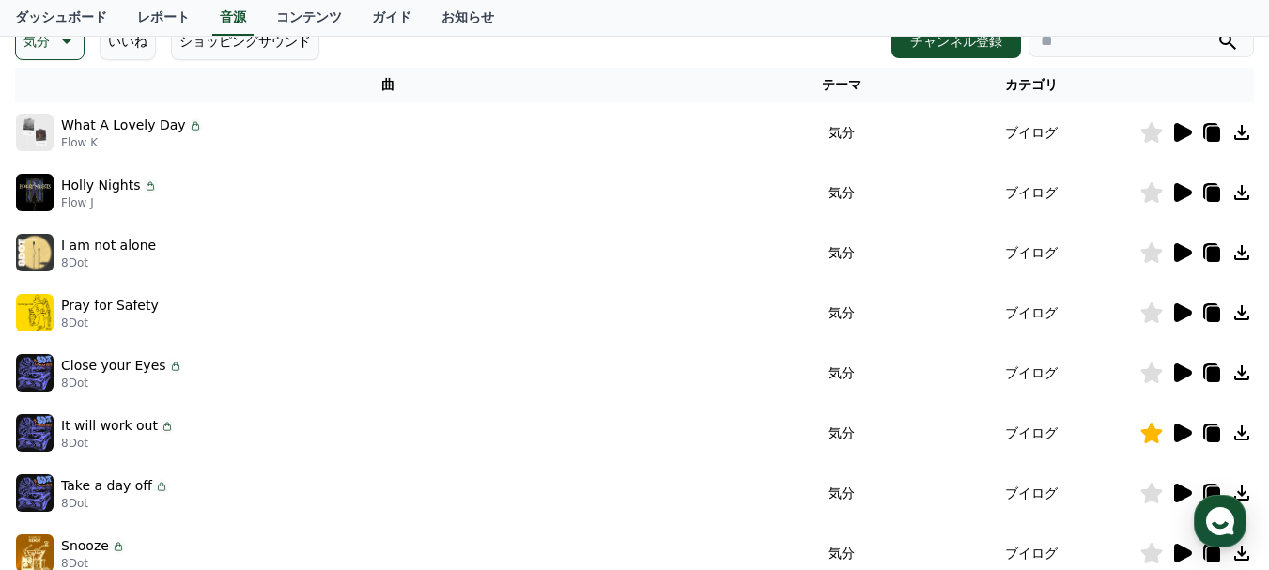
click at [222, 431] on div "It will work out 8Dot" at bounding box center [387, 433] width 743 height 38
click at [88, 431] on p "It will work out" at bounding box center [109, 426] width 97 height 20
click at [1058, 433] on td "ブイログ" at bounding box center [1031, 433] width 215 height 60
click at [1212, 434] on icon at bounding box center [1213, 434] width 13 height 15
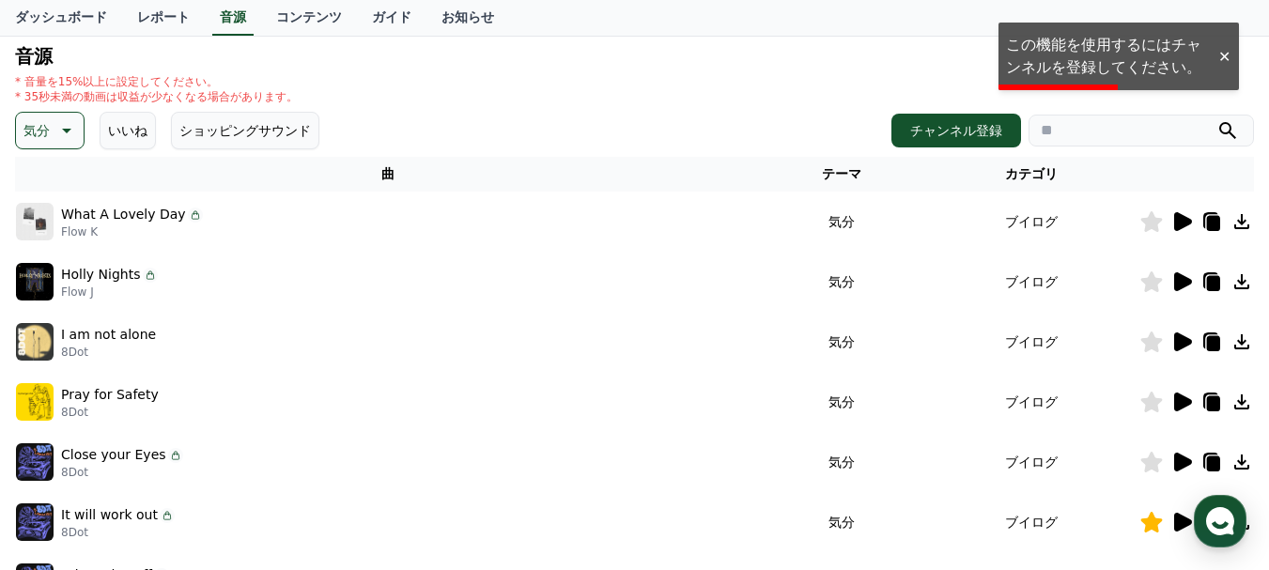
scroll to position [94, 0]
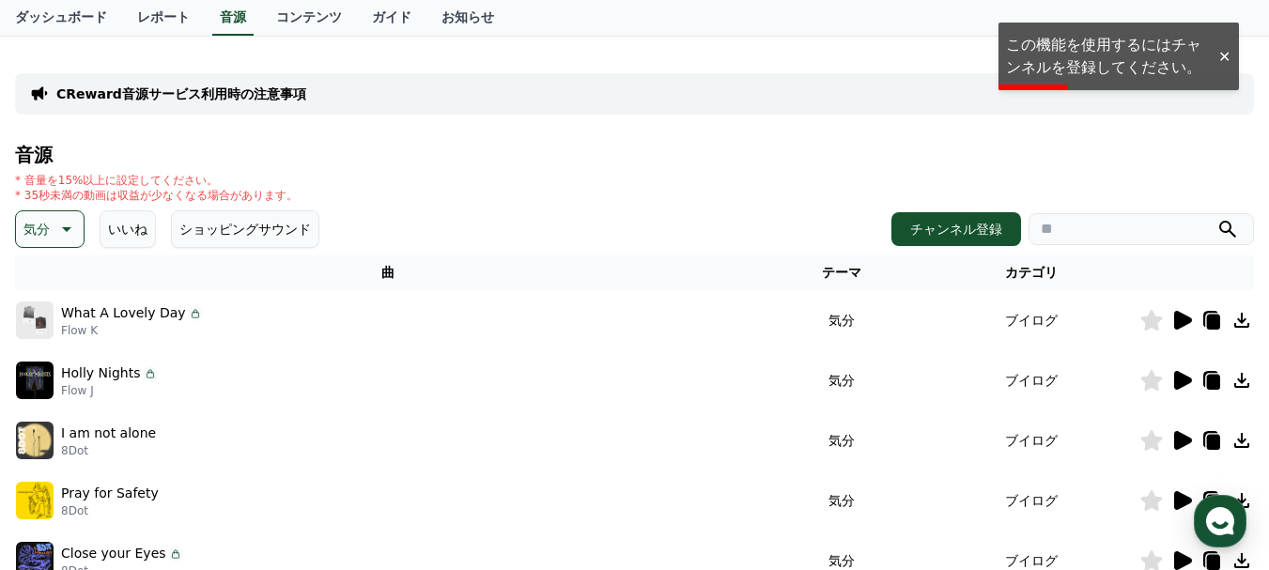
click at [1077, 234] on input "search" at bounding box center [1140, 229] width 225 height 32
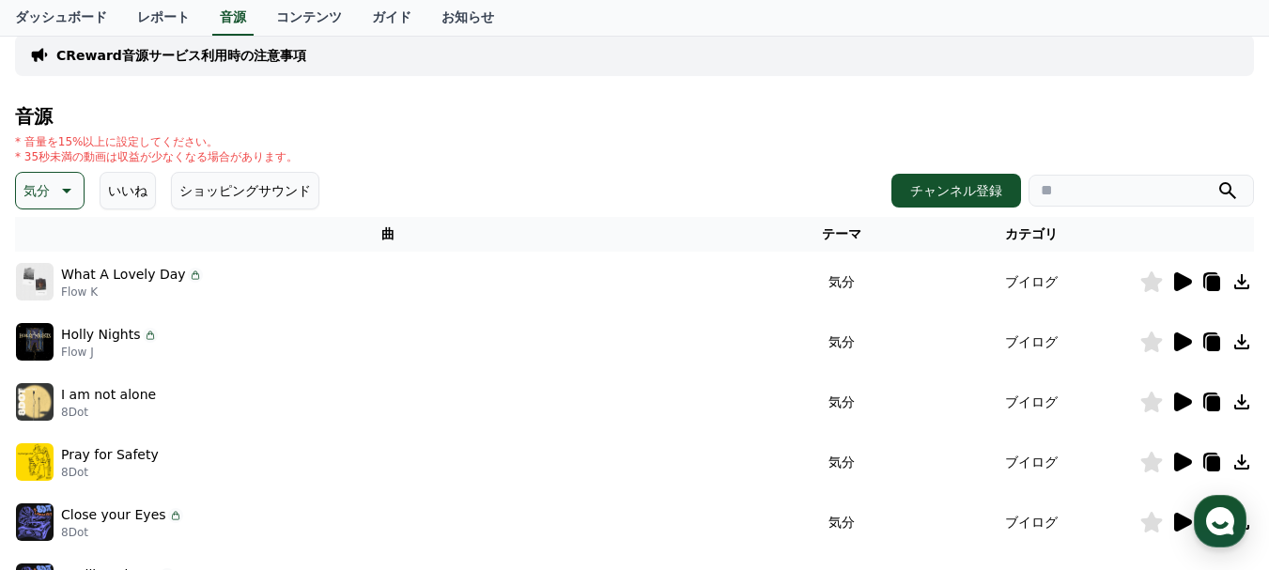
scroll to position [0, 0]
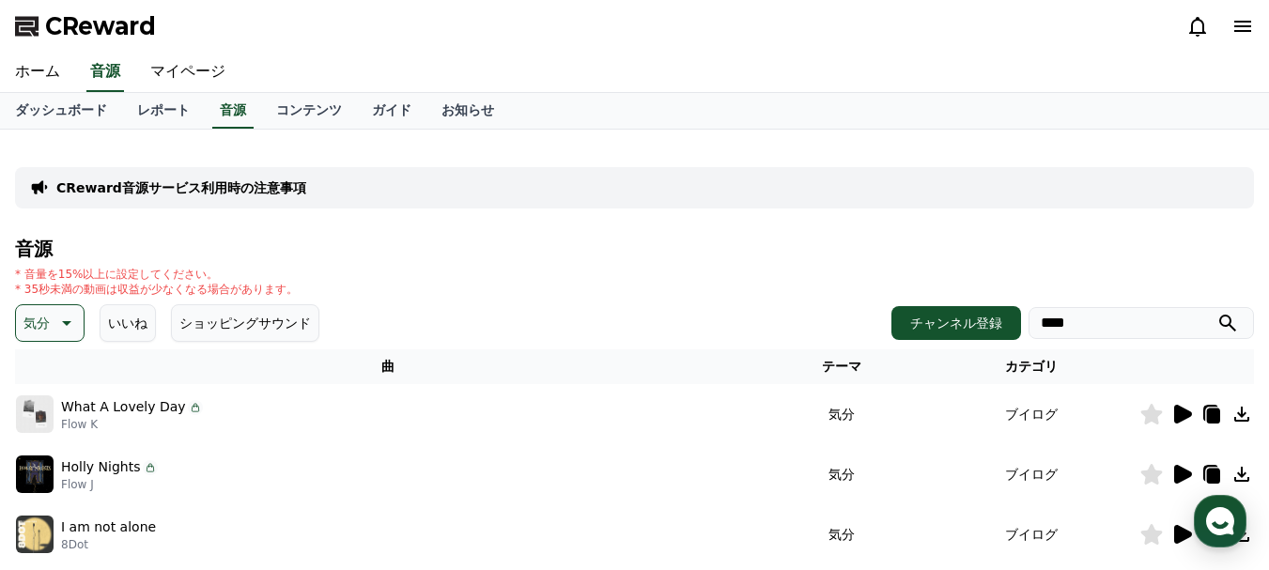
type input "****"
click at [1216, 312] on button "submit" at bounding box center [1227, 323] width 23 height 23
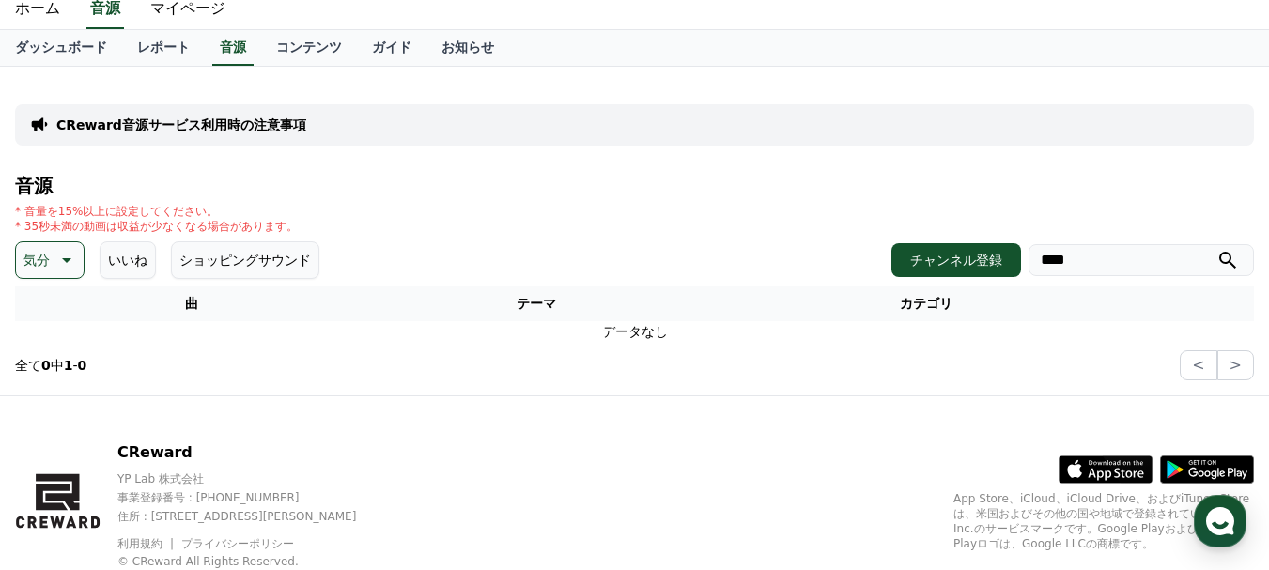
scroll to position [94, 0]
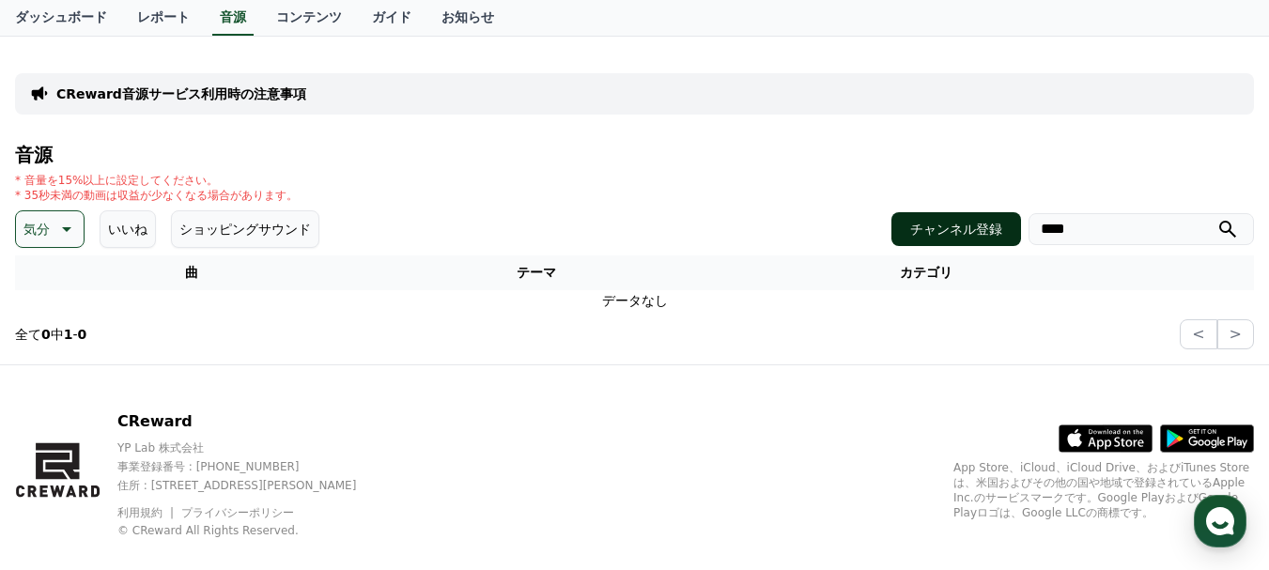
click at [963, 224] on button "チャンネル登録" at bounding box center [956, 229] width 130 height 34
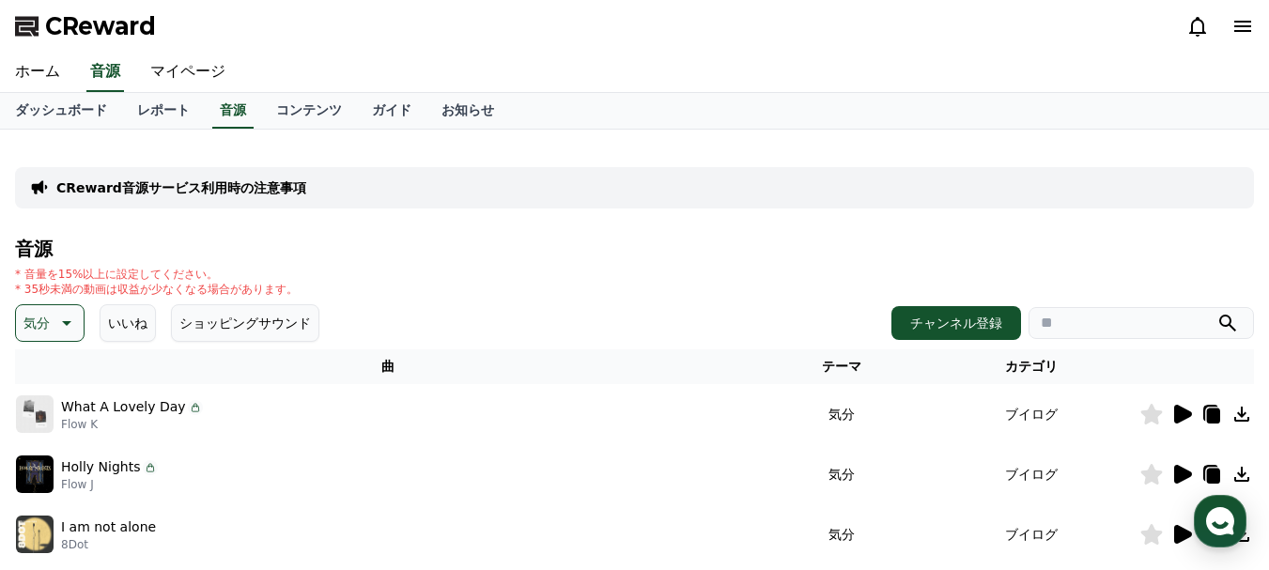
scroll to position [94, 0]
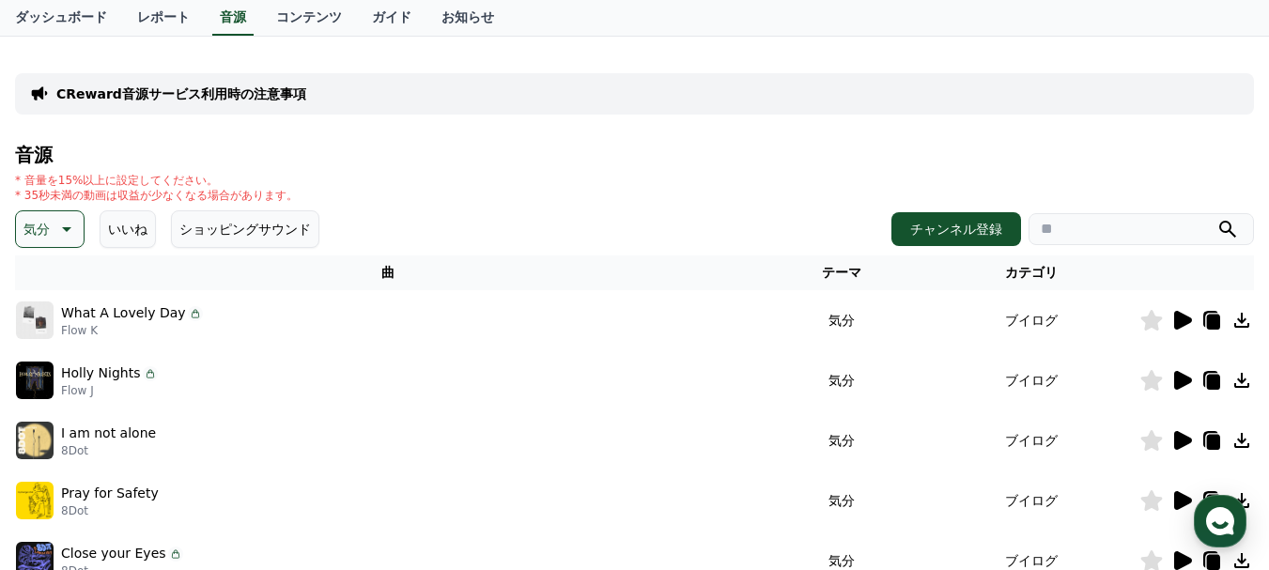
click at [71, 334] on p "Flow K" at bounding box center [132, 330] width 142 height 15
click at [874, 322] on td "気分" at bounding box center [841, 320] width 163 height 60
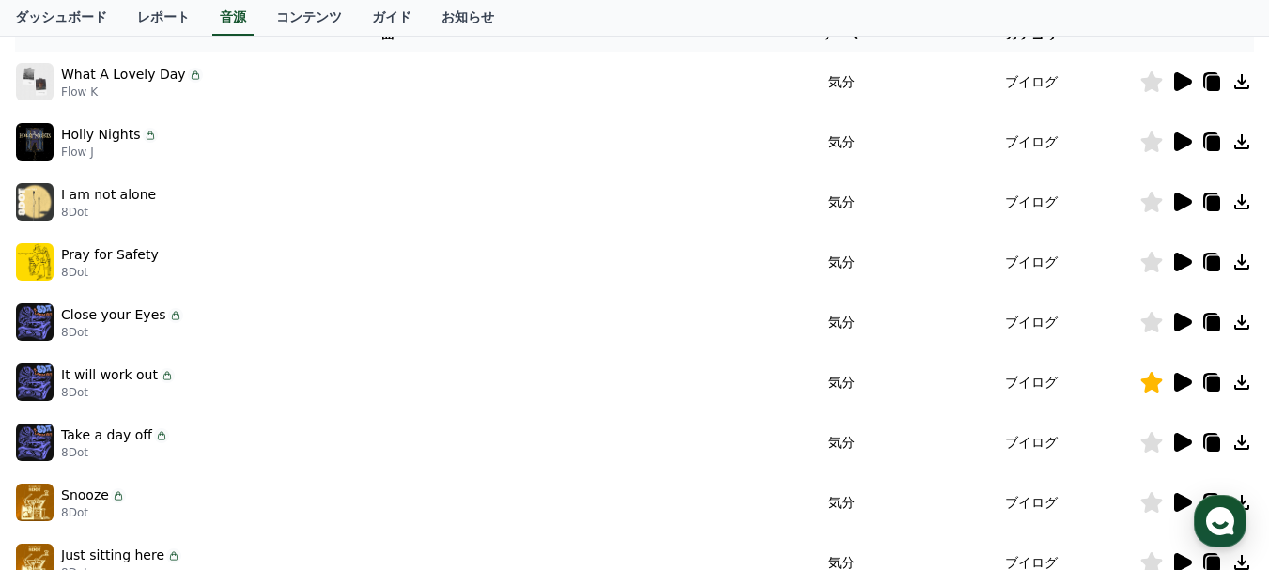
scroll to position [376, 0]
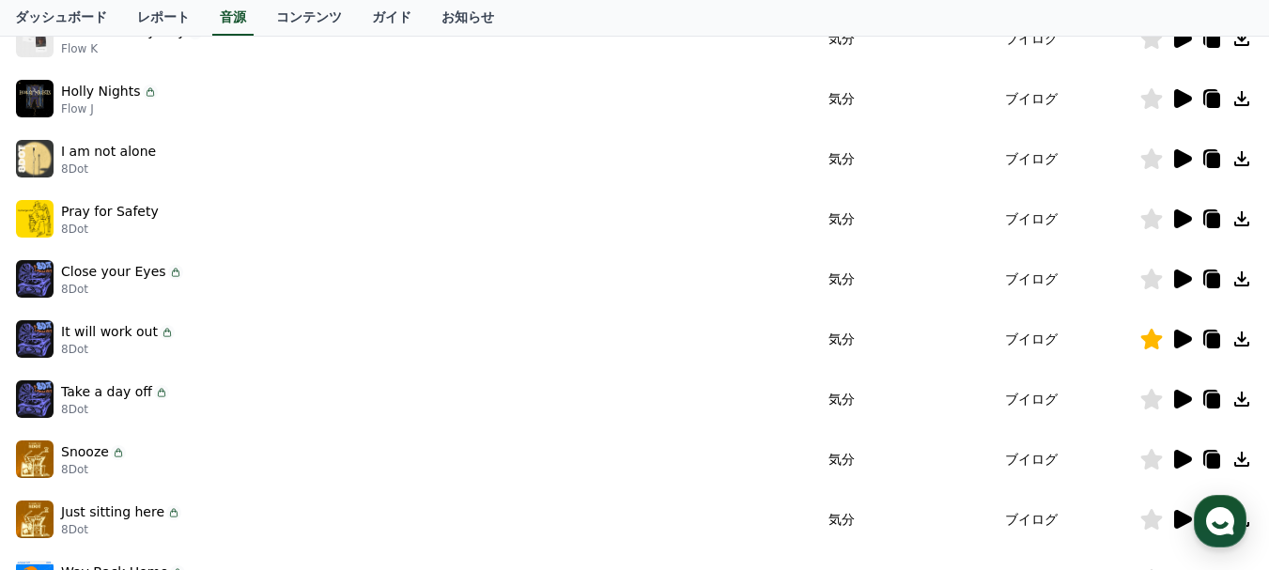
click at [42, 334] on img at bounding box center [35, 339] width 38 height 38
click at [1180, 342] on icon at bounding box center [1183, 339] width 18 height 19
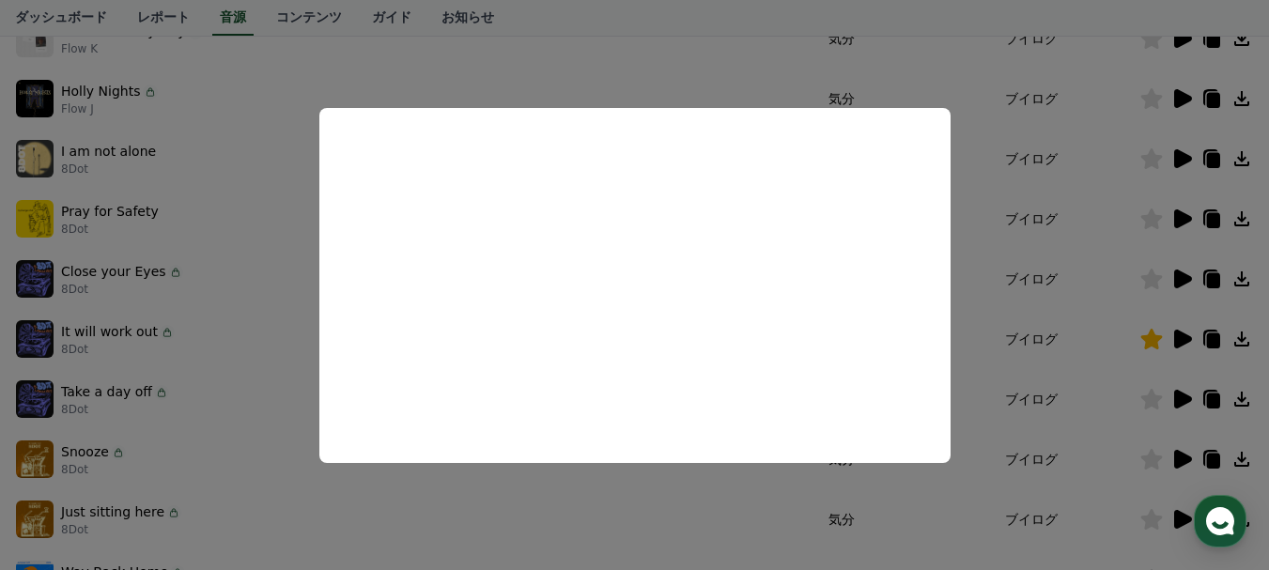
scroll to position [0, 0]
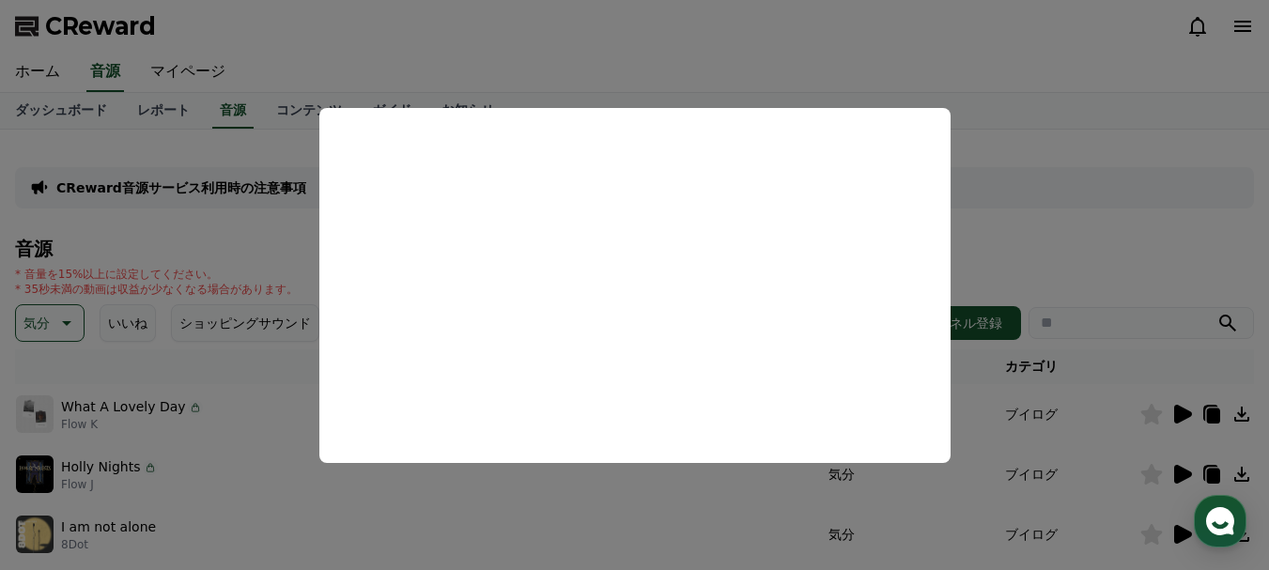
click at [1042, 125] on button "close modal" at bounding box center [634, 285] width 1269 height 570
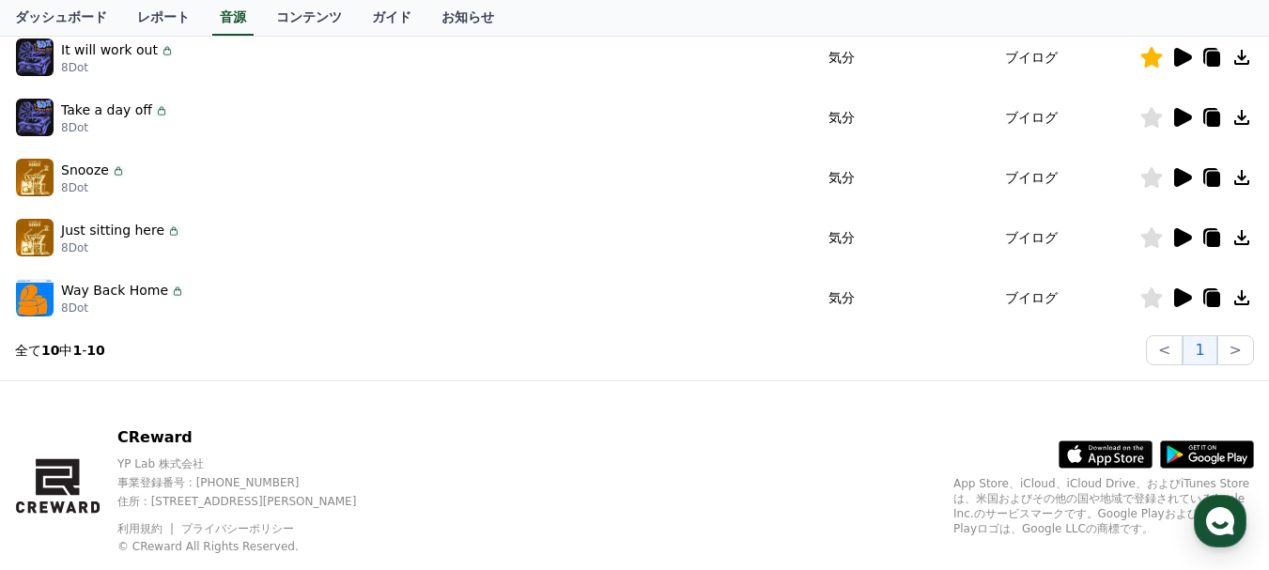
scroll to position [470, 0]
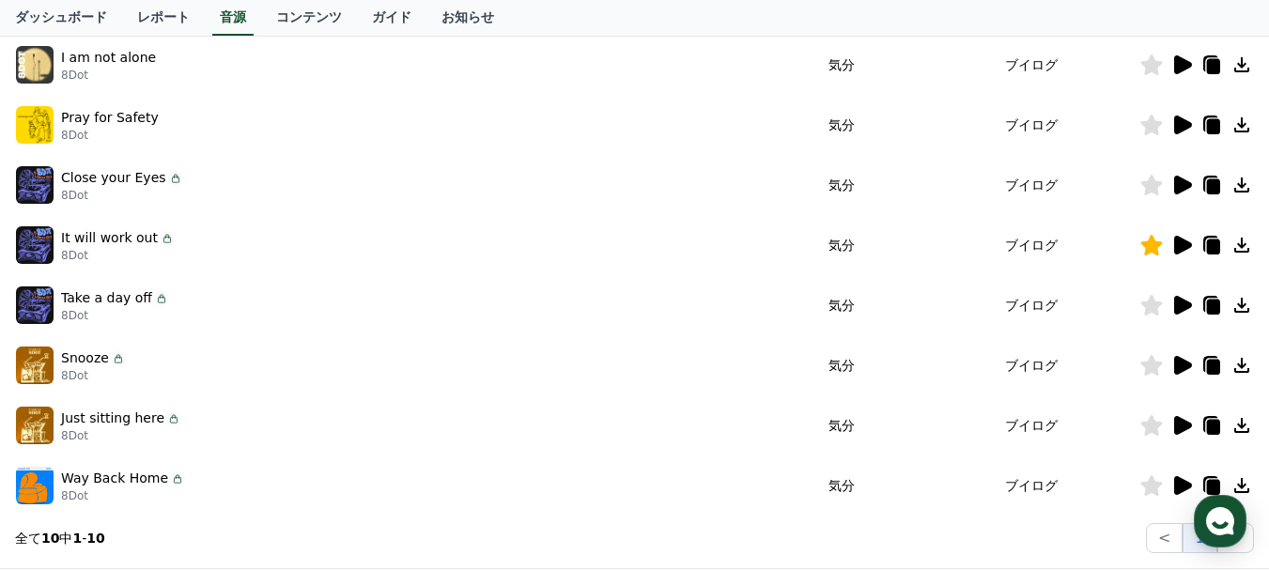
click at [1243, 307] on icon at bounding box center [1241, 305] width 15 height 15
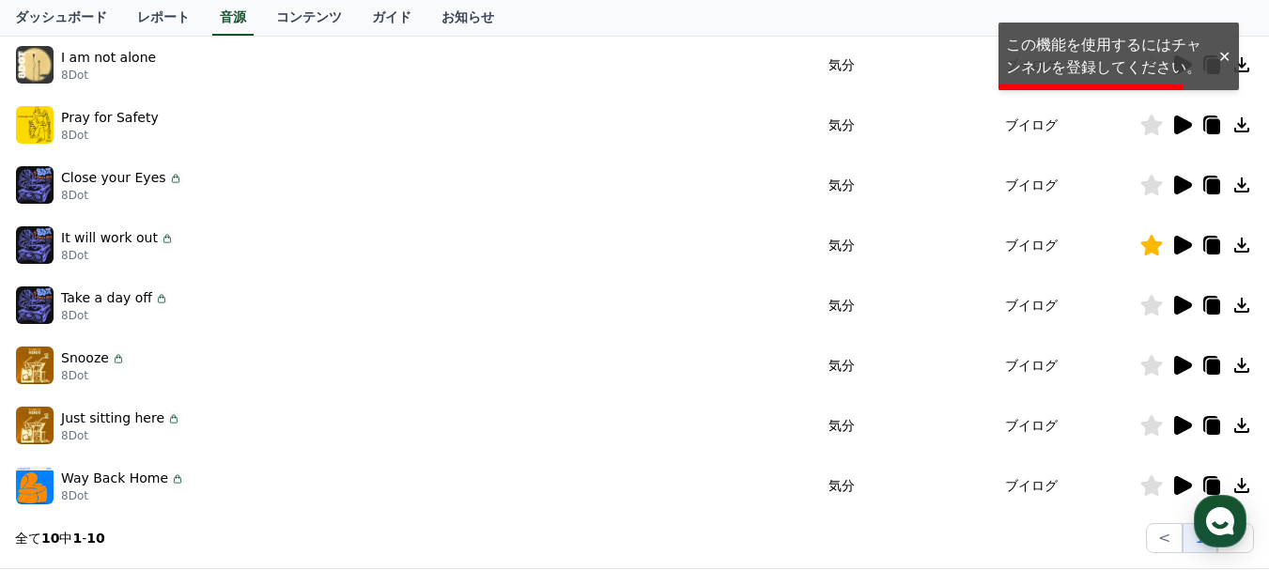
click at [1238, 249] on icon at bounding box center [1241, 245] width 23 height 23
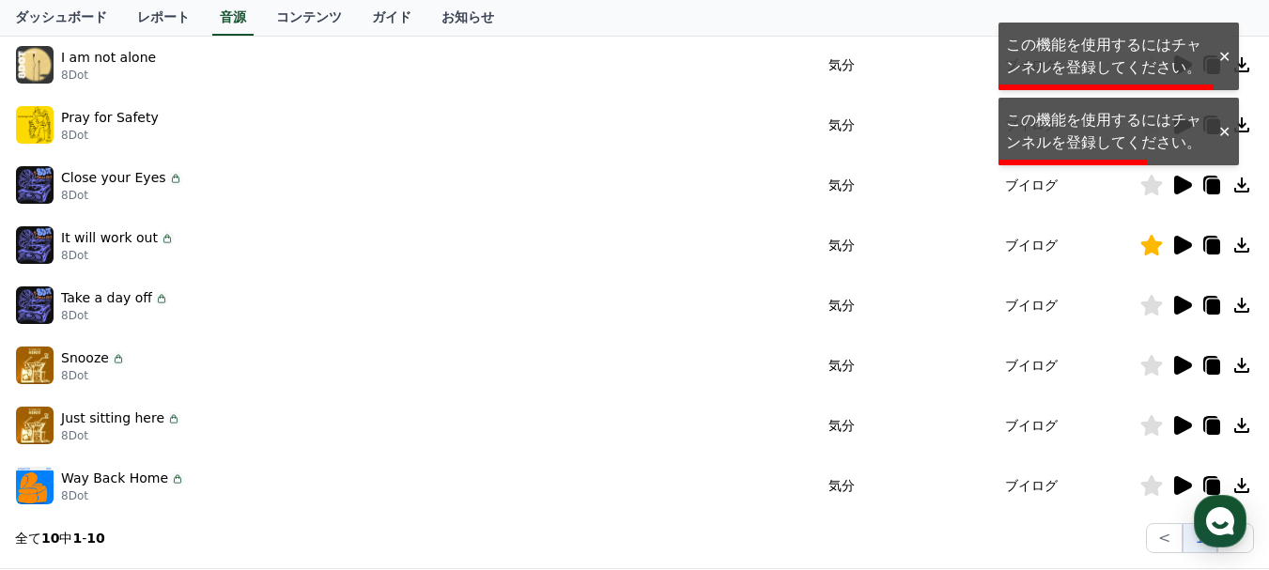
click at [1094, 108] on td "ブイログ" at bounding box center [1031, 125] width 215 height 60
click at [1083, 63] on td "ブイログ" at bounding box center [1031, 65] width 215 height 60
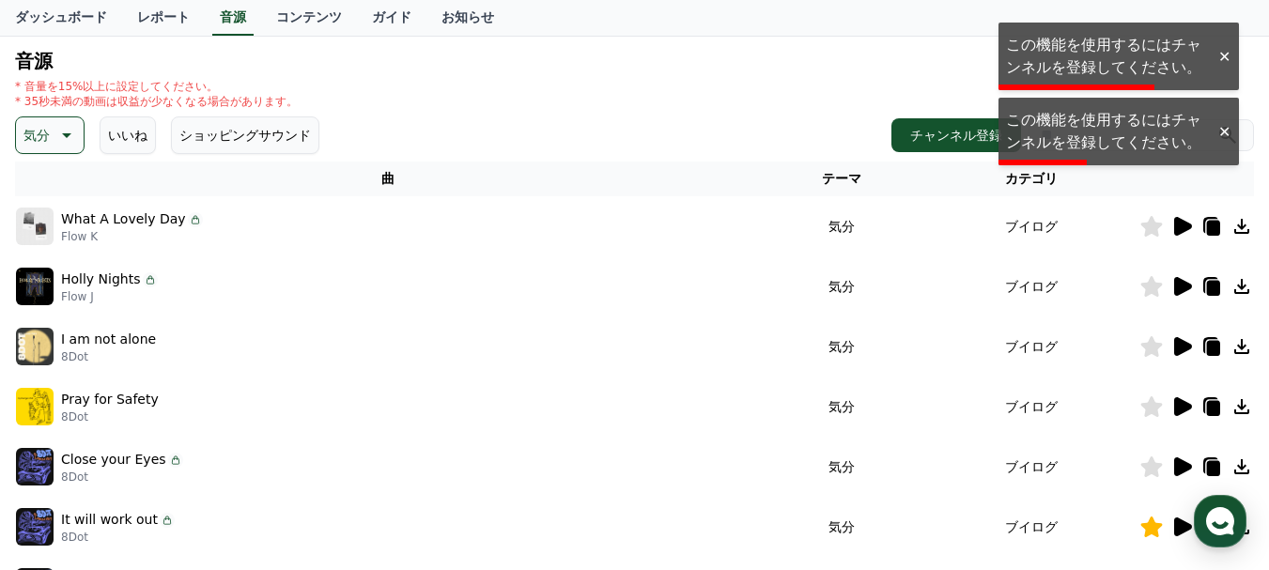
scroll to position [0, 0]
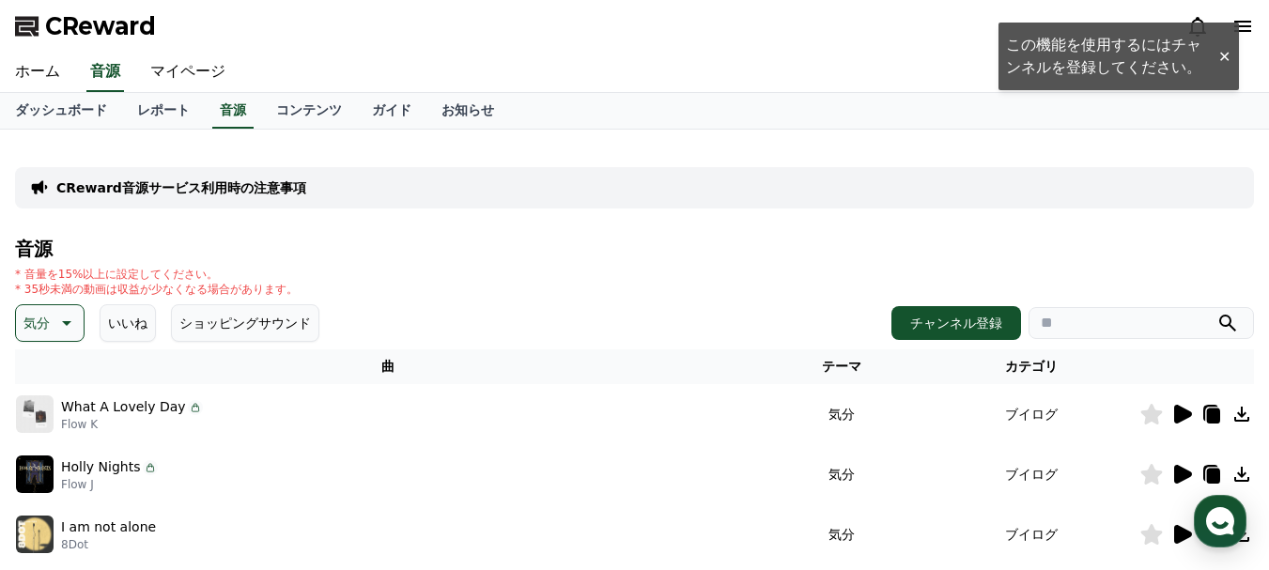
click at [229, 326] on button "ショッピングサウンド" at bounding box center [245, 323] width 148 height 38
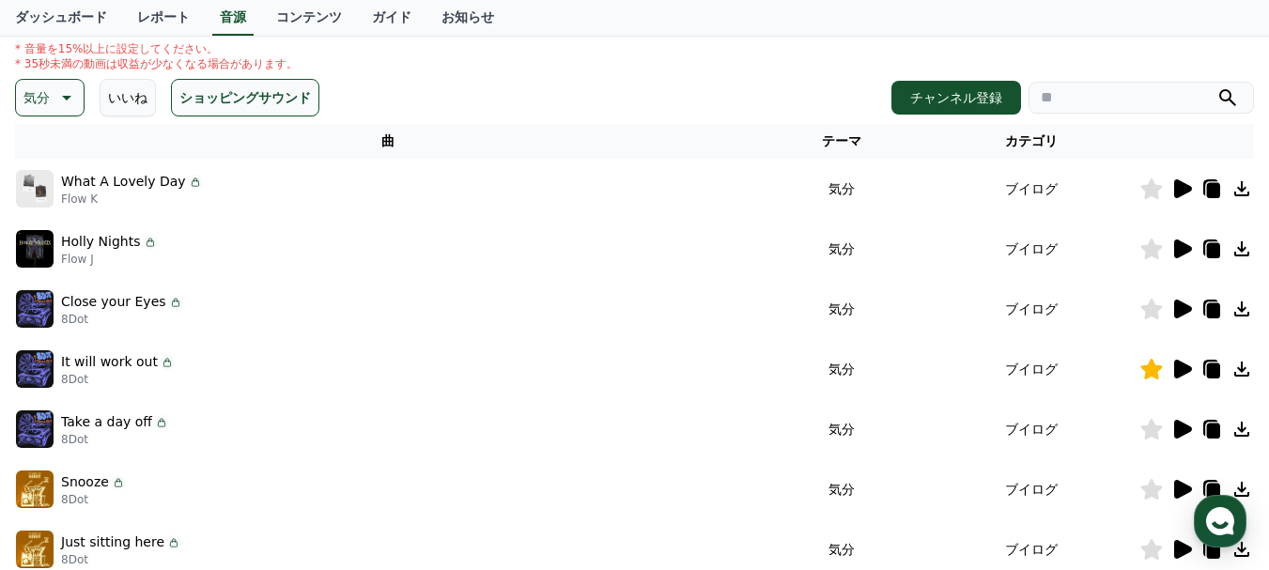
scroll to position [282, 0]
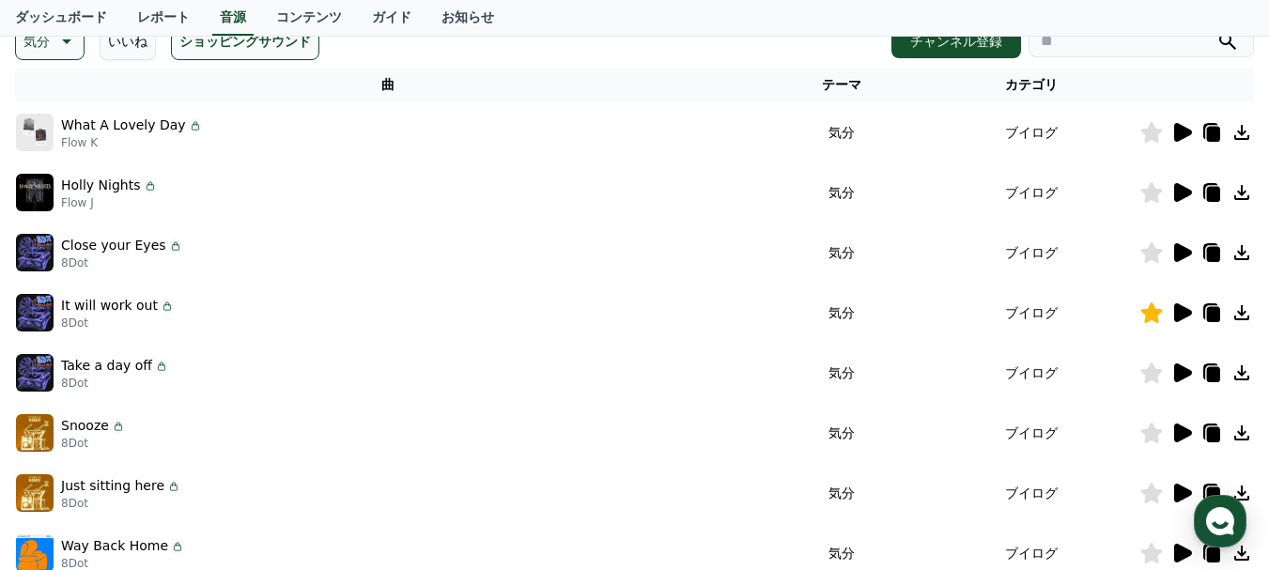
click at [1075, 51] on input "search" at bounding box center [1140, 41] width 225 height 32
click at [1216, 30] on button "submit" at bounding box center [1227, 41] width 23 height 23
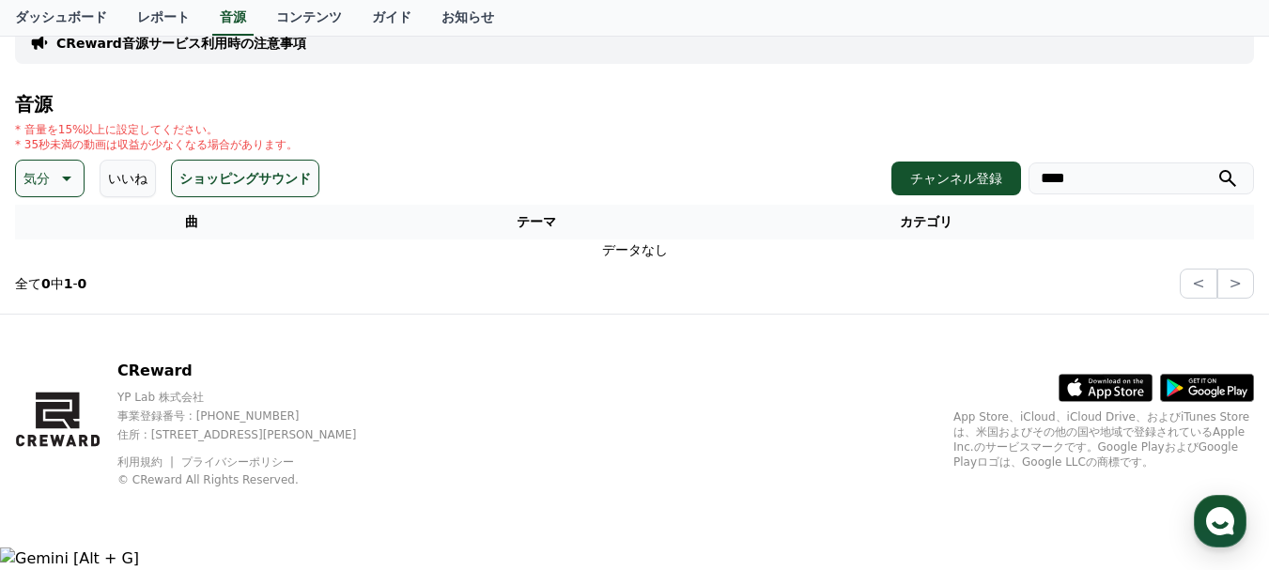
scroll to position [122, 0]
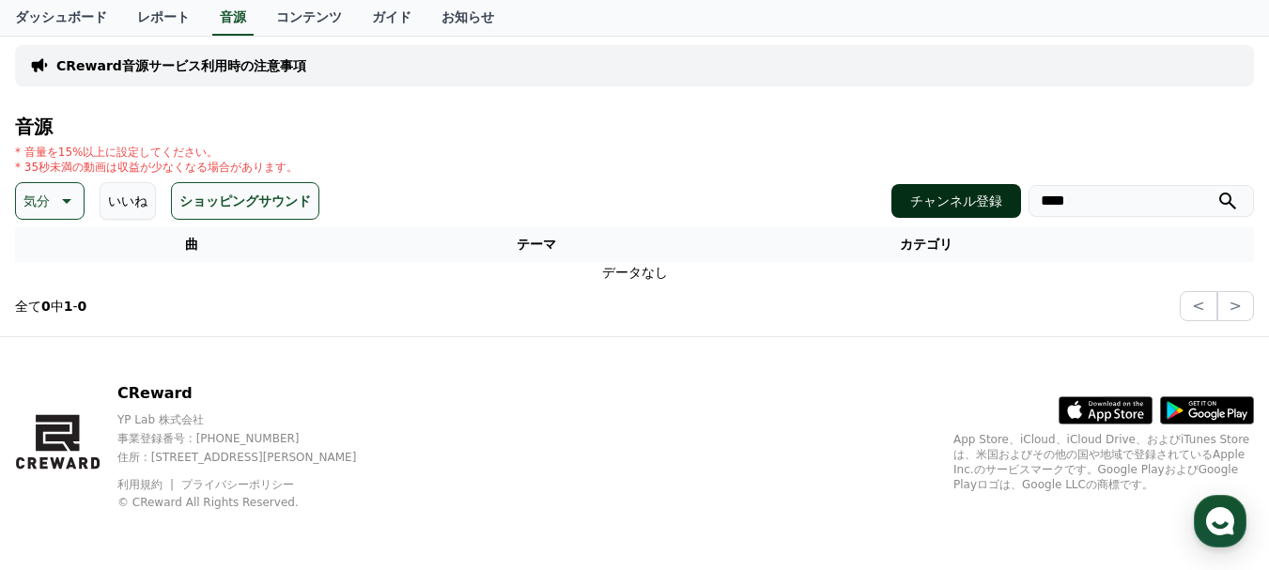
drag, startPoint x: 1086, startPoint y: 191, endPoint x: 1007, endPoint y: 191, distance: 78.9
click at [1007, 191] on div "チャンネル登録 ****" at bounding box center [1072, 201] width 363 height 34
click at [1216, 190] on button "submit" at bounding box center [1227, 201] width 23 height 23
type input "*"
click at [1216, 190] on button "submit" at bounding box center [1227, 201] width 23 height 23
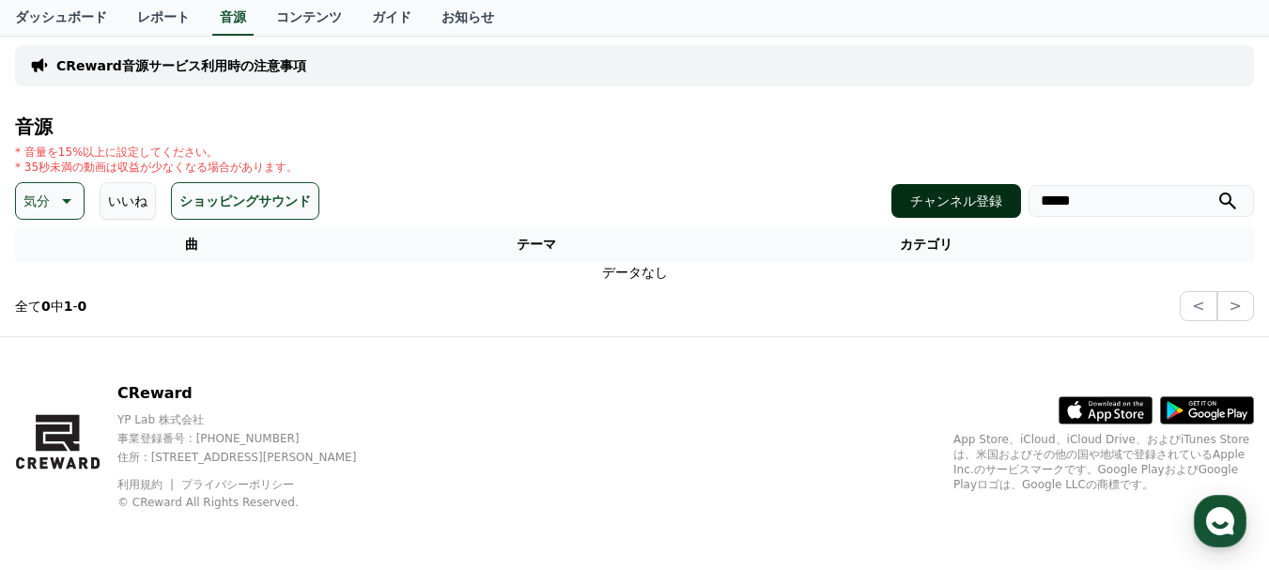
drag, startPoint x: 1079, startPoint y: 202, endPoint x: 994, endPoint y: 200, distance: 85.5
click at [994, 200] on div "チャンネル登録 *****" at bounding box center [1072, 201] width 363 height 34
click at [1216, 190] on button "submit" at bounding box center [1227, 201] width 23 height 23
type input "*"
click at [1216, 190] on button "submit" at bounding box center [1227, 201] width 23 height 23
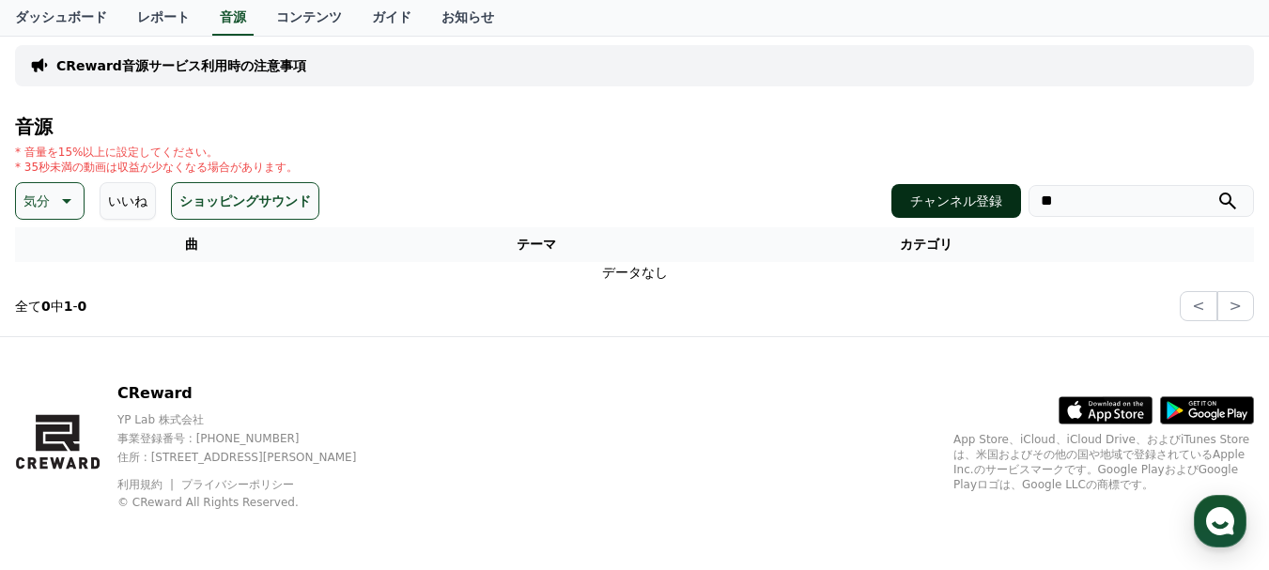
type input "*"
click at [1216, 190] on button "submit" at bounding box center [1227, 201] width 23 height 23
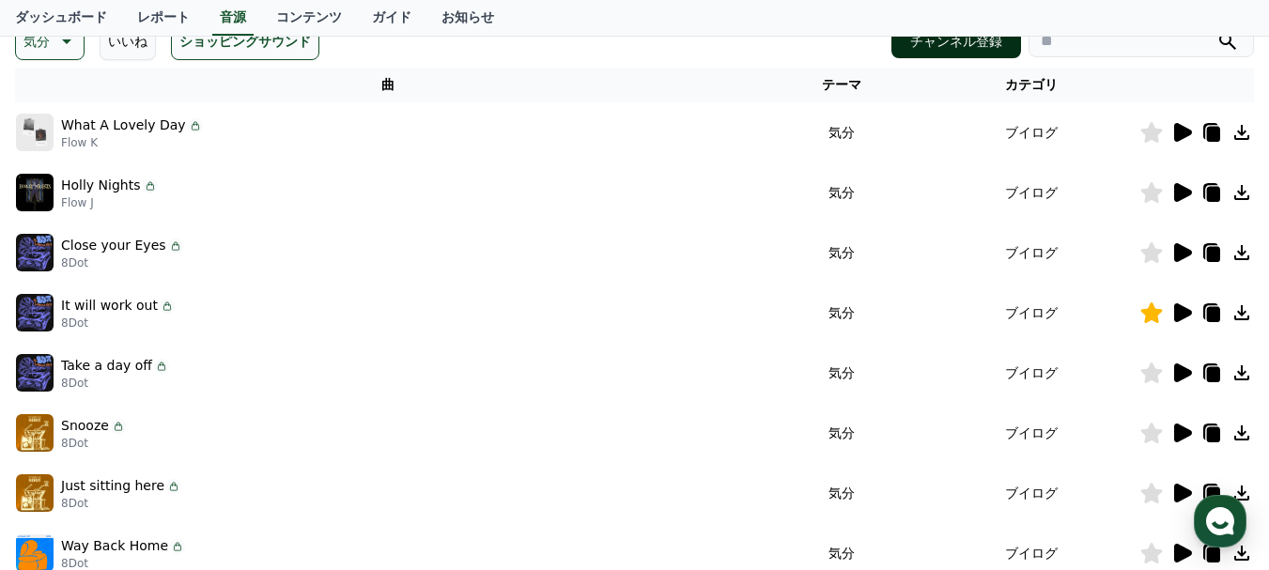
click at [970, 51] on button "チャンネル登録" at bounding box center [956, 41] width 130 height 34
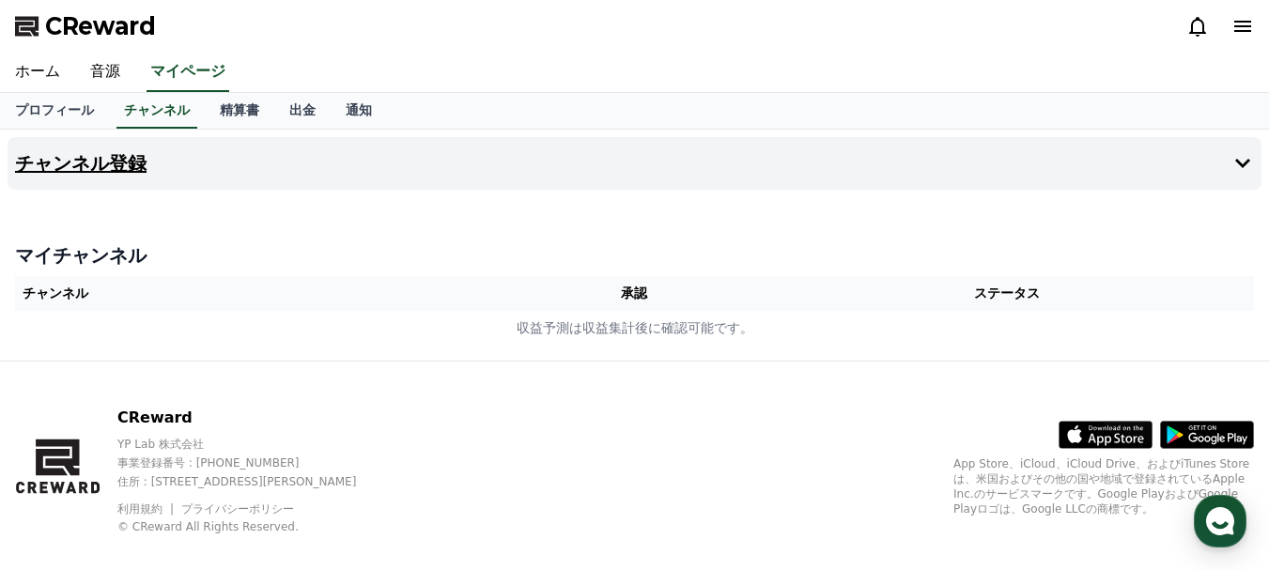
click at [82, 163] on h4 "チャンネル登録" at bounding box center [80, 163] width 131 height 21
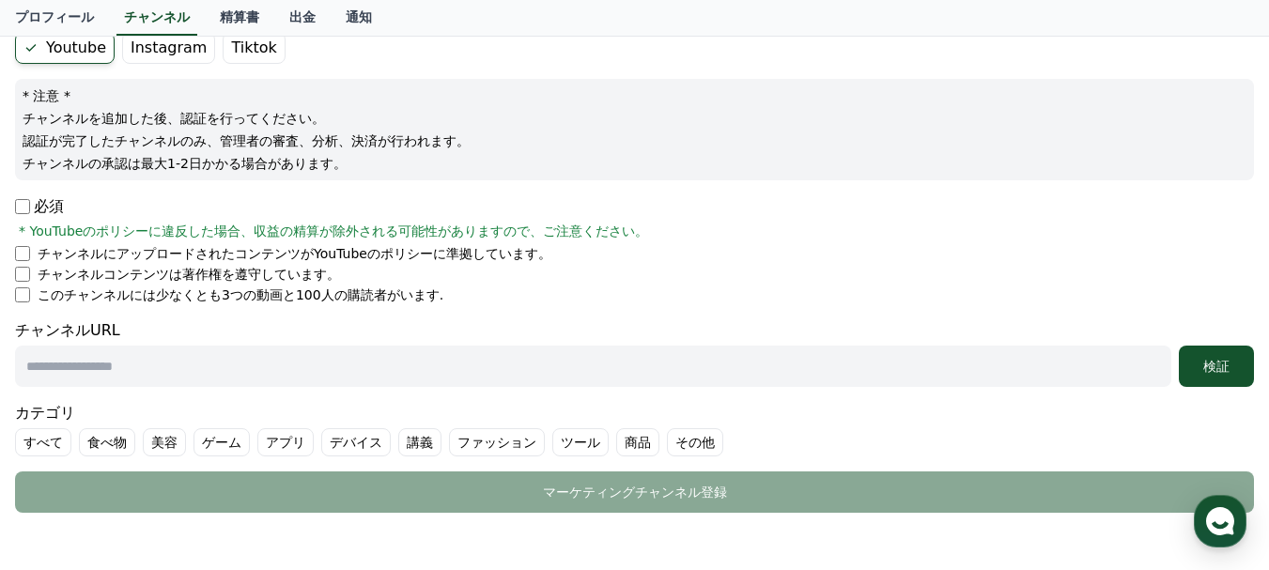
scroll to position [188, 0]
